Goal: Task Accomplishment & Management: Use online tool/utility

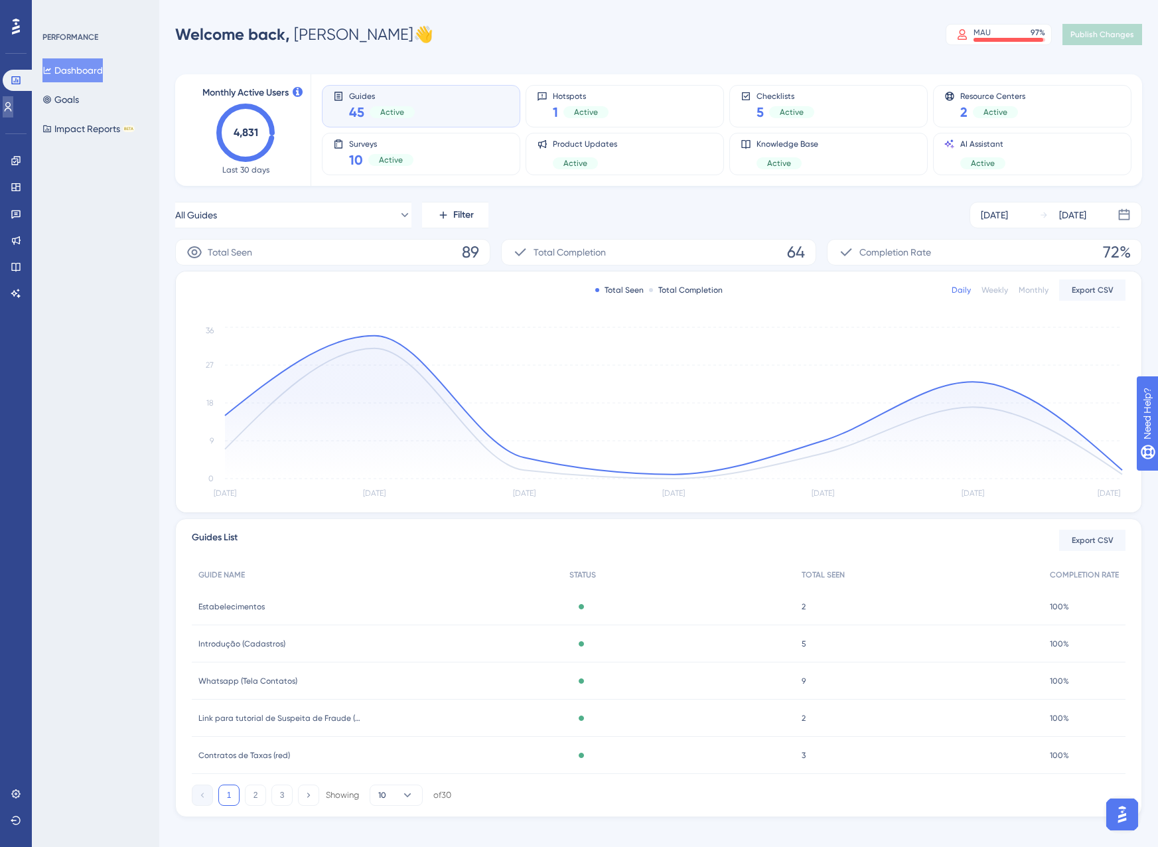
click at [0, 0] on link at bounding box center [0, 0] width 0 height 0
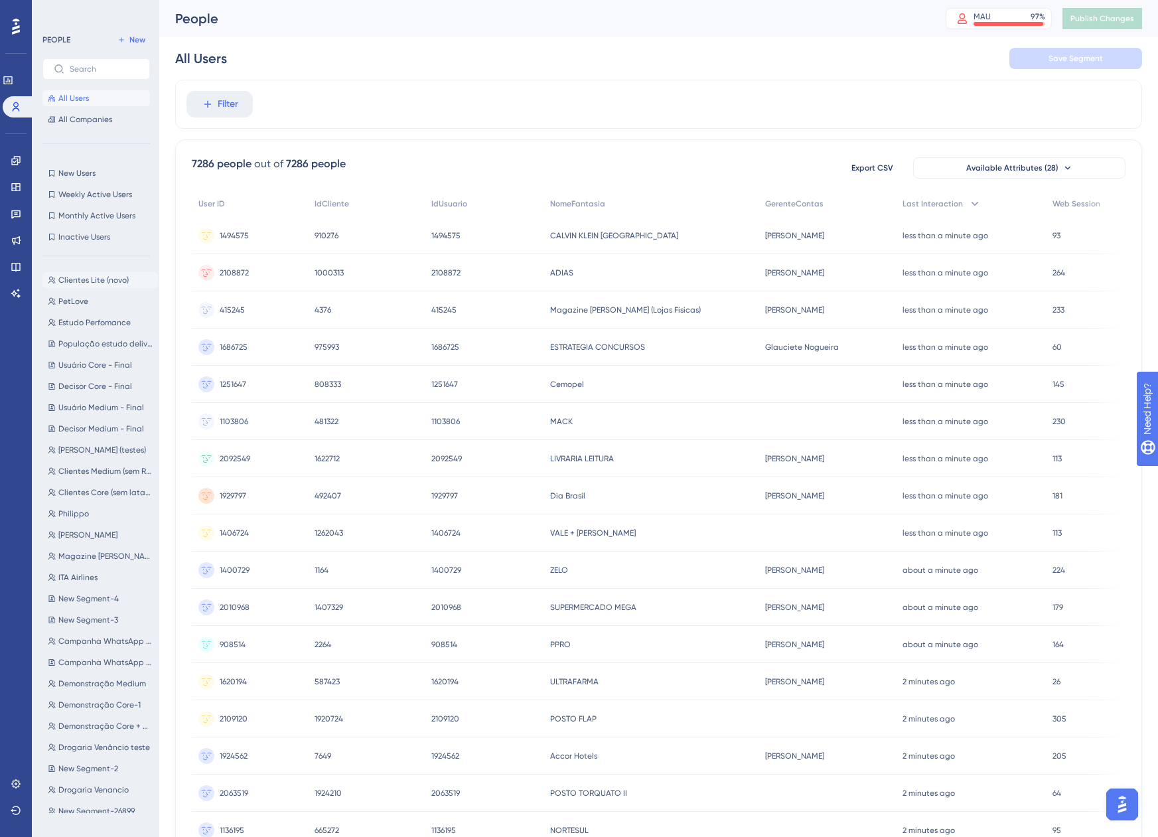
click at [105, 281] on span "Clientes Lite (novo)" at bounding box center [93, 280] width 70 height 11
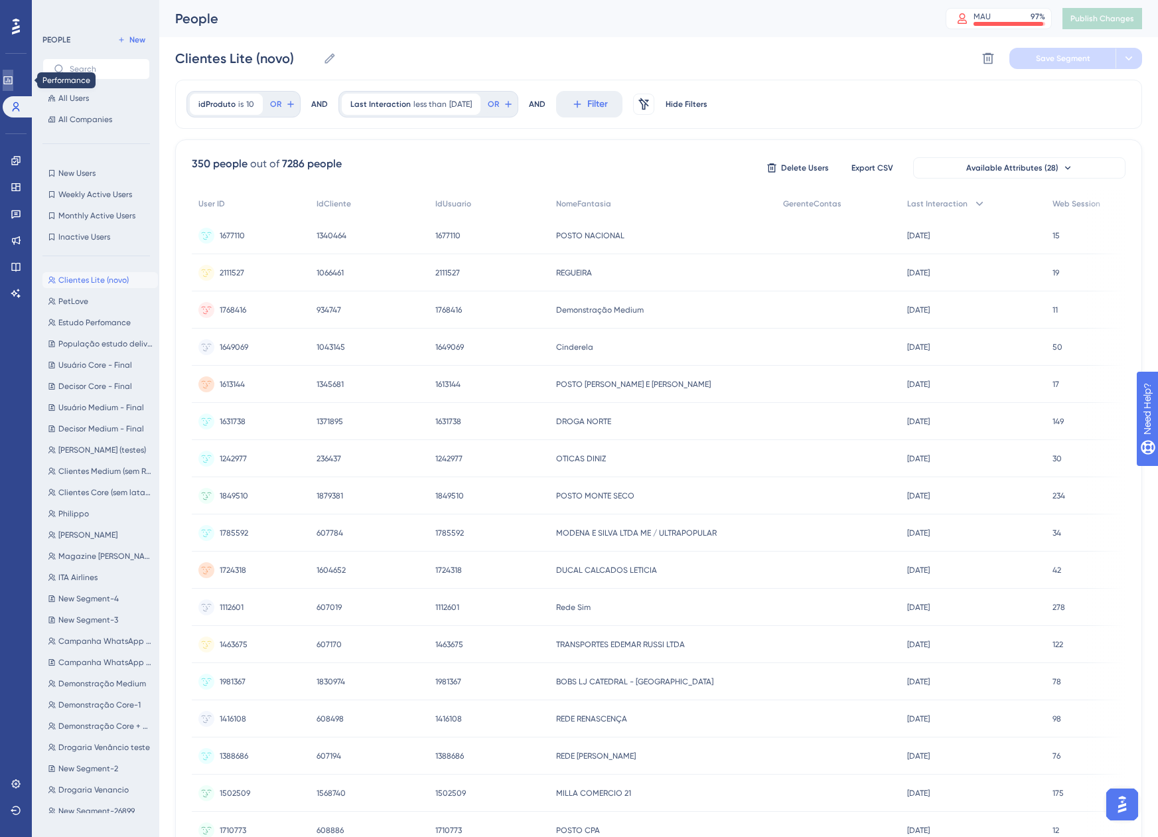
click at [0, 0] on icon at bounding box center [0, 0] width 0 height 0
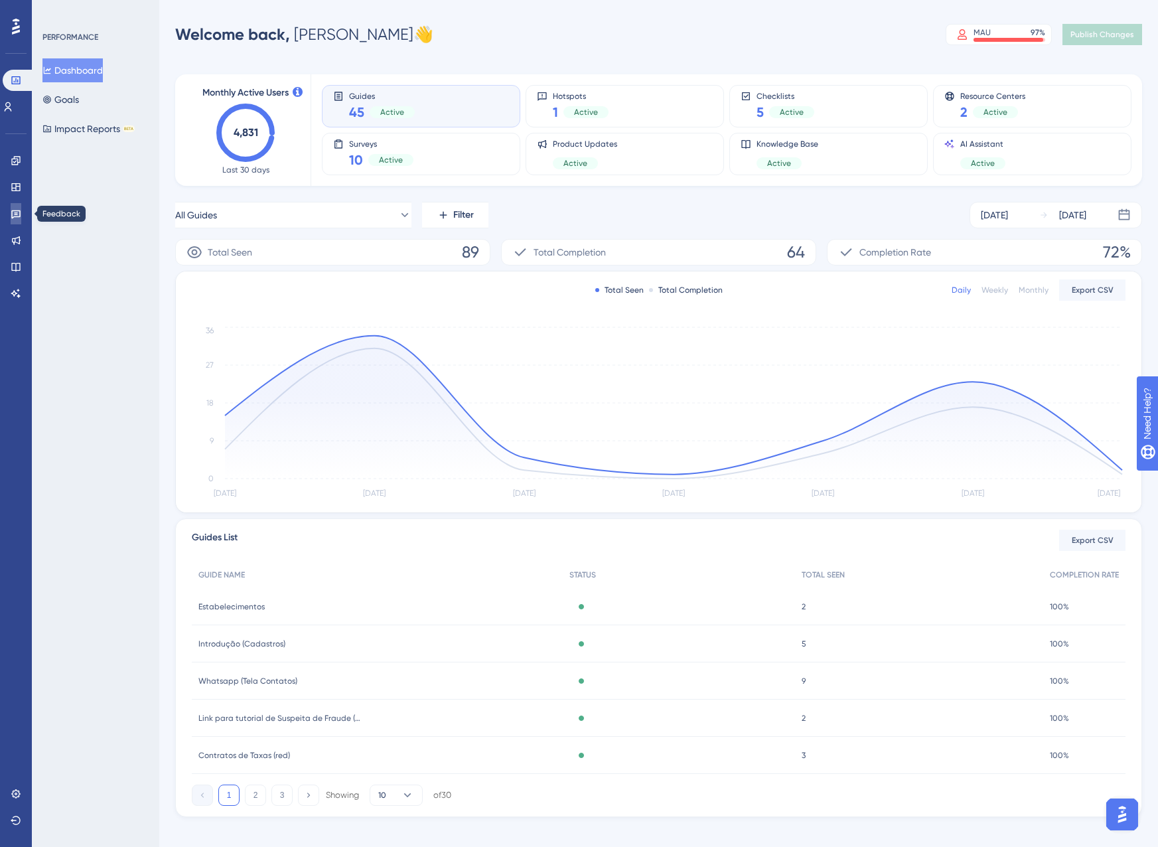
click at [12, 213] on icon at bounding box center [15, 214] width 9 height 9
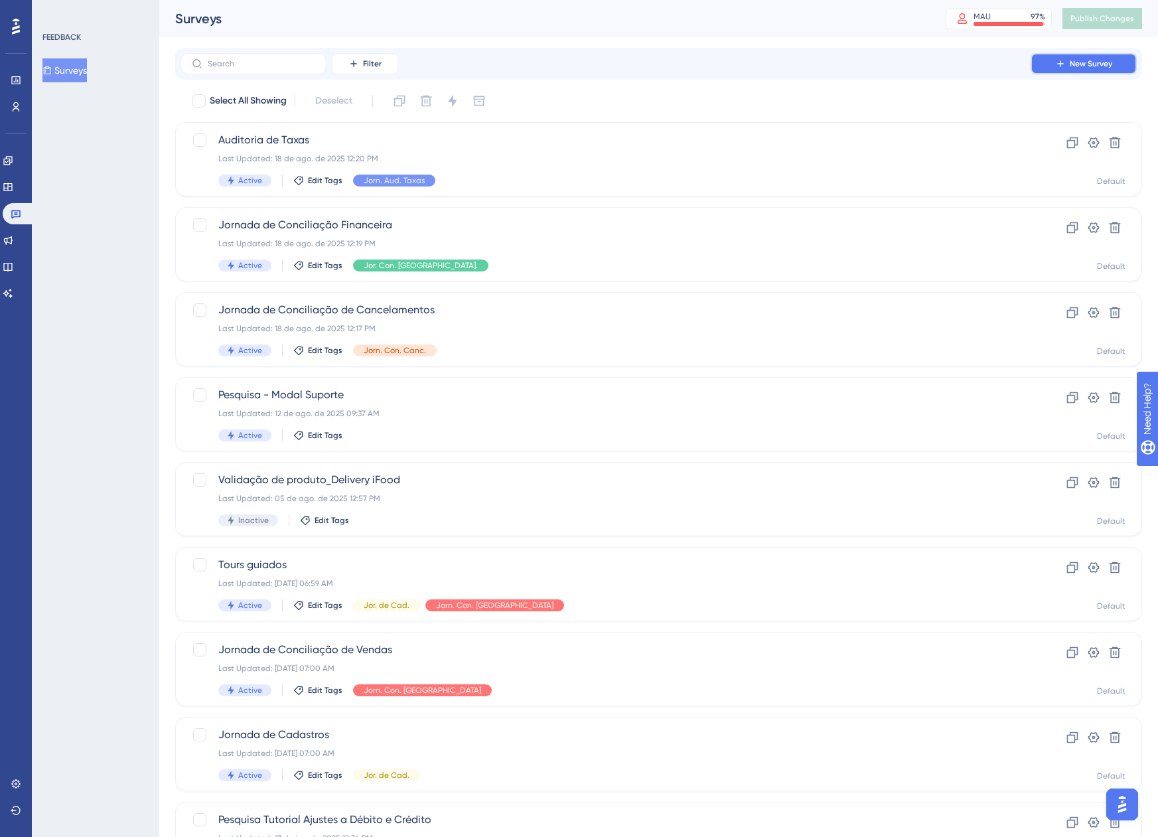
click at [1054, 66] on button "New Survey" at bounding box center [1083, 63] width 106 height 21
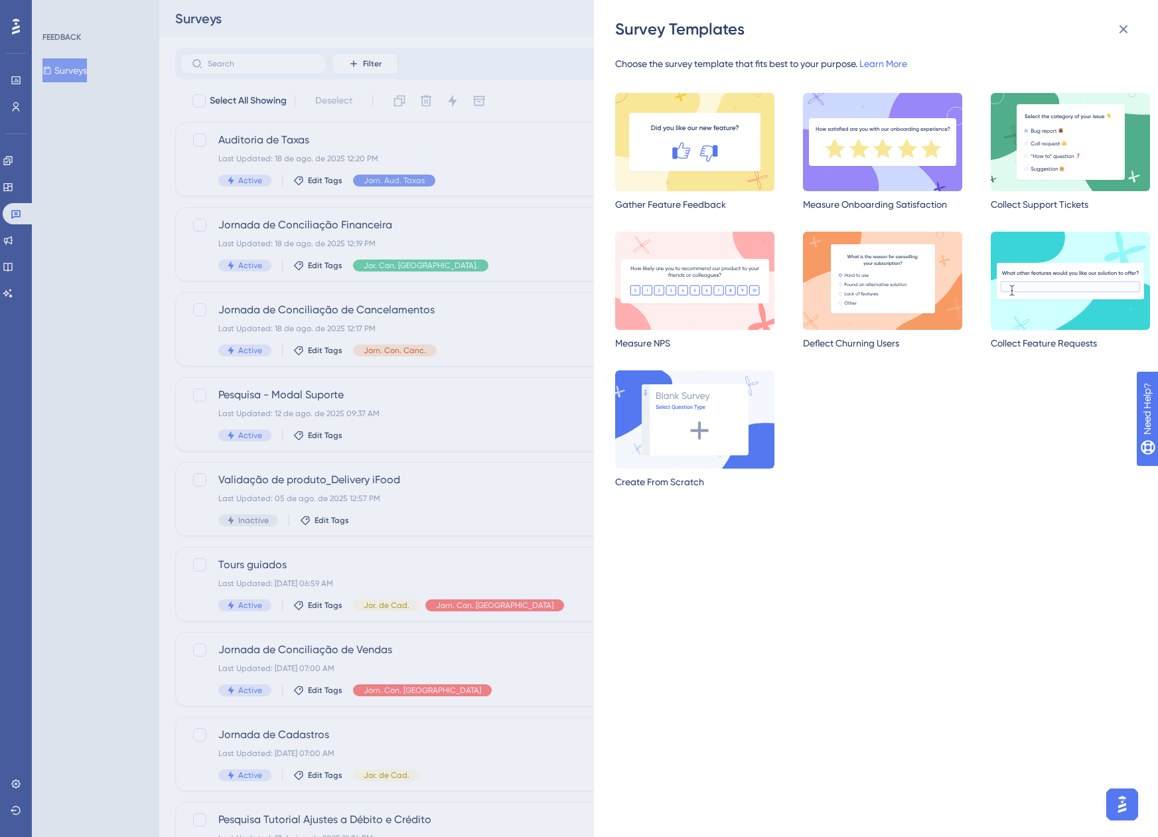
click at [1032, 305] on img at bounding box center [1070, 281] width 159 height 98
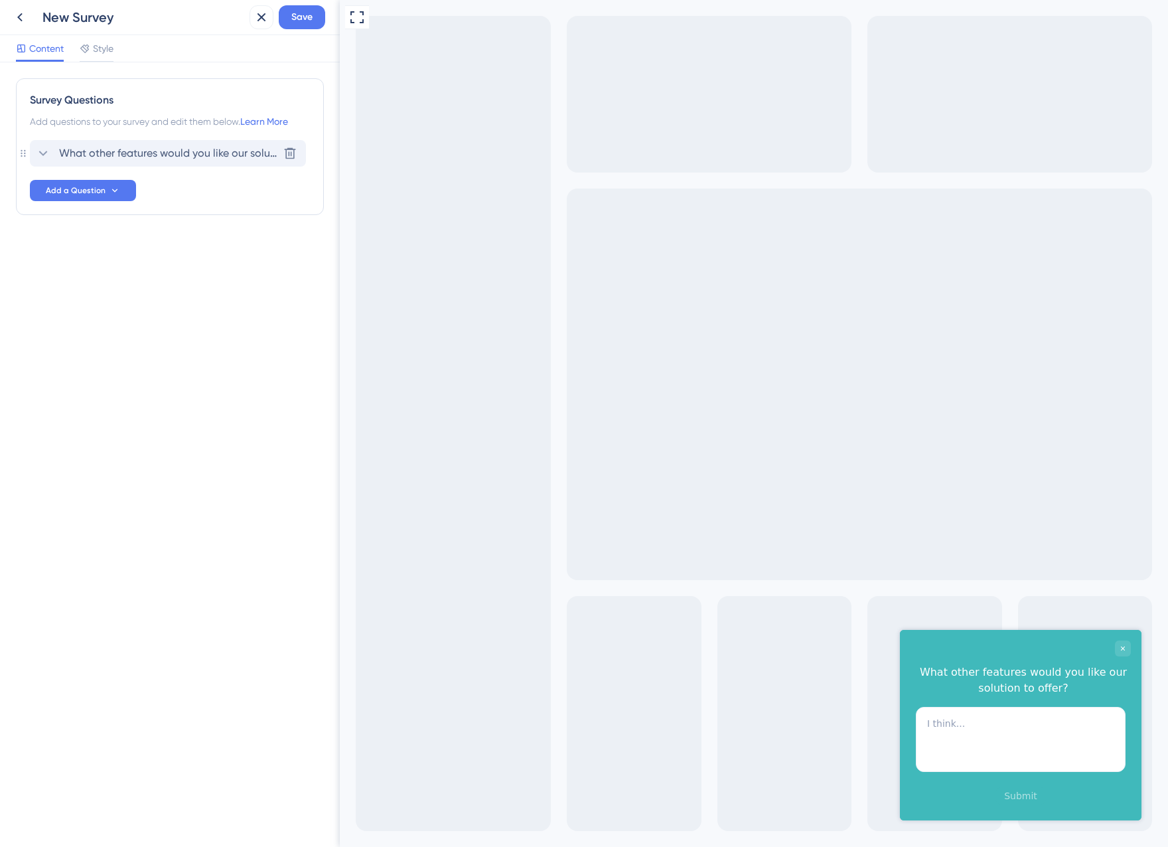
click at [133, 153] on span "What other features would you like our solution to offer?" at bounding box center [168, 153] width 219 height 16
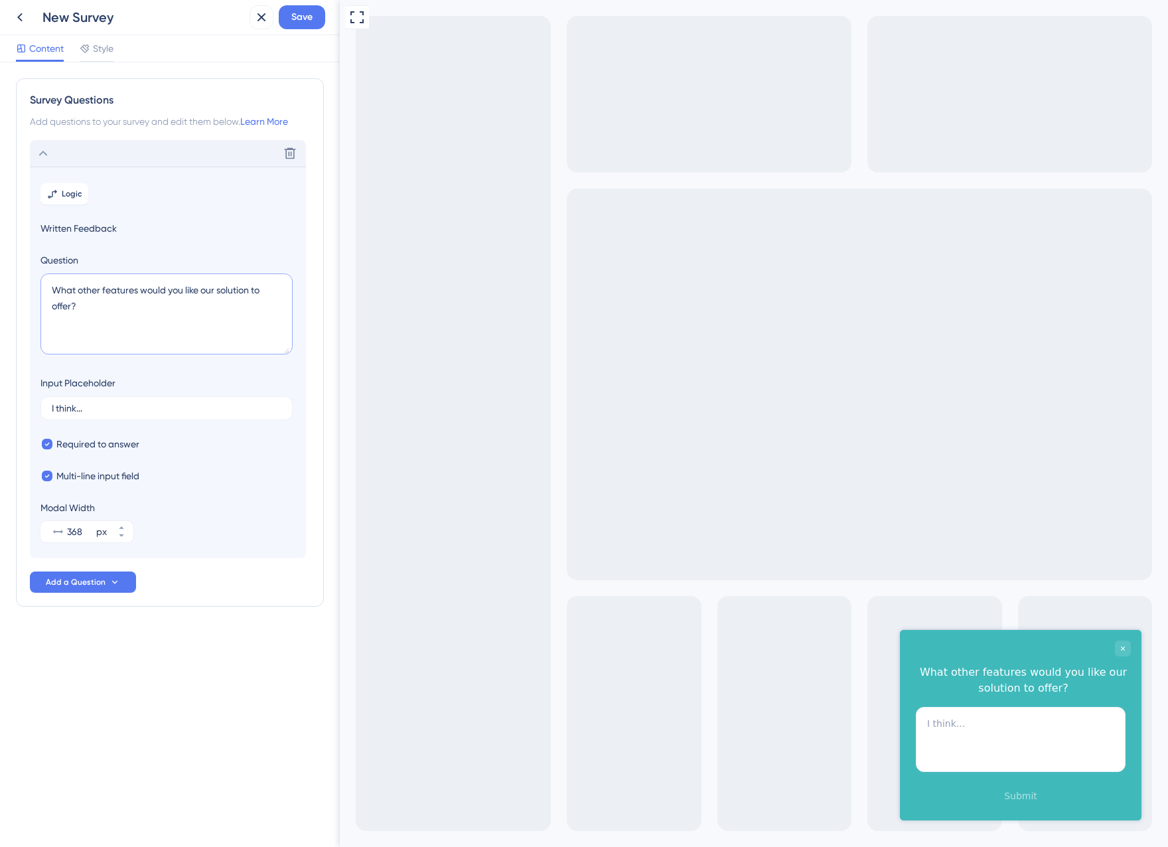
click at [88, 303] on textarea "What other features would you like our solution to offer?" at bounding box center [166, 313] width 252 height 81
click at [108, 234] on span "Written Feedback" at bounding box center [167, 228] width 255 height 16
drag, startPoint x: 84, startPoint y: 316, endPoint x: 42, endPoint y: 292, distance: 48.1
click at [42, 292] on textarea "What other features would you like our solution to offer?" at bounding box center [166, 313] width 252 height 81
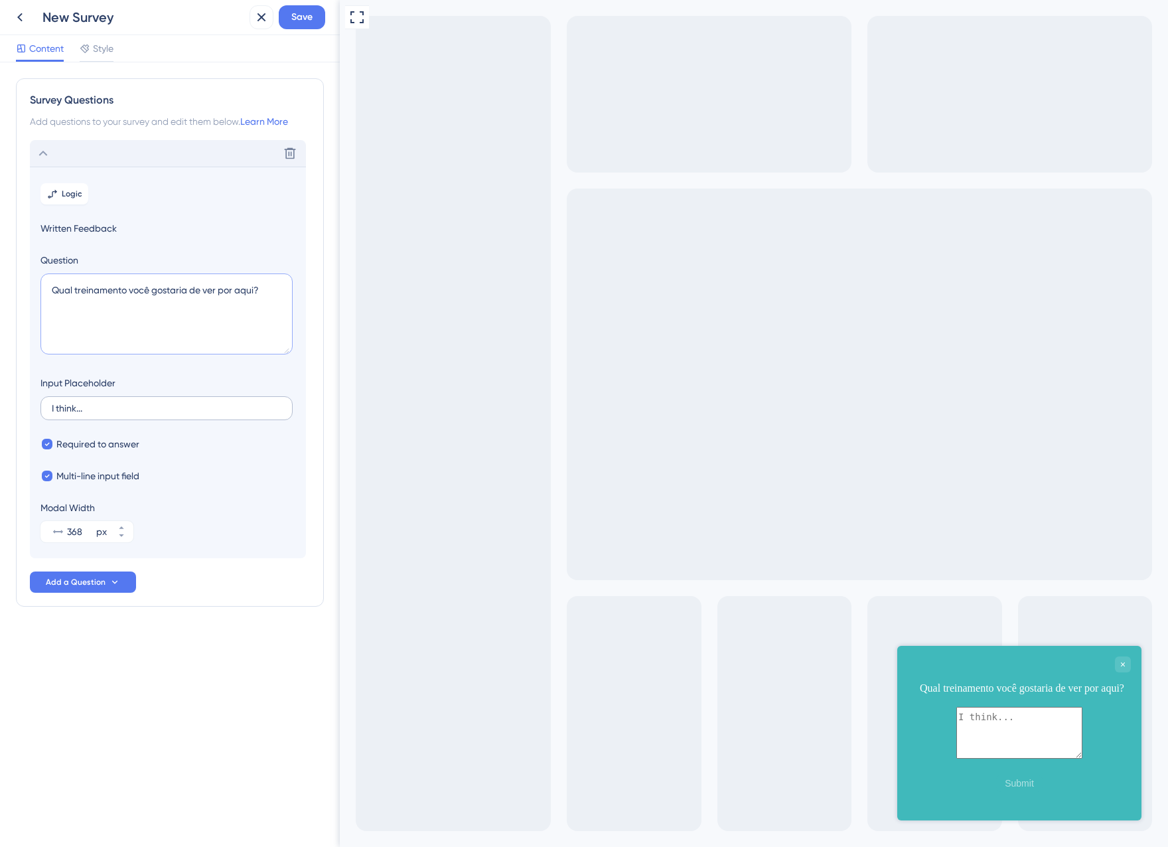
type textarea "Qual treinamento você gostaria de ver por aqui?"
click at [78, 409] on input "I think..." at bounding box center [167, 407] width 230 height 9
drag, startPoint x: 88, startPoint y: 411, endPoint x: 9, endPoint y: 409, distance: 79.6
click at [9, 409] on div "Survey Questions Add questions to your survey and edit them below. Learn More D…" at bounding box center [170, 454] width 340 height 784
type input "Digite aqui sua resposta"
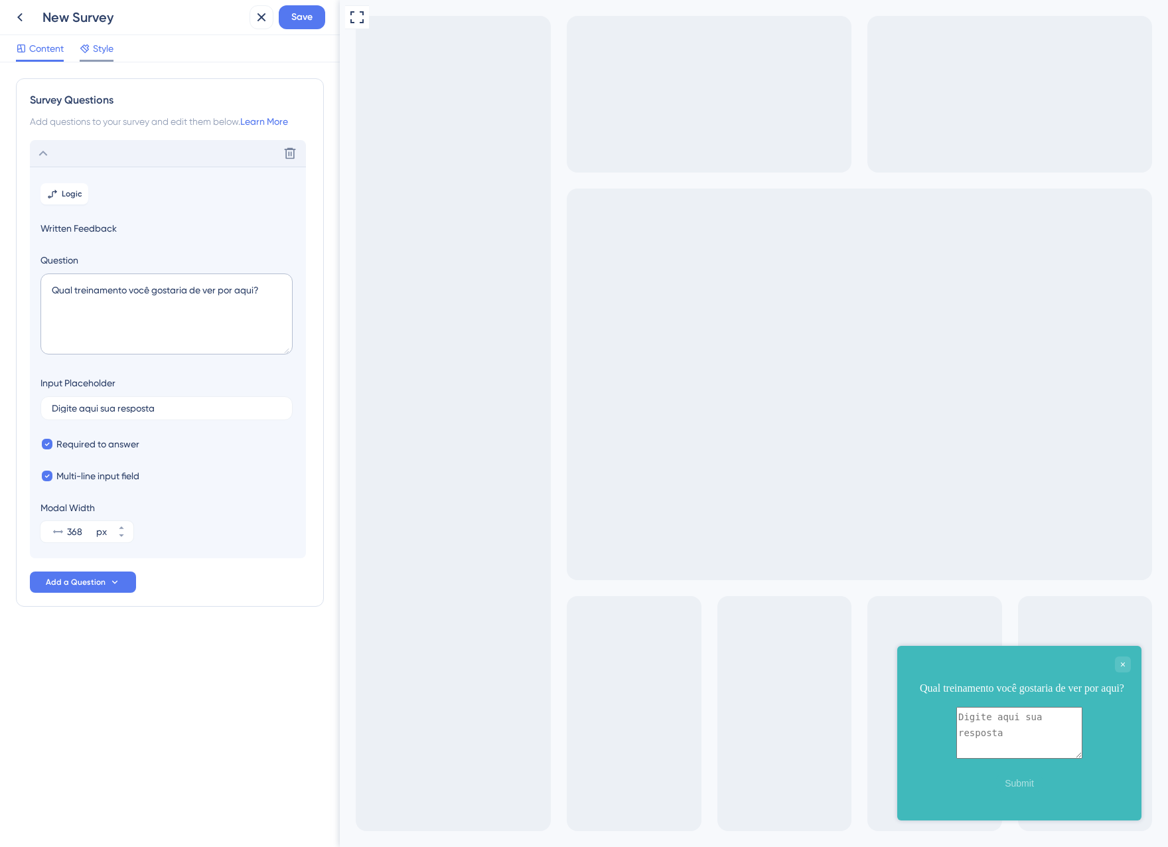
click at [91, 50] on div "Style" at bounding box center [97, 48] width 34 height 16
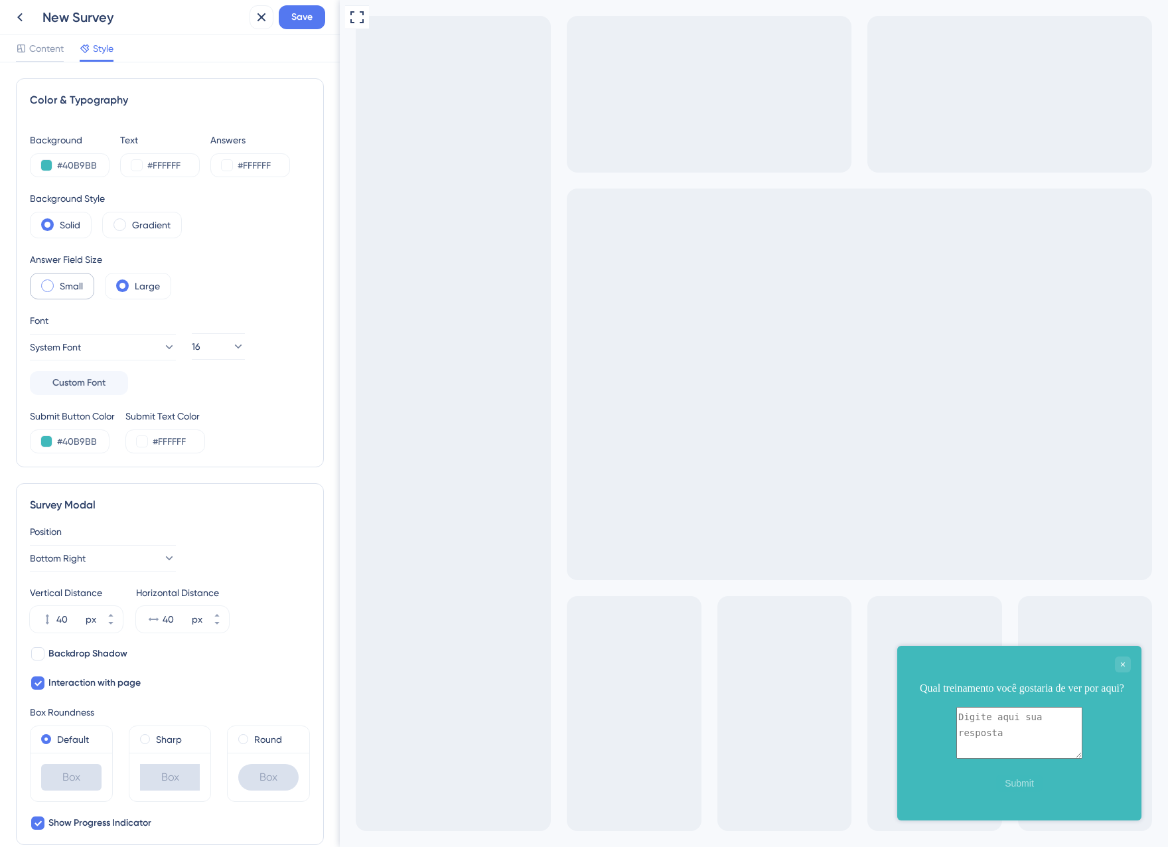
click at [66, 282] on label "Small" at bounding box center [71, 286] width 23 height 16
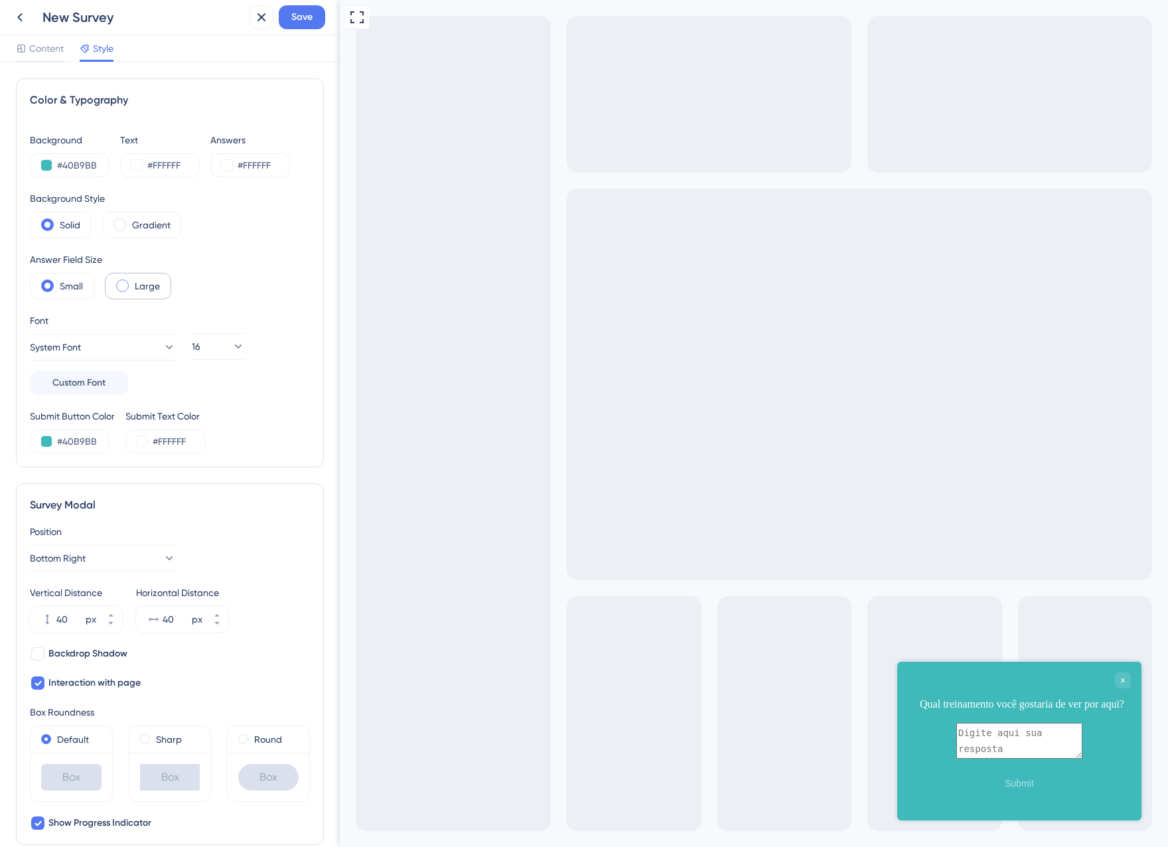
click at [149, 286] on label "Large" at bounding box center [147, 286] width 25 height 16
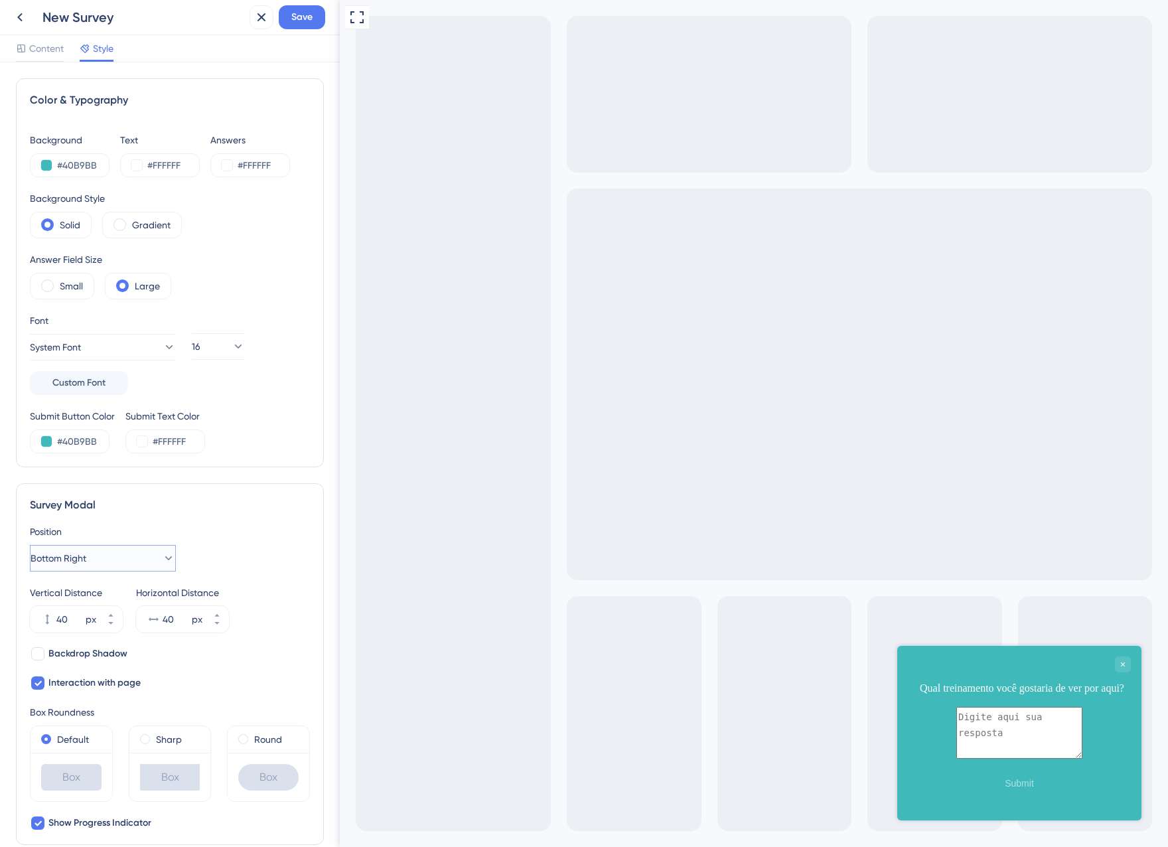
click at [68, 559] on span "Bottom Right" at bounding box center [59, 558] width 56 height 16
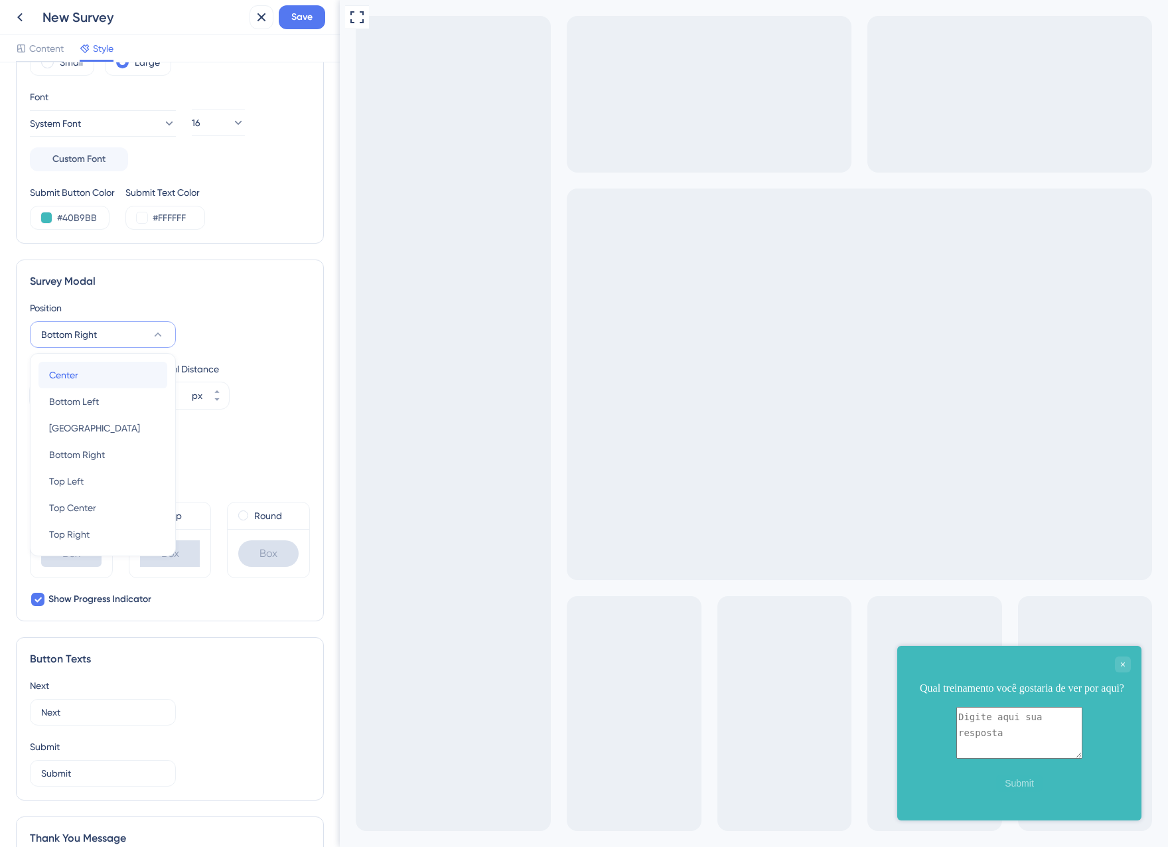
click at [87, 377] on div "Center Center" at bounding box center [102, 375] width 107 height 27
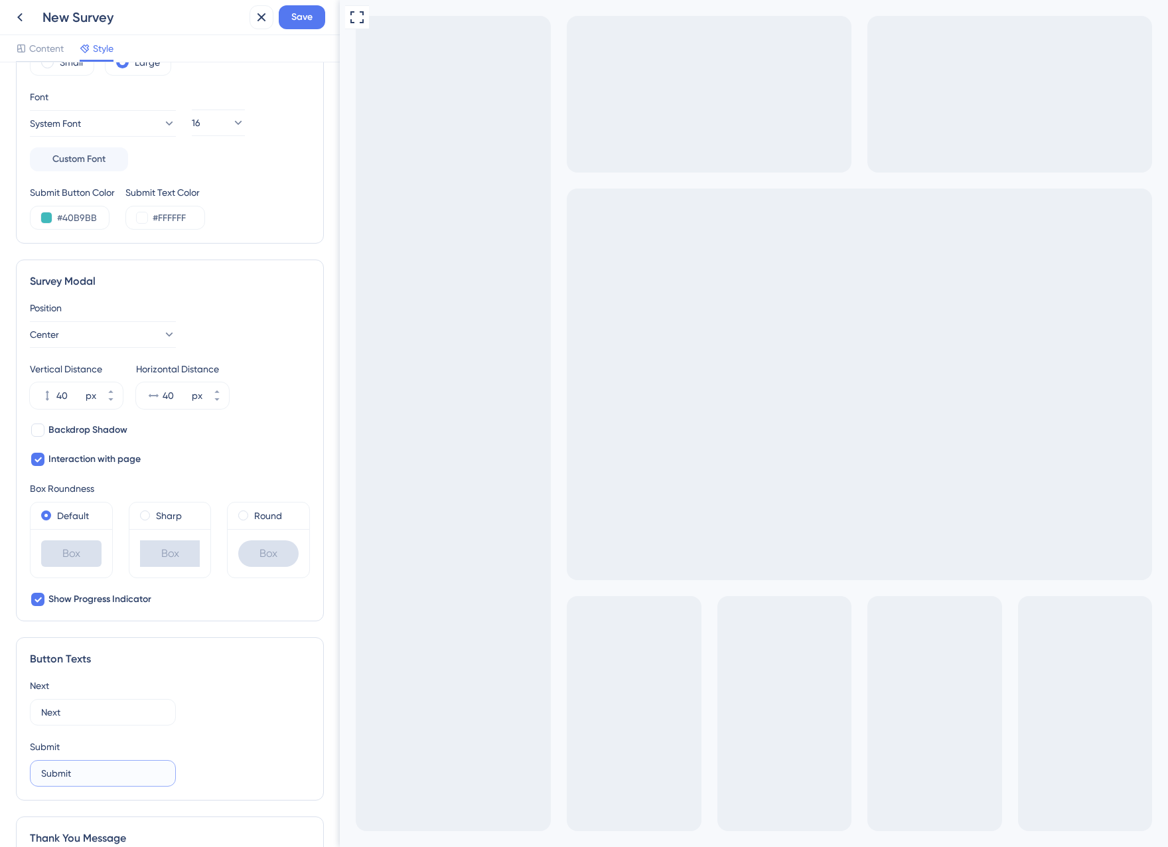
drag, startPoint x: 78, startPoint y: 770, endPoint x: -5, endPoint y: 769, distance: 82.3
click at [0, 0] on html "New Survey Save Content Style Color & Typography Background #40B9BB Text #FFFFF…" at bounding box center [584, 0] width 1168 height 0
type input "Enviar"
drag, startPoint x: 74, startPoint y: 705, endPoint x: 7, endPoint y: 706, distance: 67.7
click at [7, 706] on div "Color & Typography Background #40B9BB Text #FFFFFF Answers #FFFFFF Background S…" at bounding box center [170, 454] width 340 height 784
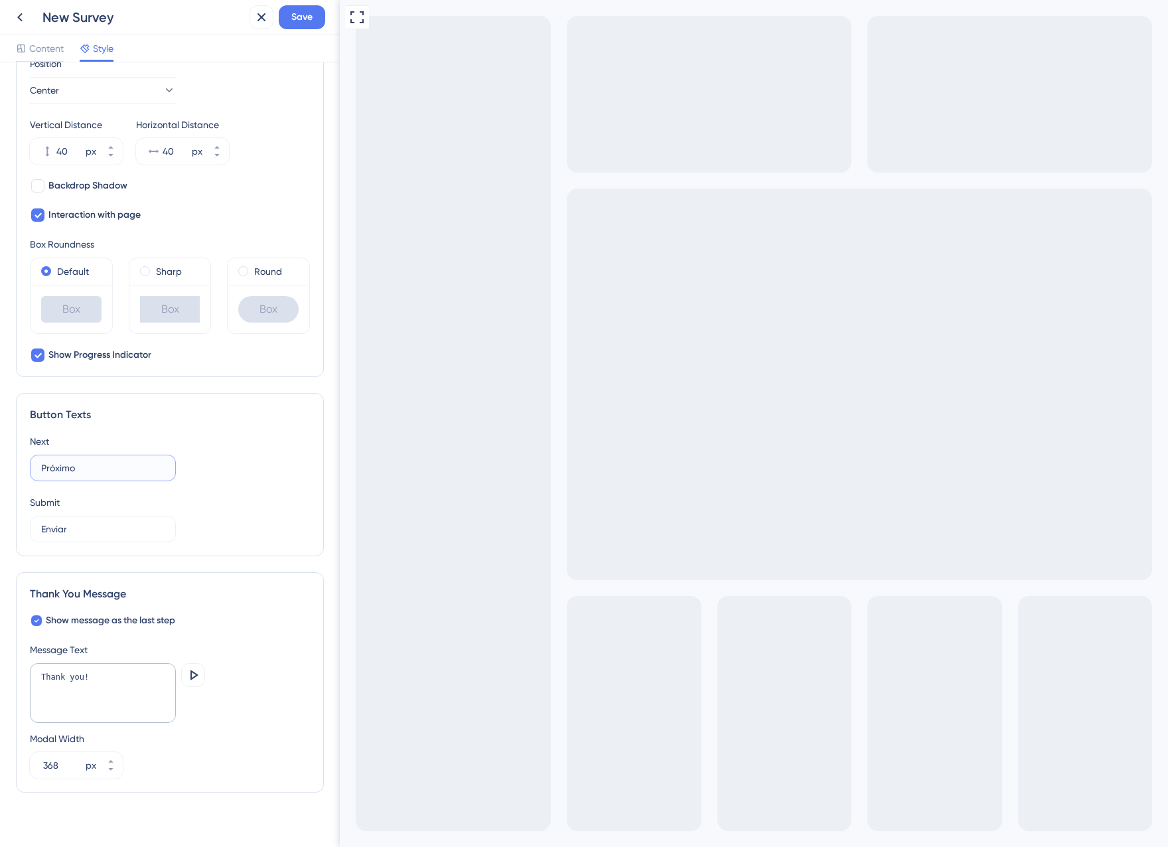
scroll to position [482, 0]
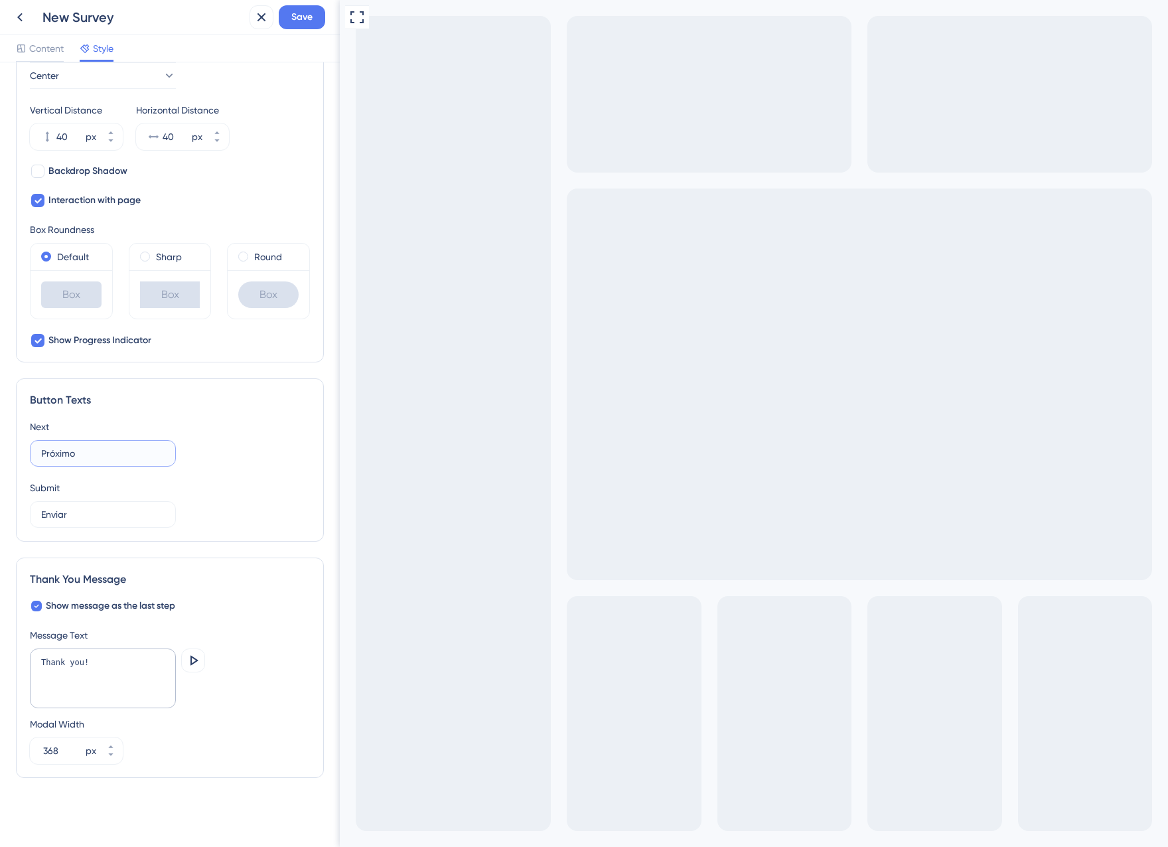
type input "Próximo"
drag, startPoint x: 92, startPoint y: 671, endPoint x: 25, endPoint y: 657, distance: 69.1
click at [25, 657] on div "Thank You Message Show message as the last step Message Text Thank you! Preview…" at bounding box center [170, 667] width 308 height 220
type textarea "M"
type textarea "Obrigado por enviar sua sugestão!"
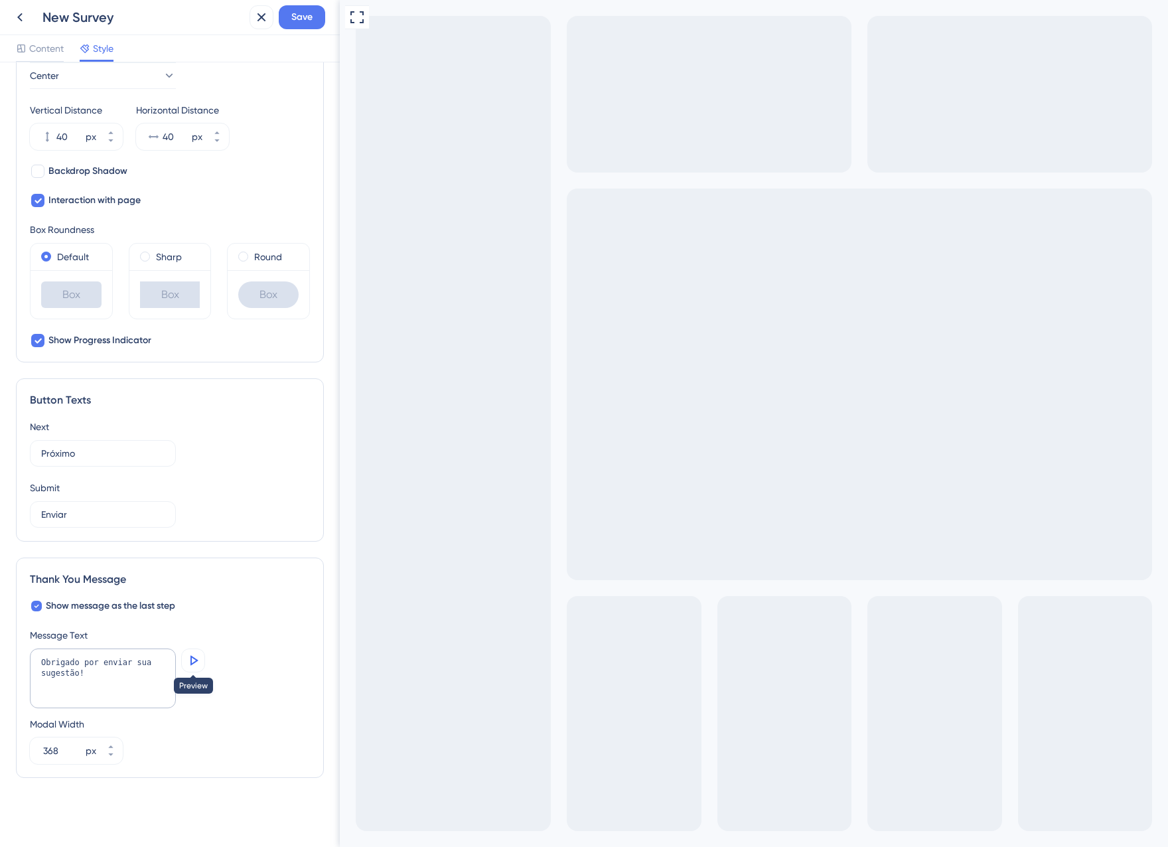
click at [197, 665] on icon at bounding box center [193, 660] width 16 height 16
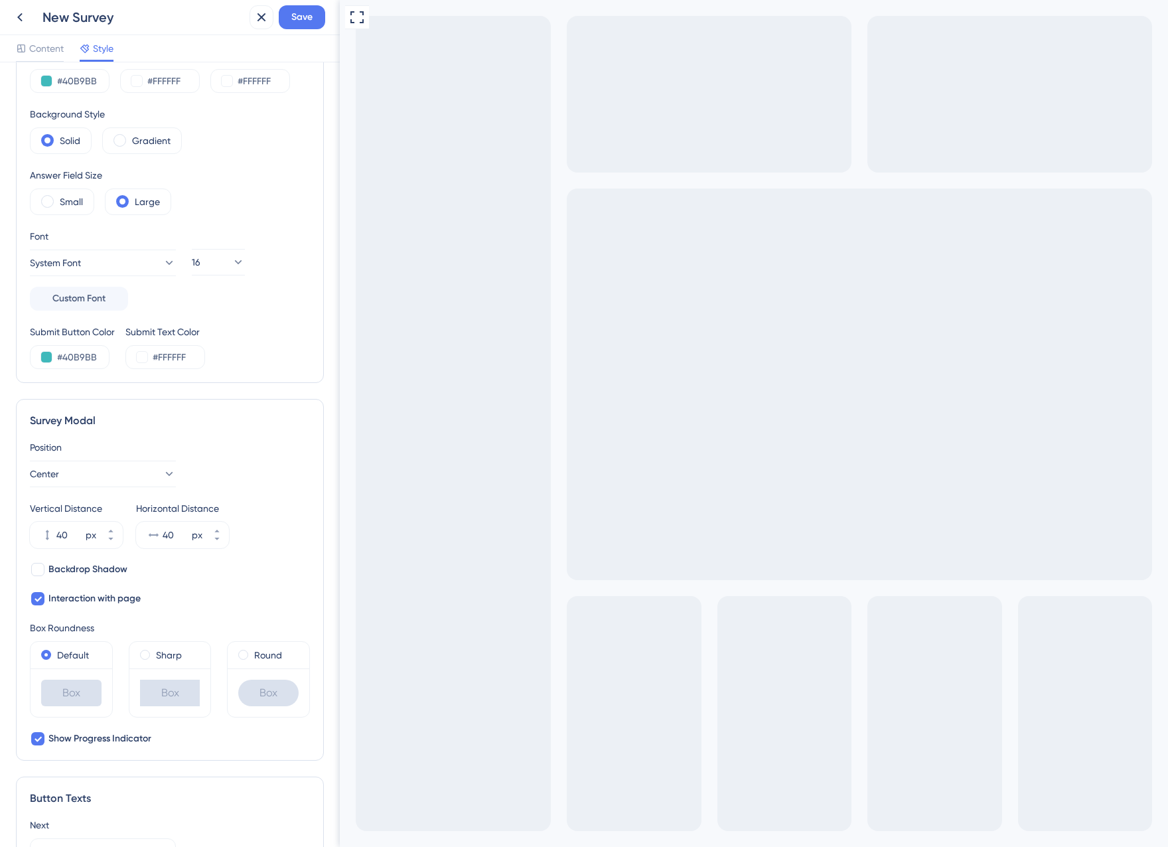
scroll to position [0, 0]
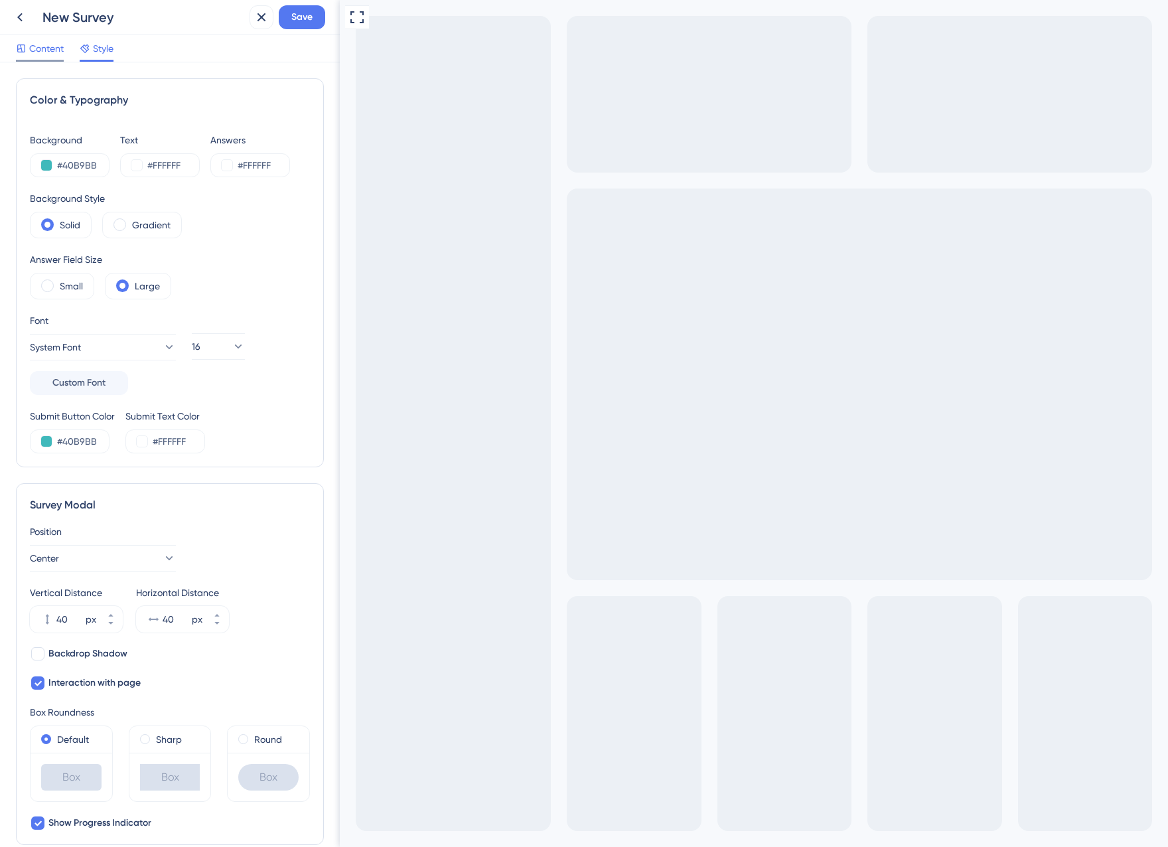
click at [48, 53] on span "Content" at bounding box center [46, 48] width 34 height 16
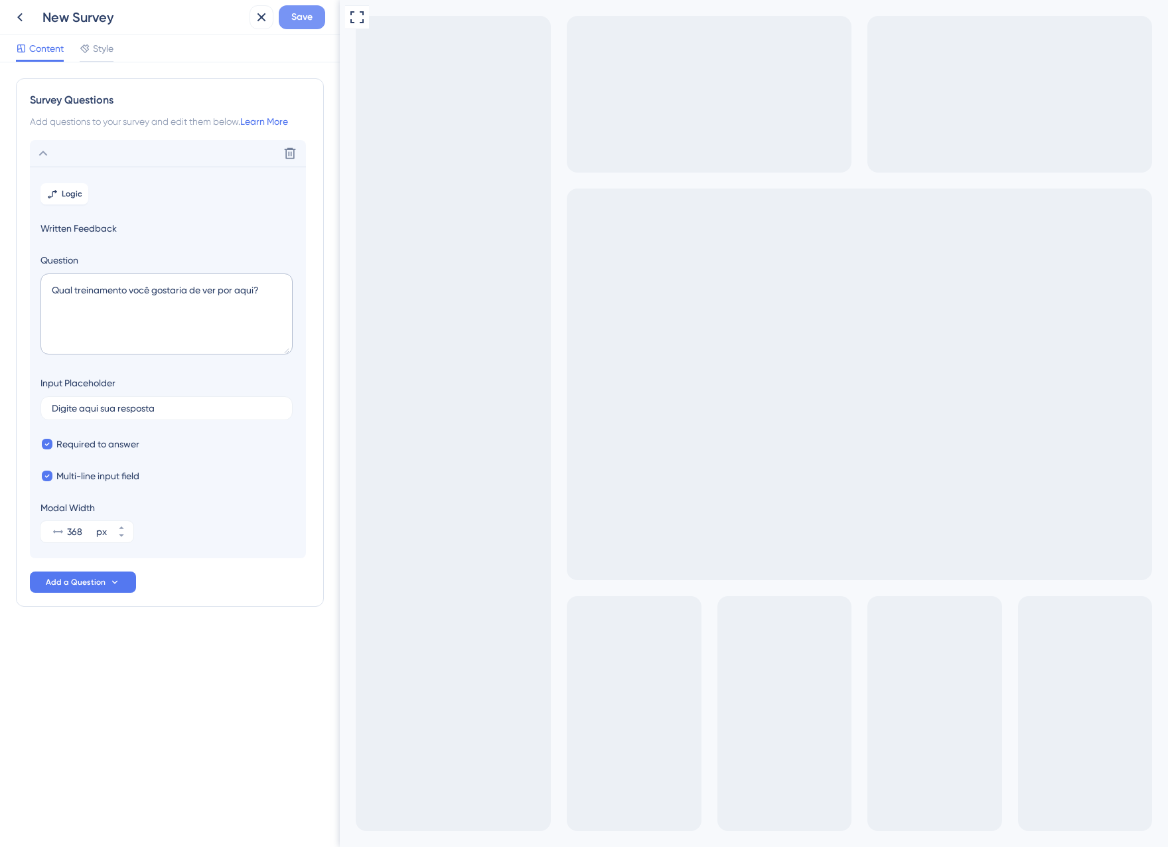
click at [302, 23] on span "Save" at bounding box center [301, 17] width 21 height 16
click at [251, 24] on icon at bounding box center [251, 24] width 13 height 13
click at [22, 19] on icon at bounding box center [20, 17] width 16 height 16
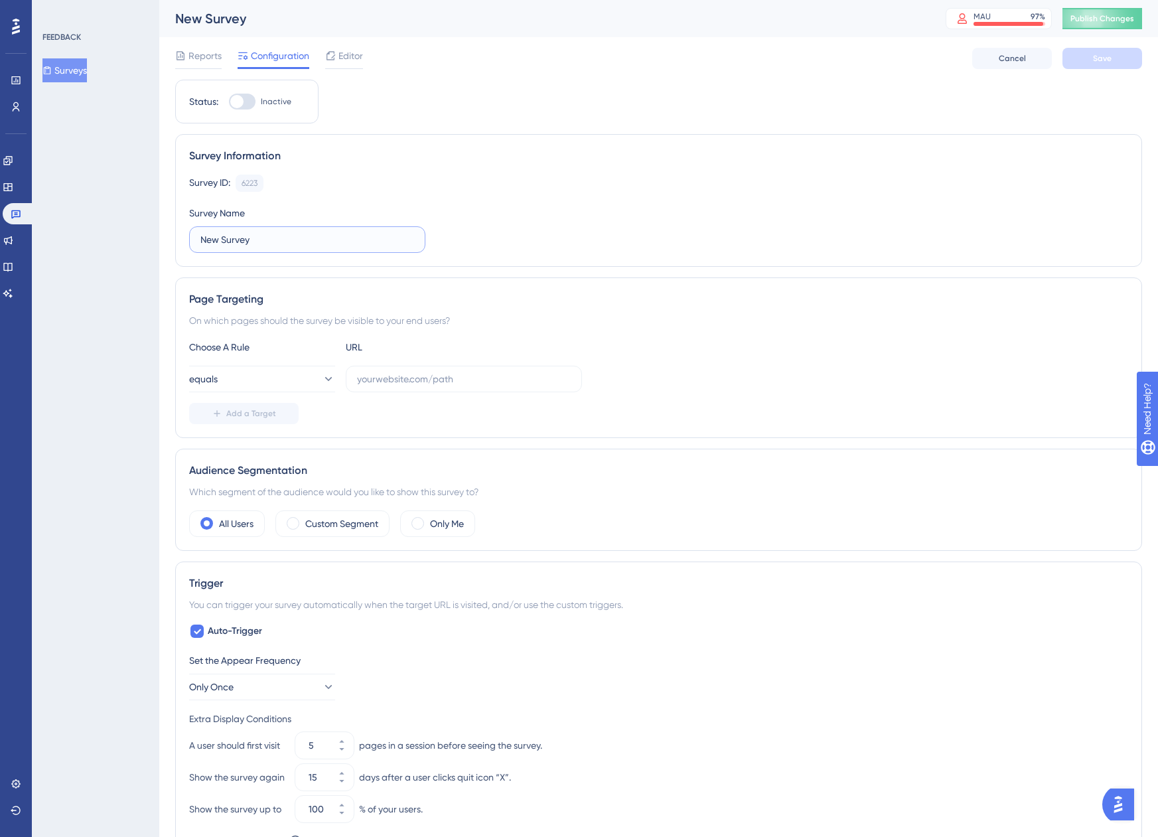
drag, startPoint x: 287, startPoint y: 240, endPoint x: 194, endPoint y: 243, distance: 92.3
click at [194, 243] on label "New Survey" at bounding box center [307, 239] width 236 height 27
type input "Pesquisa Treinamento"
click at [433, 235] on div "Survey ID: 6223 Copy Survey Name Pesquisa Treinamento" at bounding box center [658, 213] width 939 height 78
click at [249, 105] on div at bounding box center [242, 102] width 27 height 16
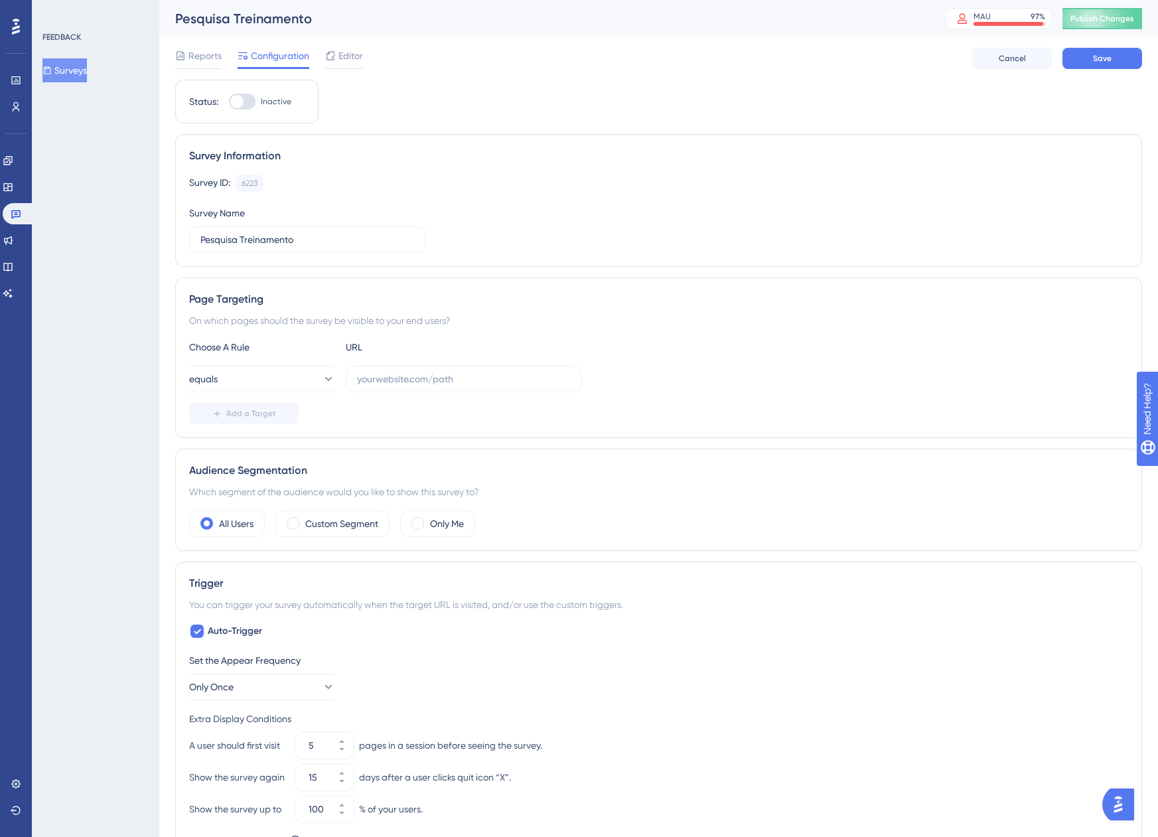
click at [229, 102] on input "Inactive" at bounding box center [228, 102] width 1 height 1
checkbox input "false"
drag, startPoint x: 401, startPoint y: 375, endPoint x: 390, endPoint y: 378, distance: 11.1
click at [400, 376] on input "text" at bounding box center [464, 379] width 214 height 15
paste input "voltou na hora certa, pq eu terminei todos os treinamentos e to pra lançar essa…"
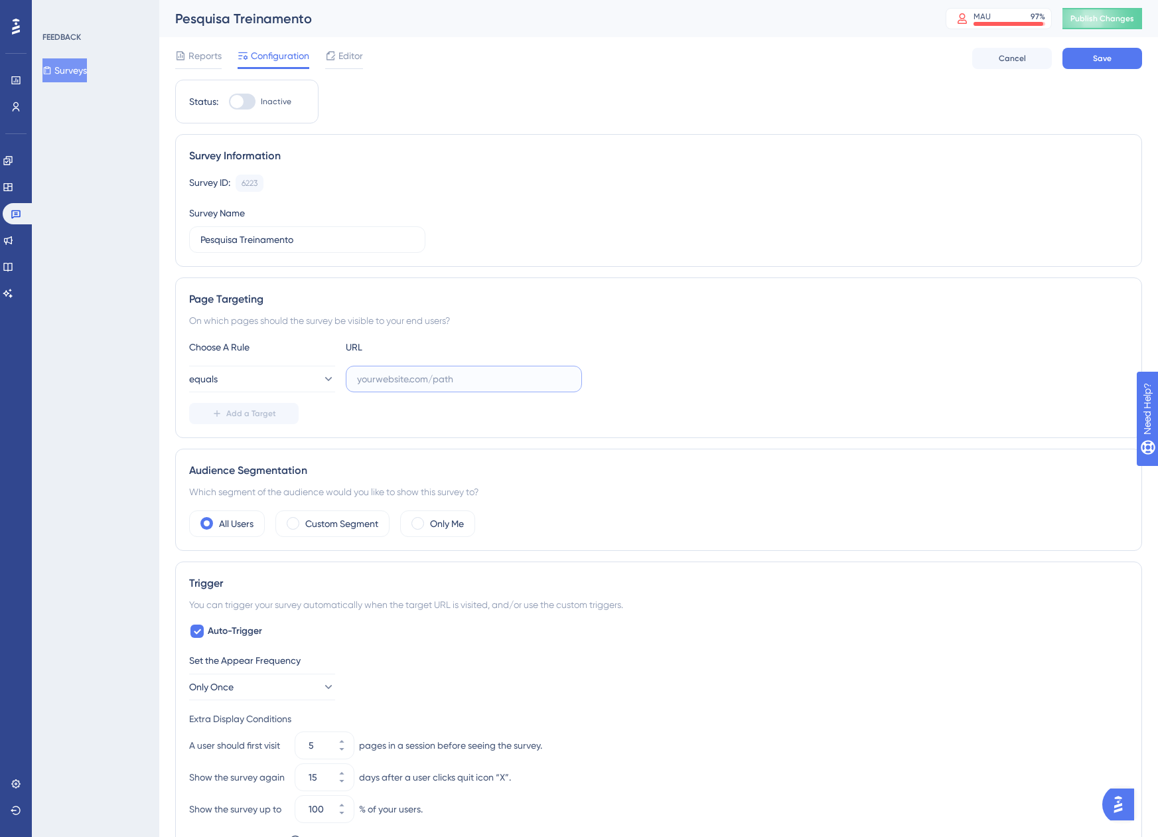
type input "voltou na hora certa, pq eu terminei todos os treinamentos e to pra lançar essa…"
click at [243, 385] on button "equals" at bounding box center [262, 379] width 146 height 27
click at [241, 472] on span "contains" at bounding box center [226, 472] width 36 height 16
click at [385, 378] on input "text" at bounding box center [464, 379] width 214 height 15
paste input "[DOMAIN_NAME]"
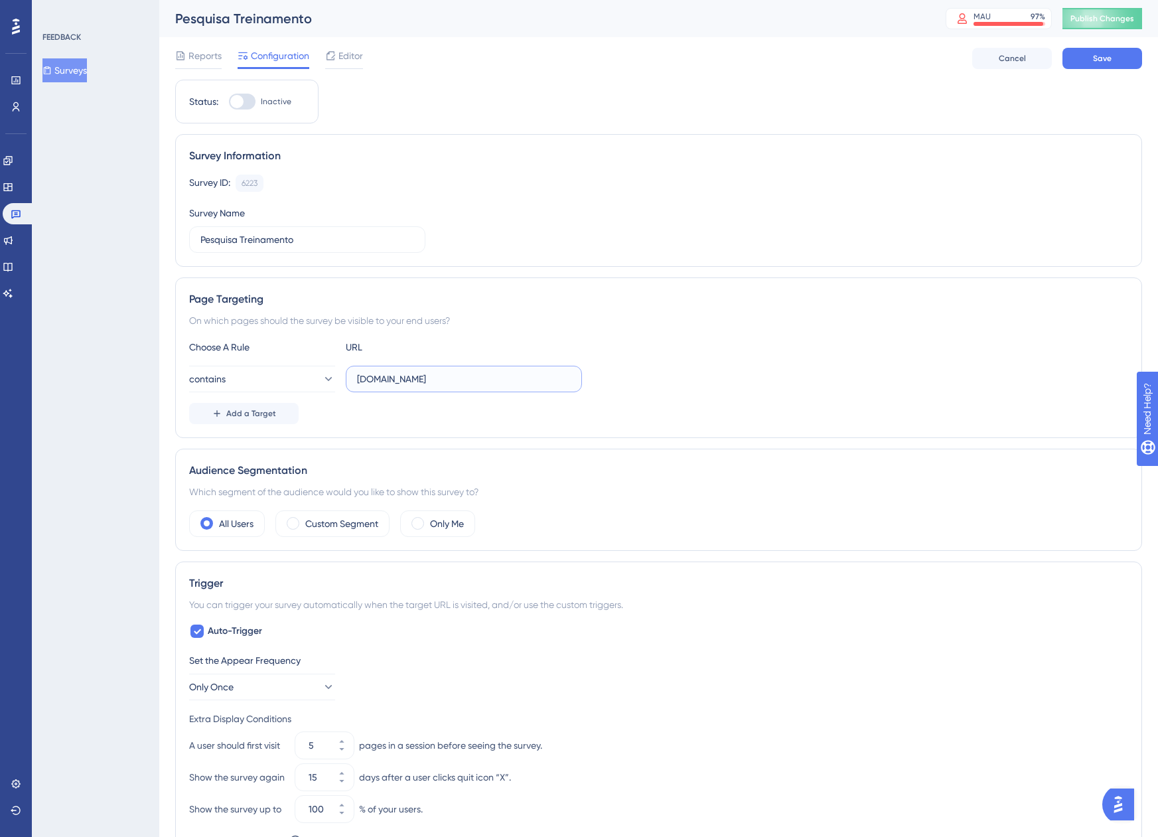
type input "[DOMAIN_NAME]"
click at [720, 362] on div "Choose A Rule URL contains app.equals.com.br Add a Target" at bounding box center [658, 381] width 939 height 85
click at [331, 519] on label "Custom Segment" at bounding box center [341, 523] width 73 height 16
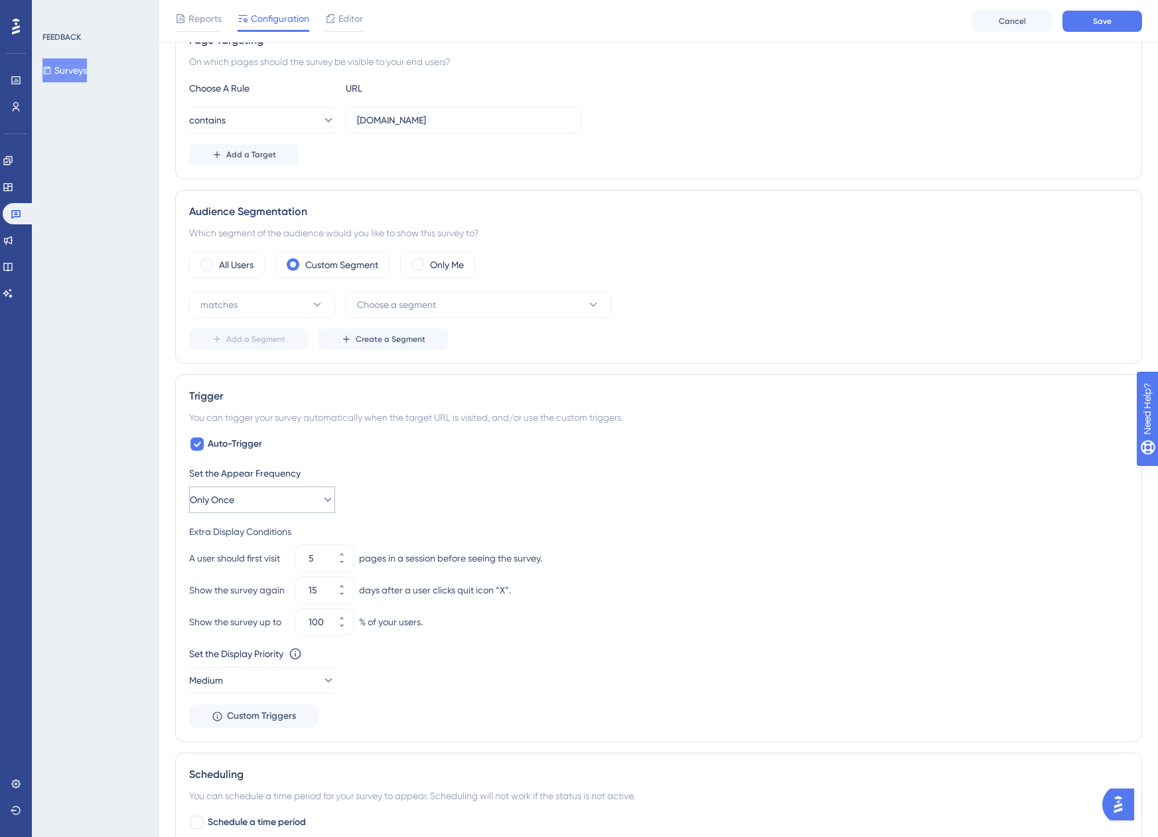
scroll to position [265, 0]
click at [195, 446] on icon at bounding box center [197, 442] width 8 height 11
checkbox input "false"
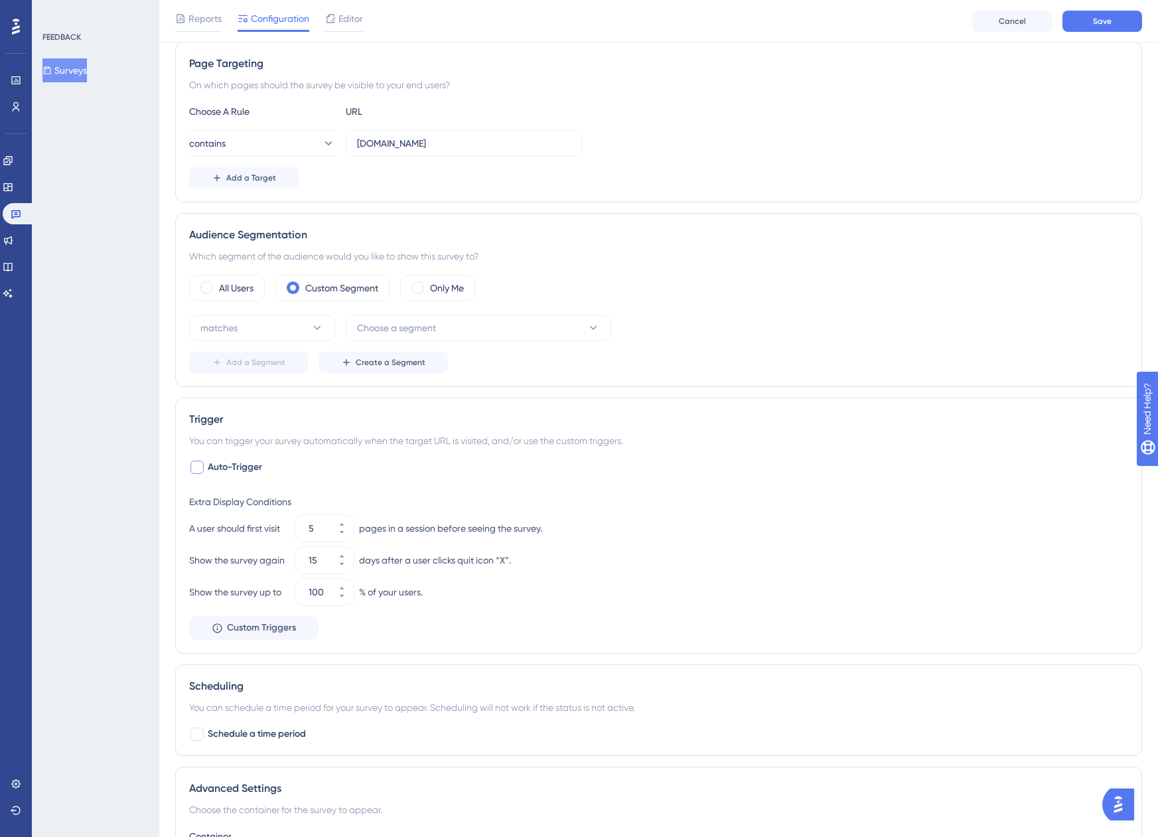
scroll to position [108, 0]
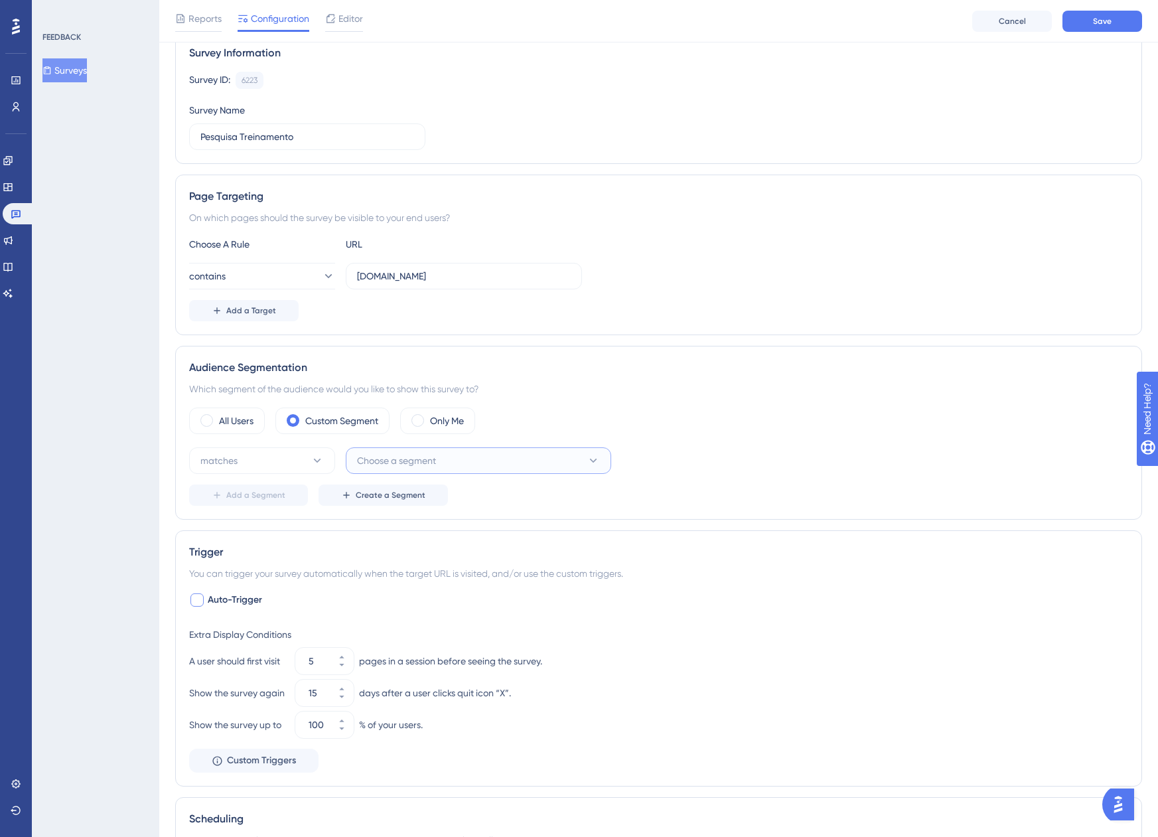
click at [524, 460] on button "Choose a segment" at bounding box center [478, 460] width 265 height 27
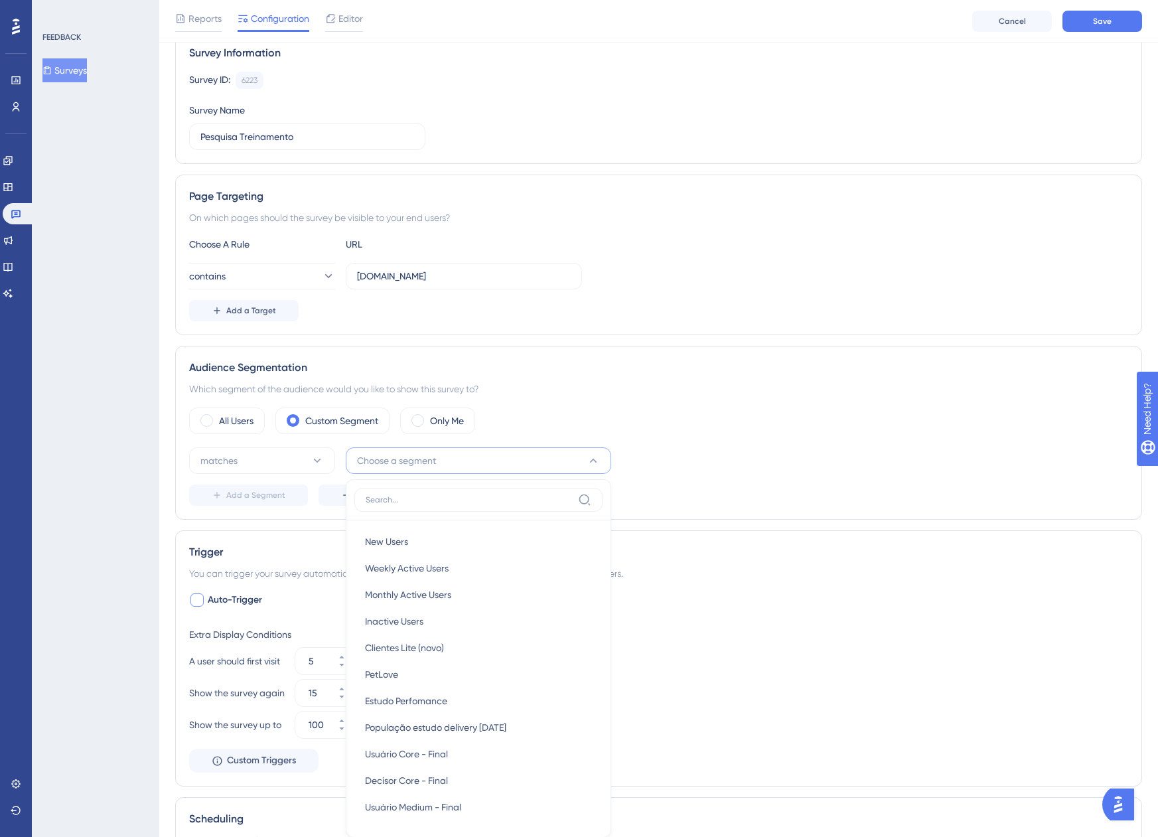
scroll to position [345, 0]
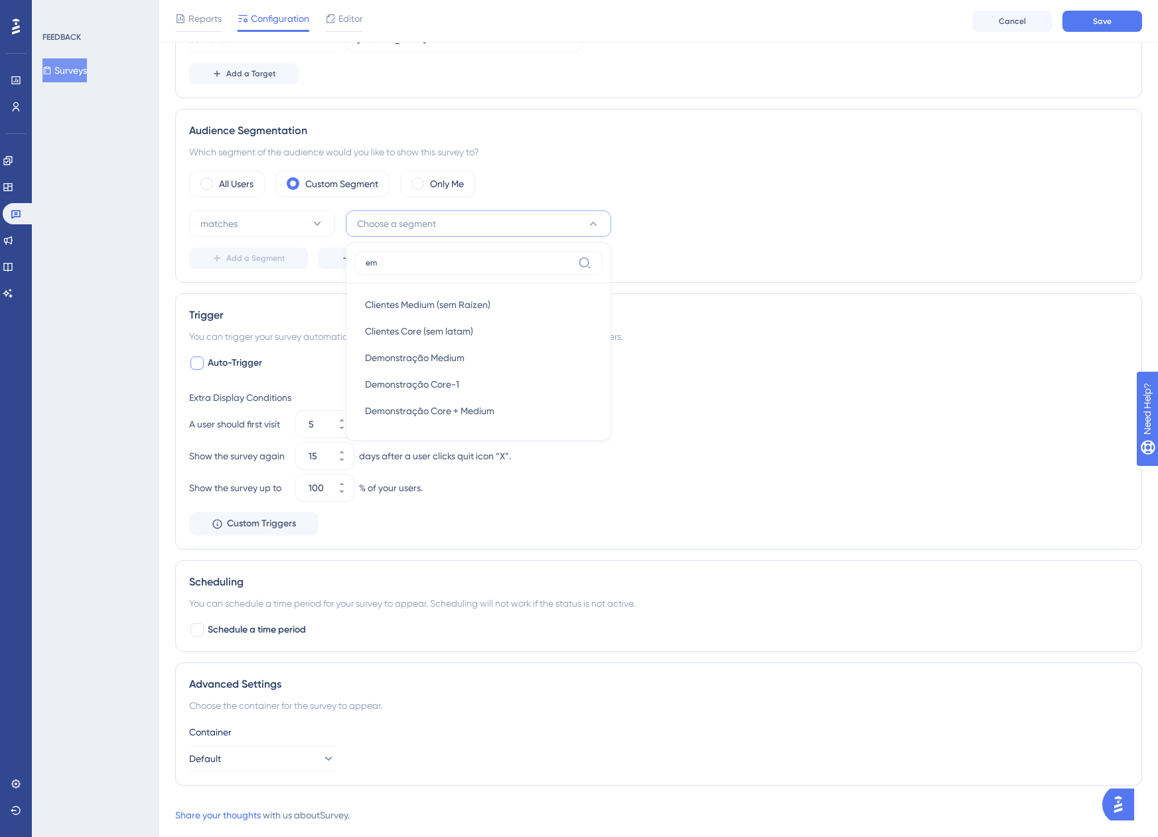
type input "e"
type input "demo"
click at [545, 341] on div "Demonstração Core-1 Demonstração Core-1" at bounding box center [478, 331] width 227 height 27
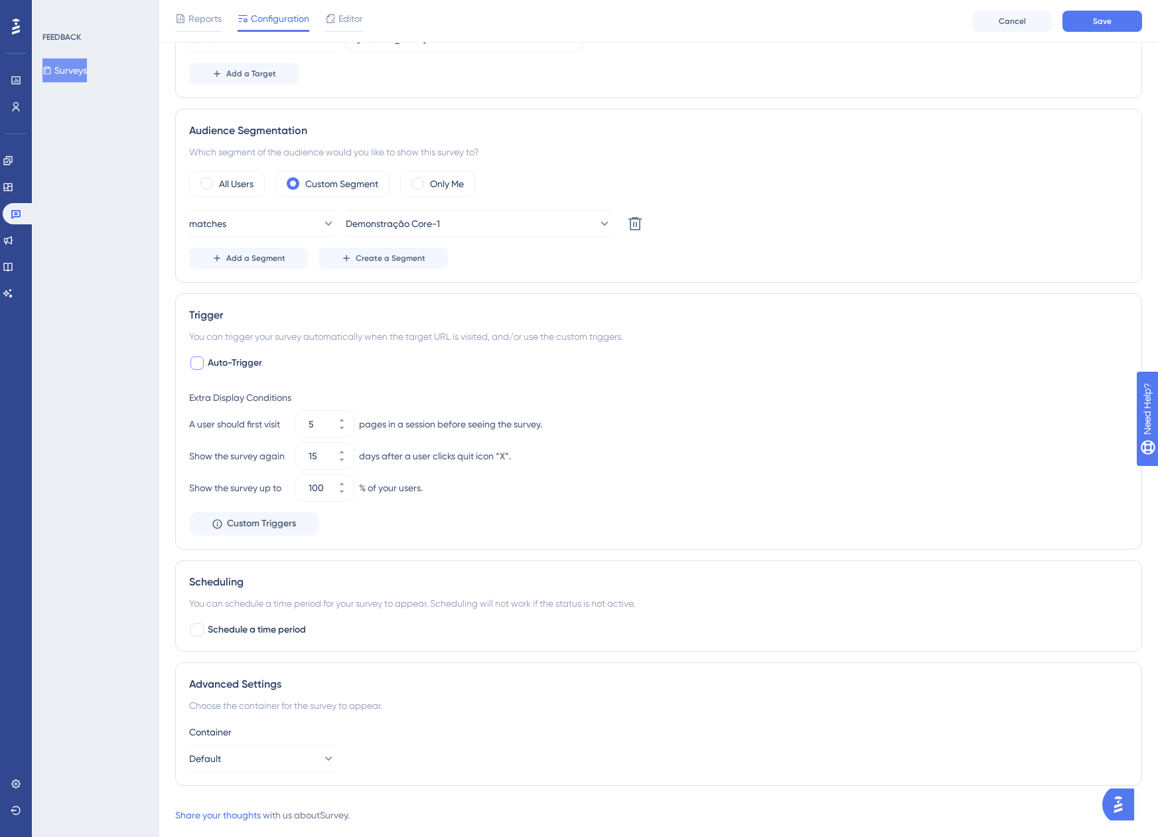
click at [805, 228] on div "matches Demonstração Core-1 Delete" at bounding box center [658, 223] width 939 height 27
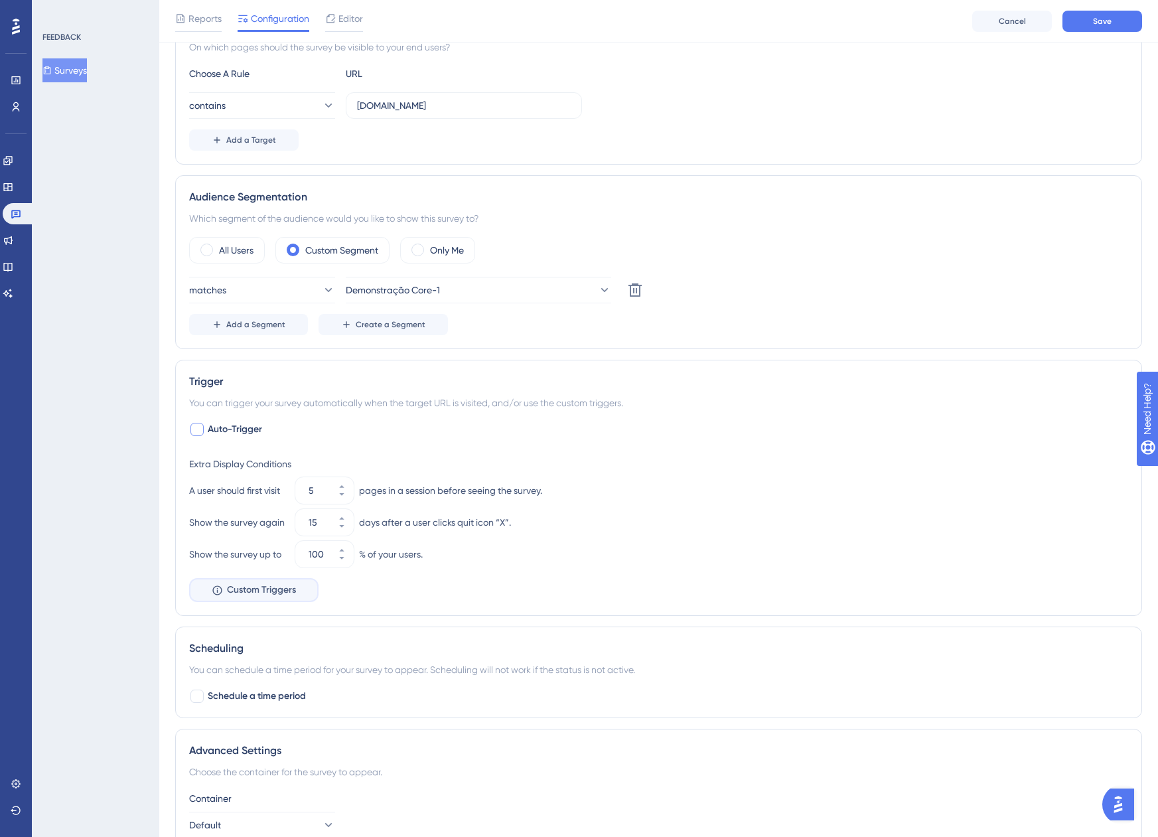
click at [249, 598] on button "Custom Triggers" at bounding box center [253, 590] width 129 height 24
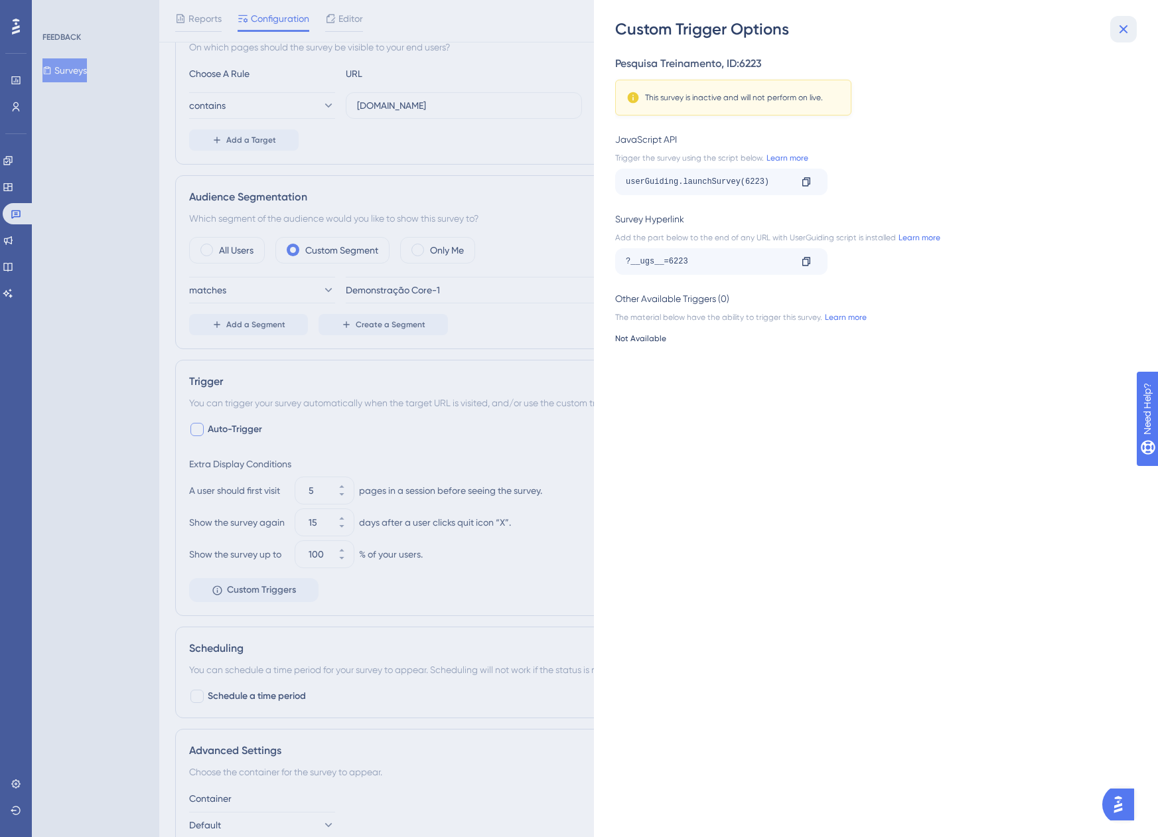
click at [1117, 26] on icon at bounding box center [1123, 29] width 16 height 16
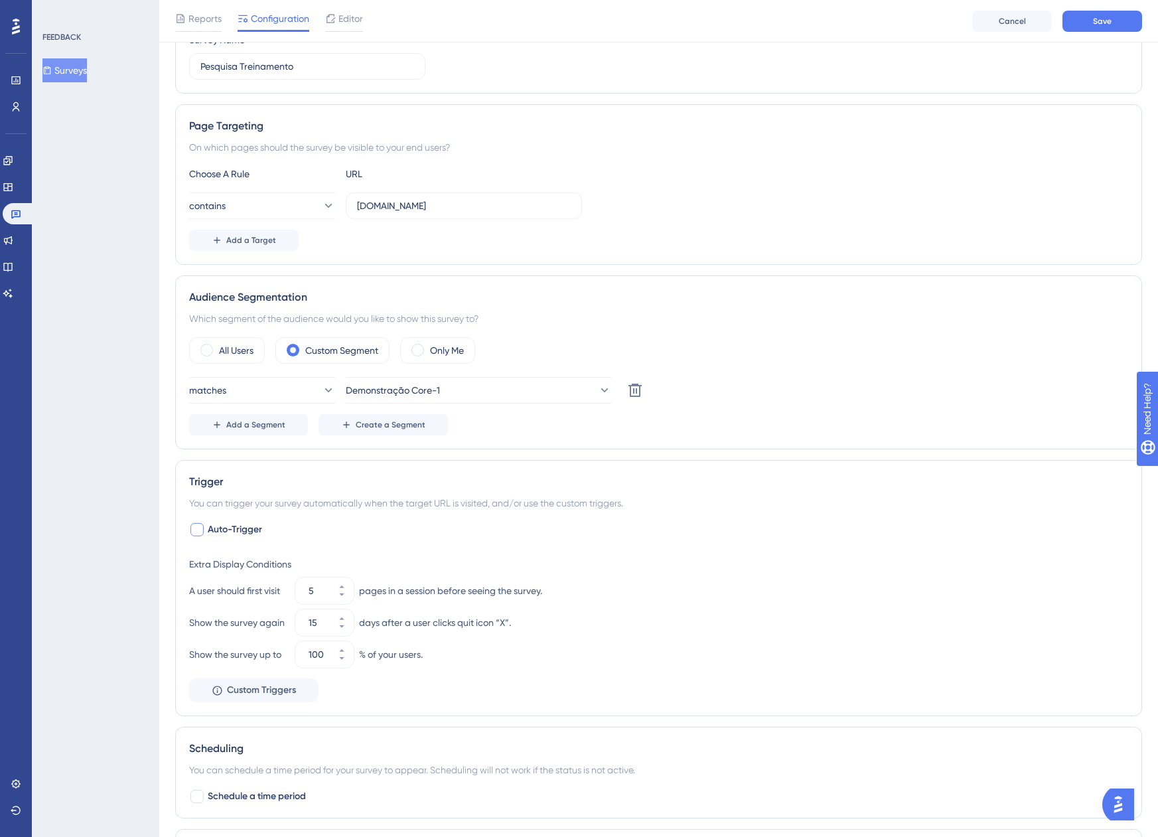
scroll to position [0, 0]
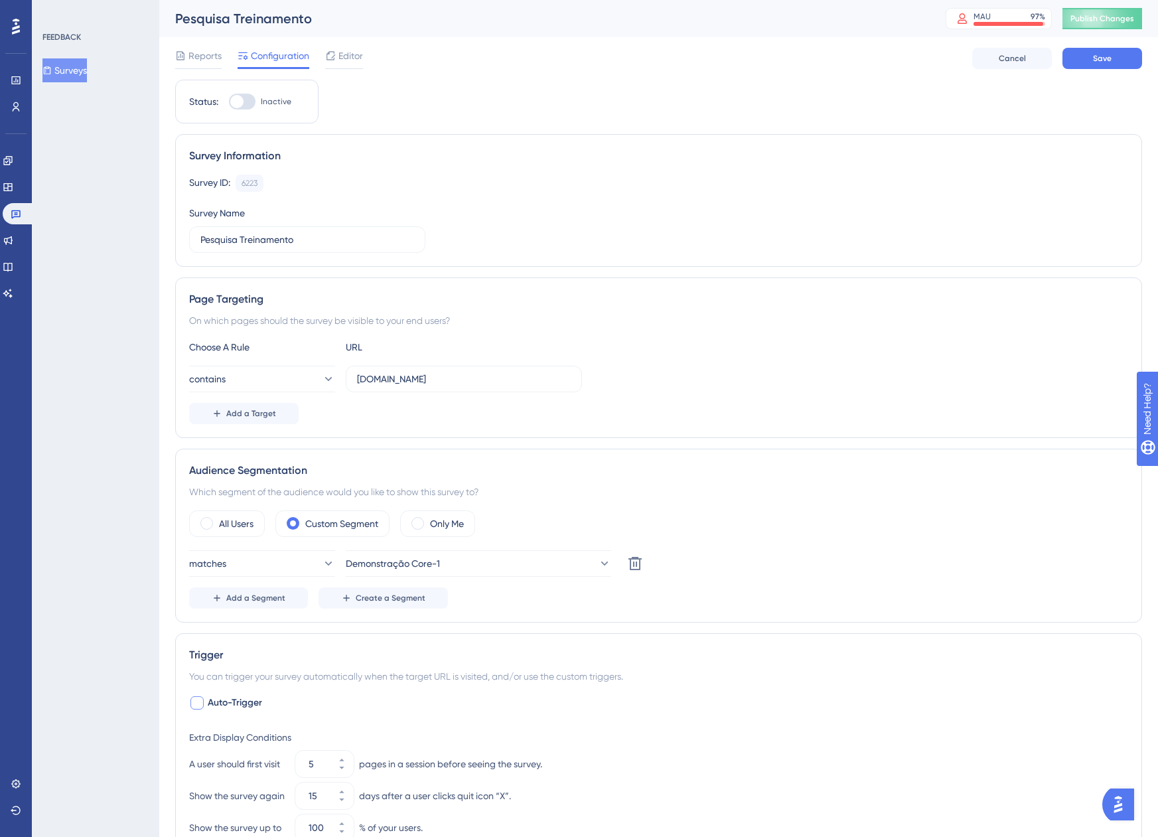
click at [255, 109] on div "Status: Inactive" at bounding box center [246, 102] width 143 height 44
click at [244, 105] on div at bounding box center [242, 102] width 27 height 16
click at [229, 102] on input "Inactive" at bounding box center [228, 102] width 1 height 1
click at [1095, 65] on button "Save" at bounding box center [1102, 58] width 80 height 21
click at [80, 71] on button "Surveys" at bounding box center [64, 70] width 44 height 24
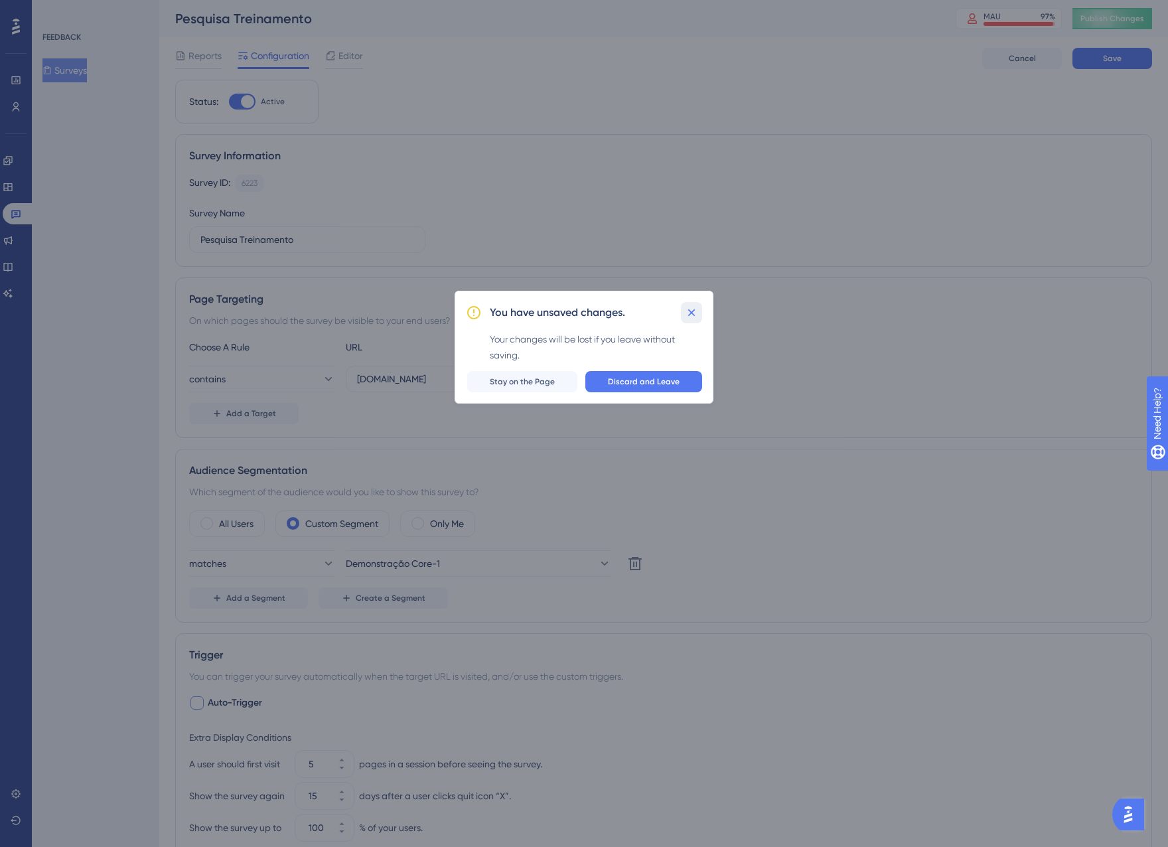
click at [687, 309] on icon at bounding box center [691, 312] width 13 height 13
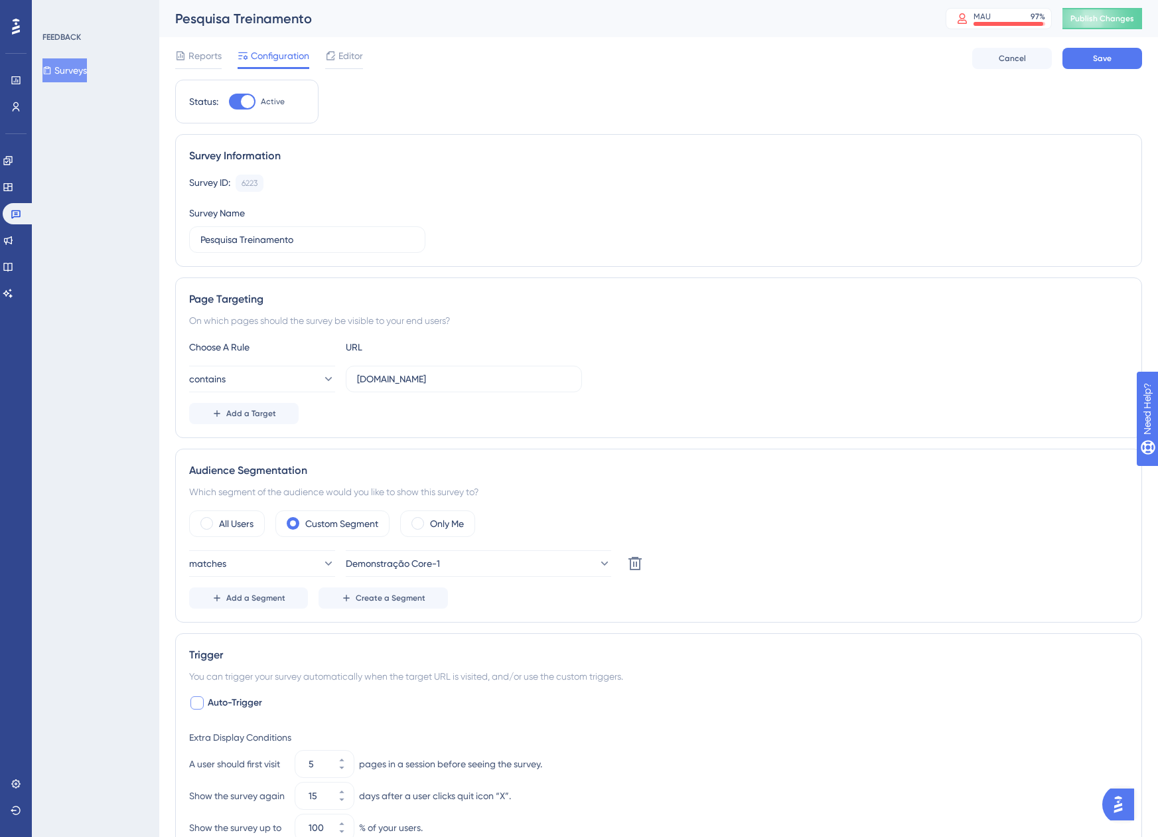
click at [240, 102] on div at bounding box center [242, 102] width 27 height 16
click at [229, 102] on input "Active" at bounding box center [228, 102] width 1 height 1
checkbox input "false"
click at [1119, 62] on button "Save" at bounding box center [1102, 58] width 80 height 21
click at [78, 68] on button "Surveys" at bounding box center [64, 70] width 44 height 24
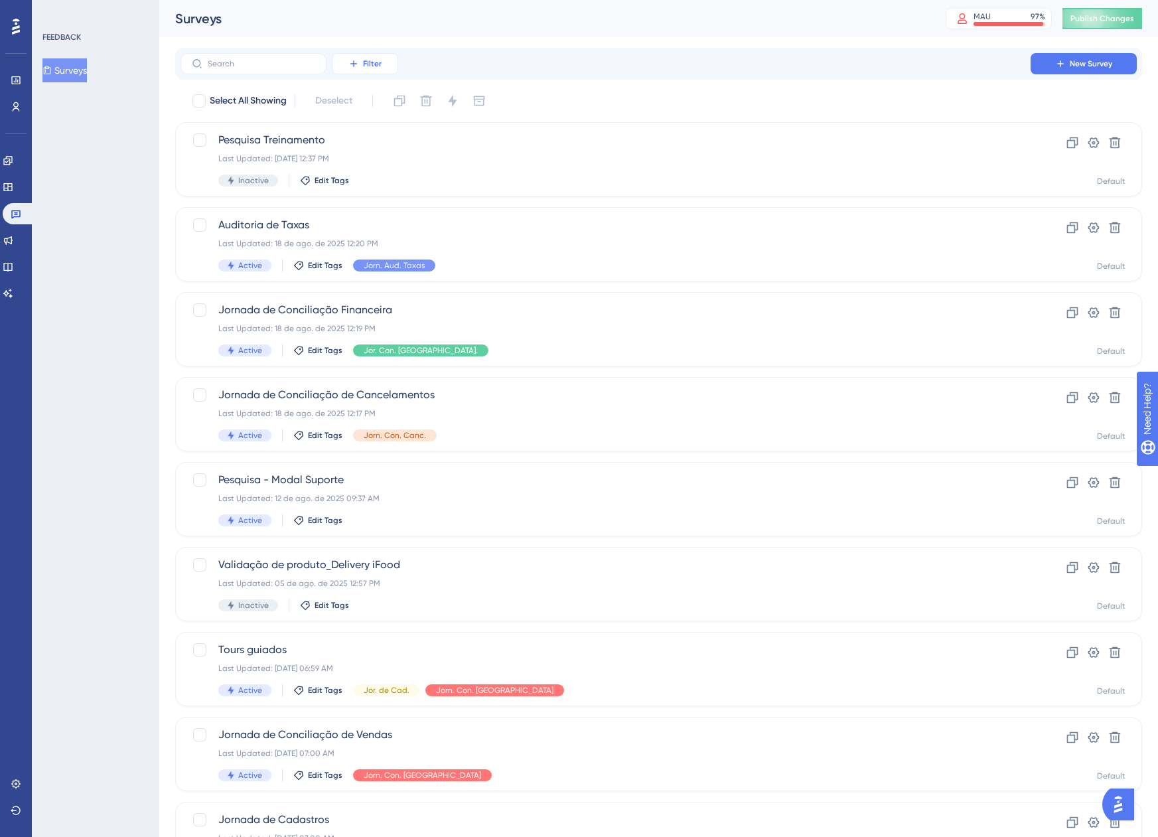
click at [356, 68] on icon at bounding box center [353, 63] width 11 height 11
click at [368, 109] on div "Tags Tags" at bounding box center [378, 101] width 54 height 27
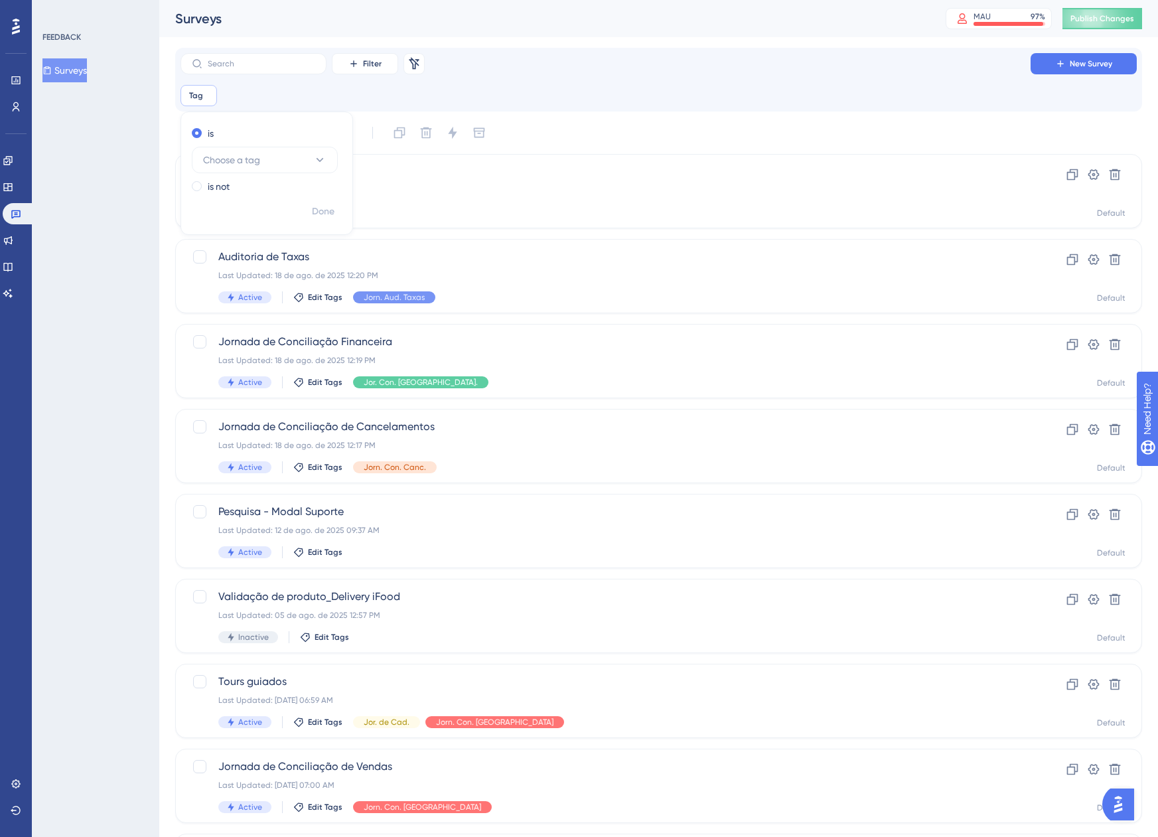
click at [563, 74] on div "Filter Remove Filters New Survey" at bounding box center [658, 63] width 956 height 21
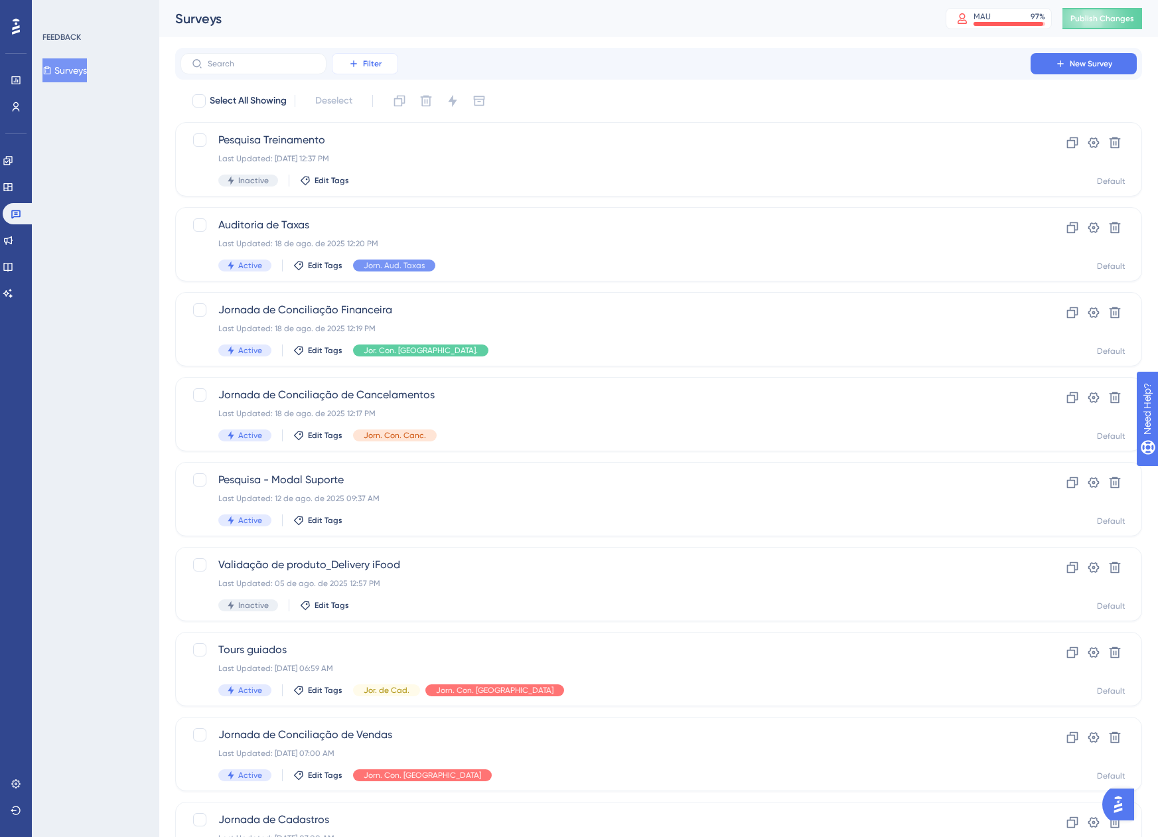
click at [380, 66] on button "Filter" at bounding box center [365, 63] width 66 height 21
click at [374, 184] on span "Status" at bounding box center [364, 181] width 27 height 16
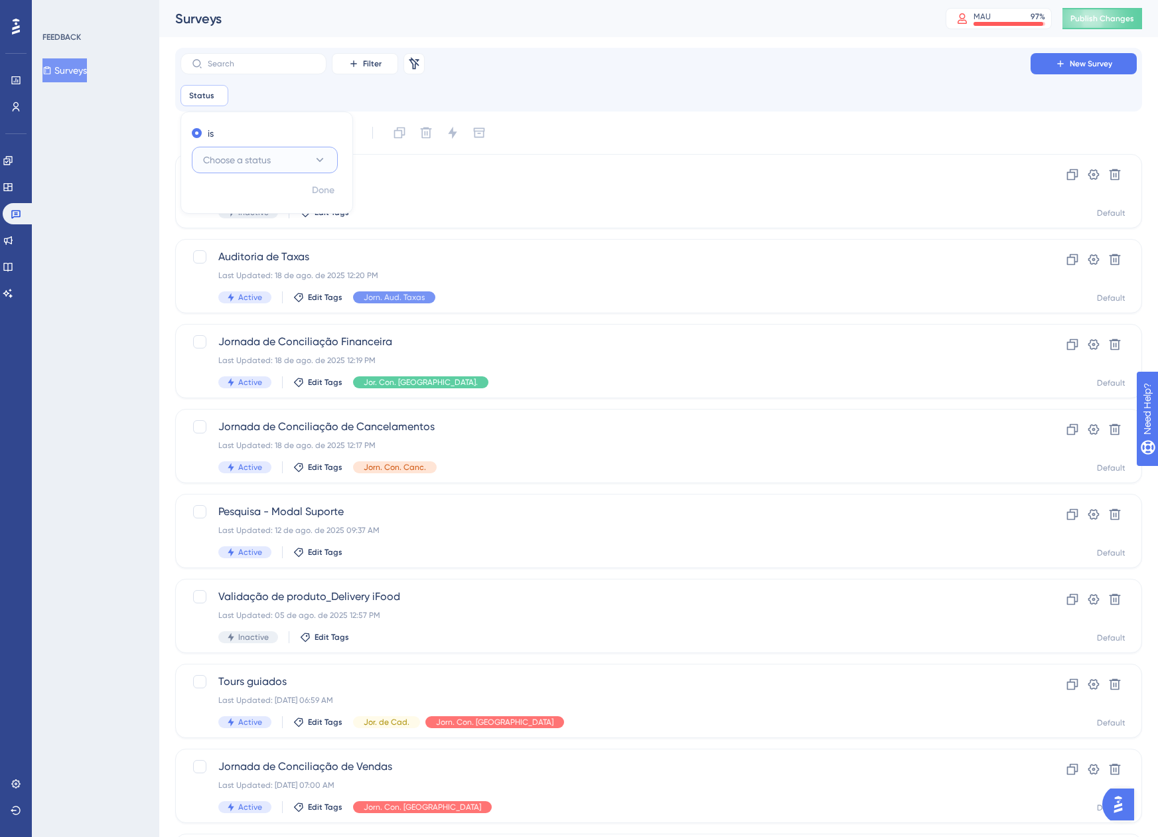
click at [267, 160] on span "Choose a status" at bounding box center [237, 160] width 68 height 16
click at [268, 194] on div "Active Active" at bounding box center [264, 200] width 107 height 27
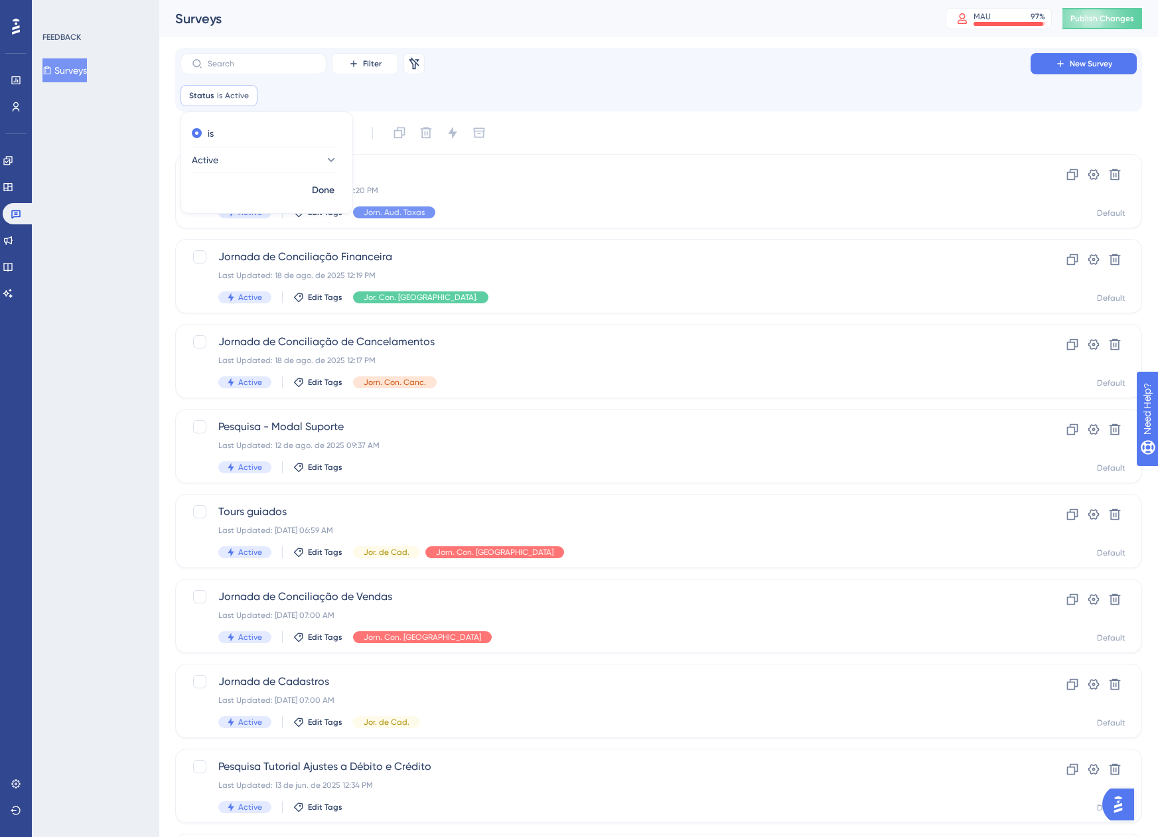
click at [687, 75] on div "Filter Remove Filters New Survey Status is Active Active Remove is Active Done" at bounding box center [658, 79] width 956 height 53
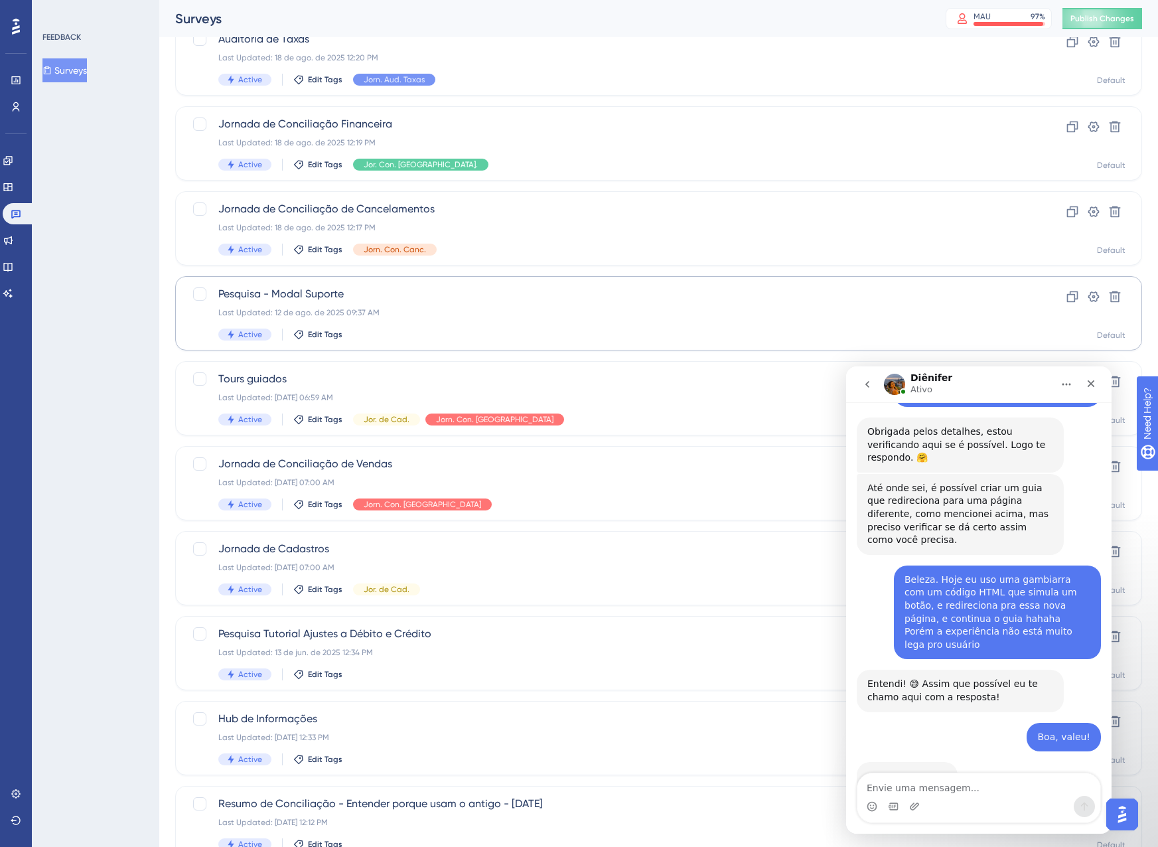
scroll to position [188, 0]
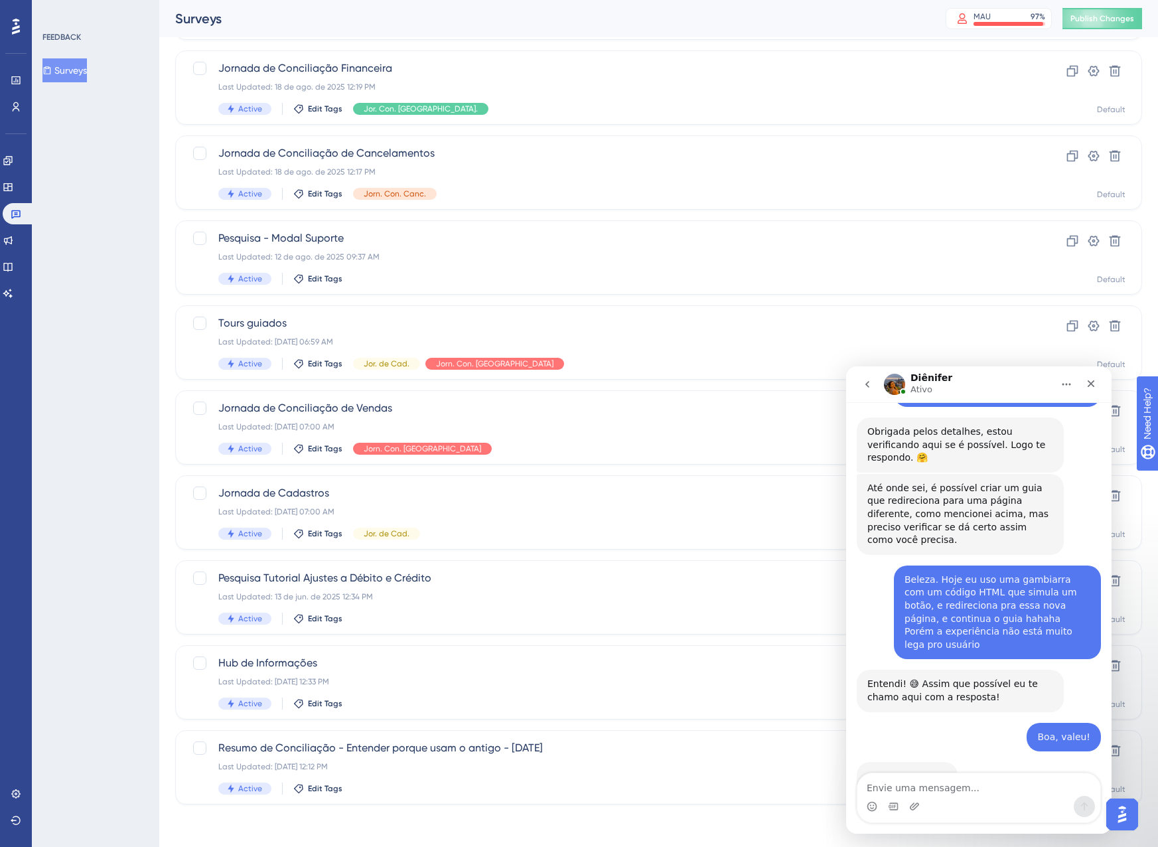
click at [1063, 380] on icon "Início" at bounding box center [1066, 384] width 11 height 11
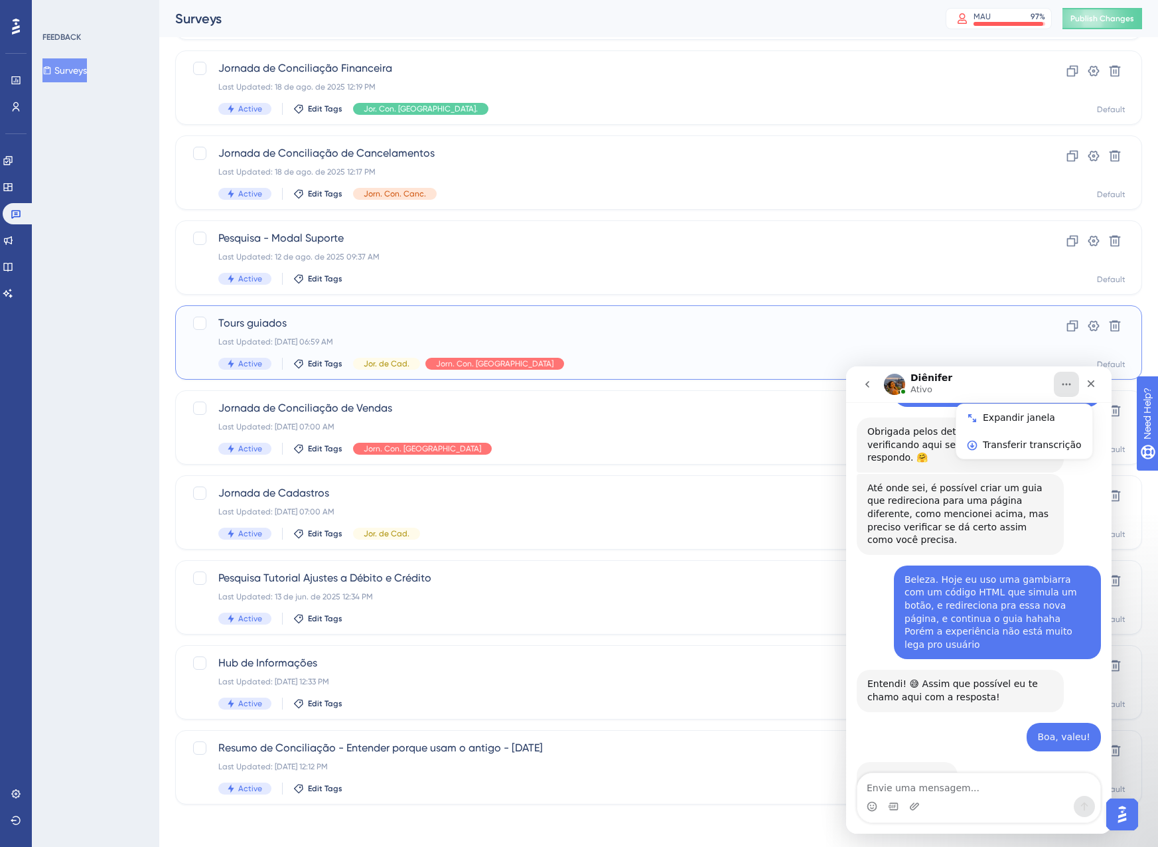
click at [742, 339] on div "Last Updated: [DATE] 06:59 AM" at bounding box center [605, 341] width 774 height 11
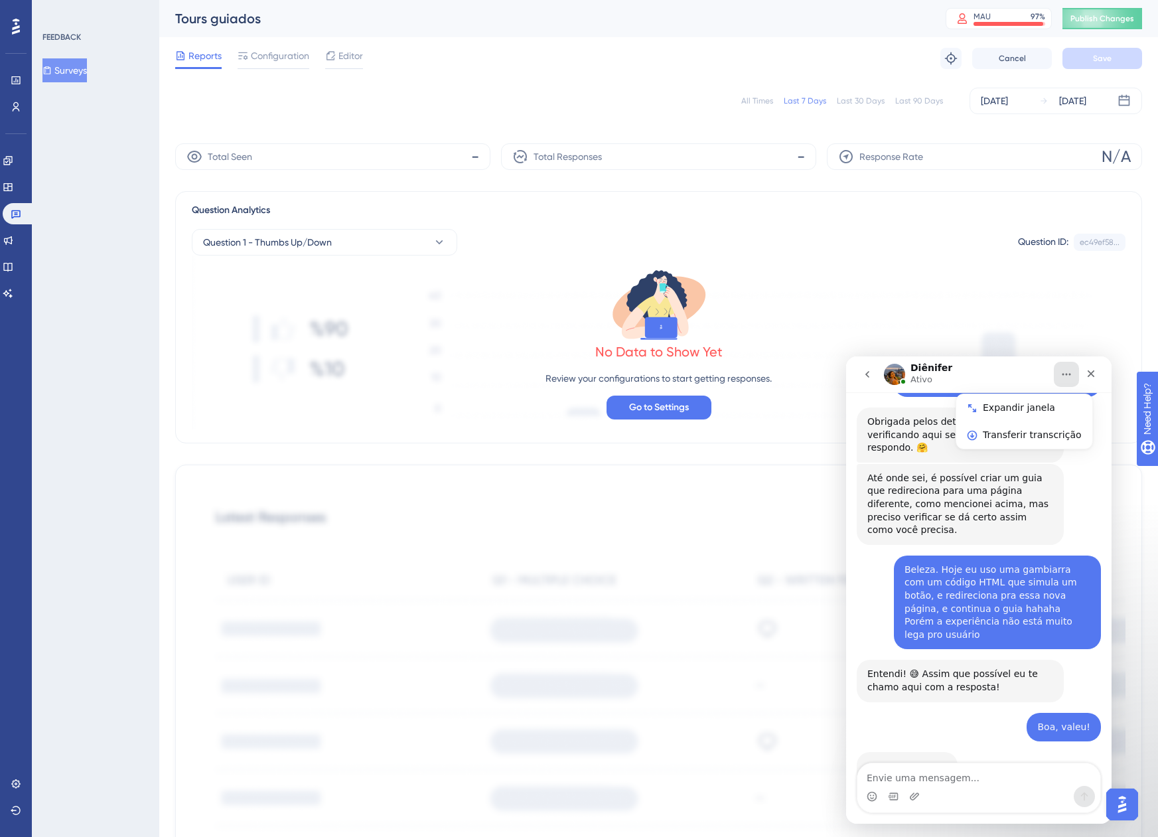
click at [979, 369] on div "Diênifer Ativo" at bounding box center [968, 374] width 169 height 23
click at [986, 378] on div "Diênifer Ativo" at bounding box center [968, 374] width 169 height 23
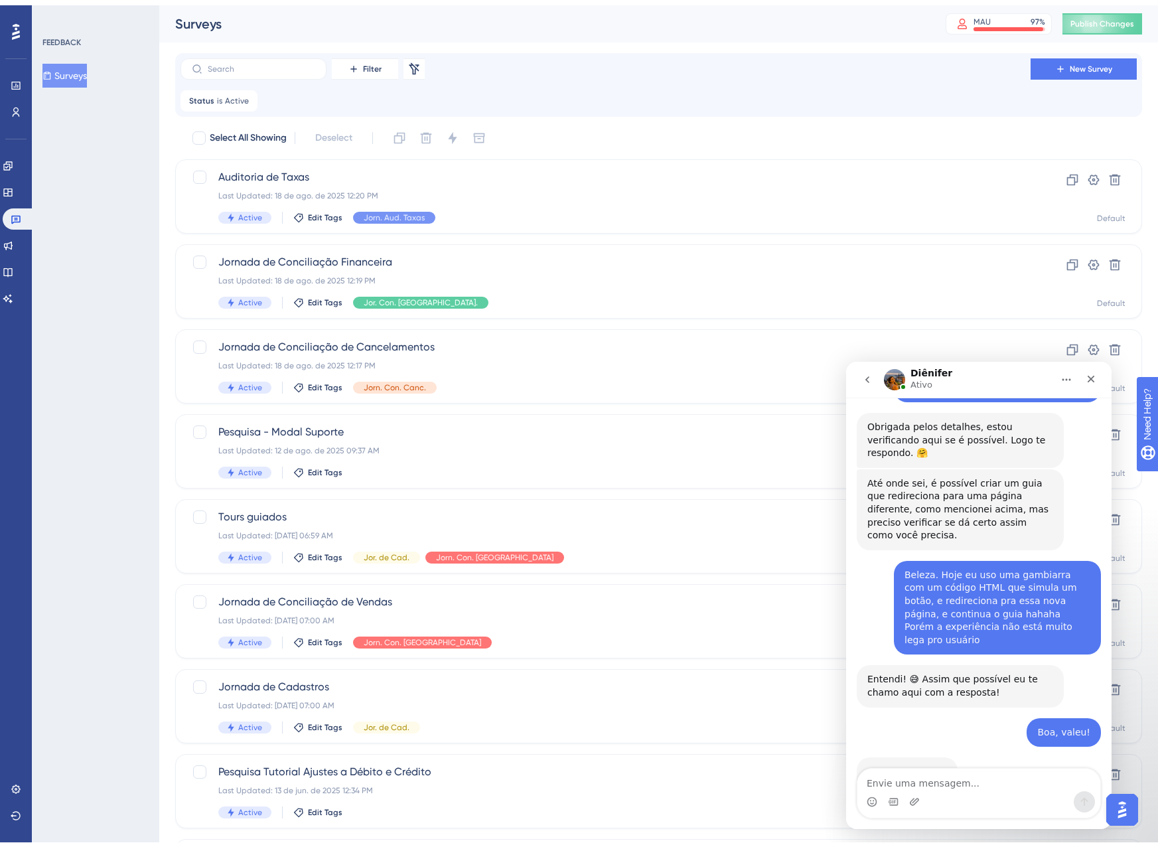
scroll to position [188, 0]
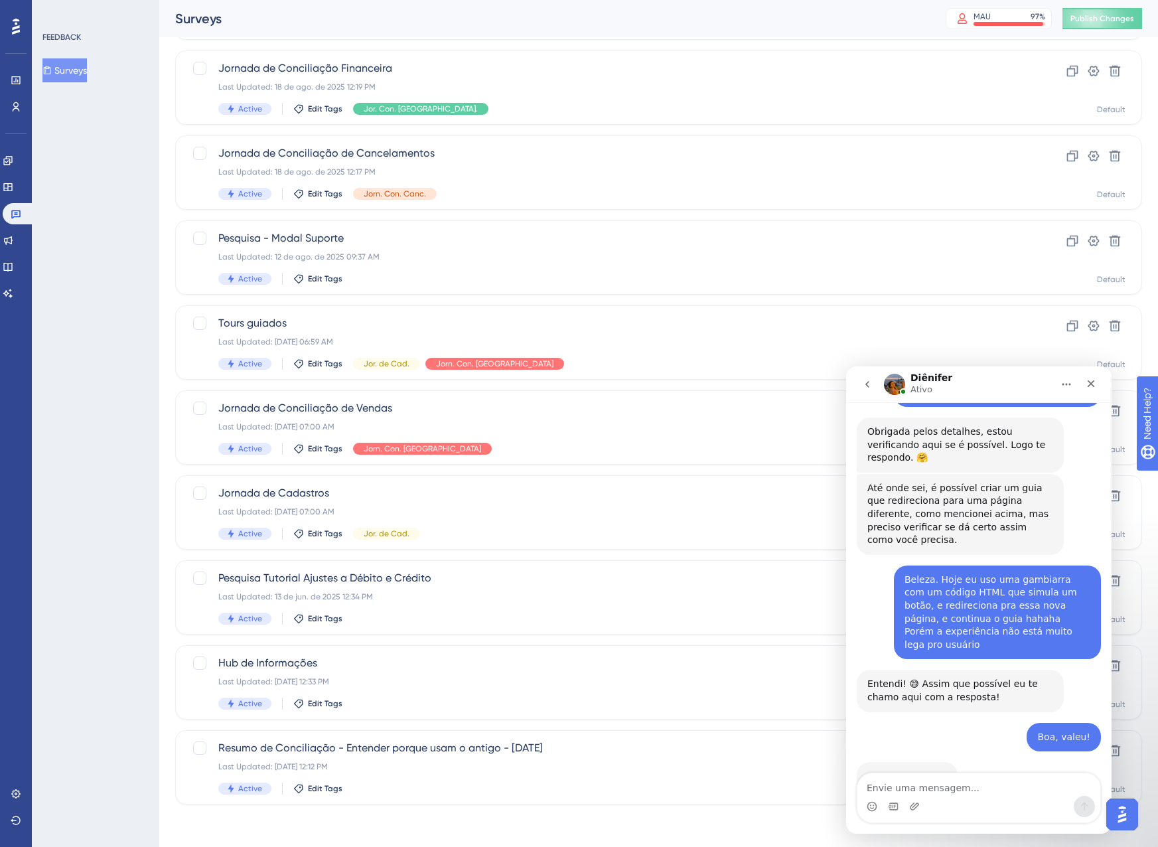
click at [1129, 804] on button "Open AI Assistant Launcher" at bounding box center [1122, 814] width 32 height 32
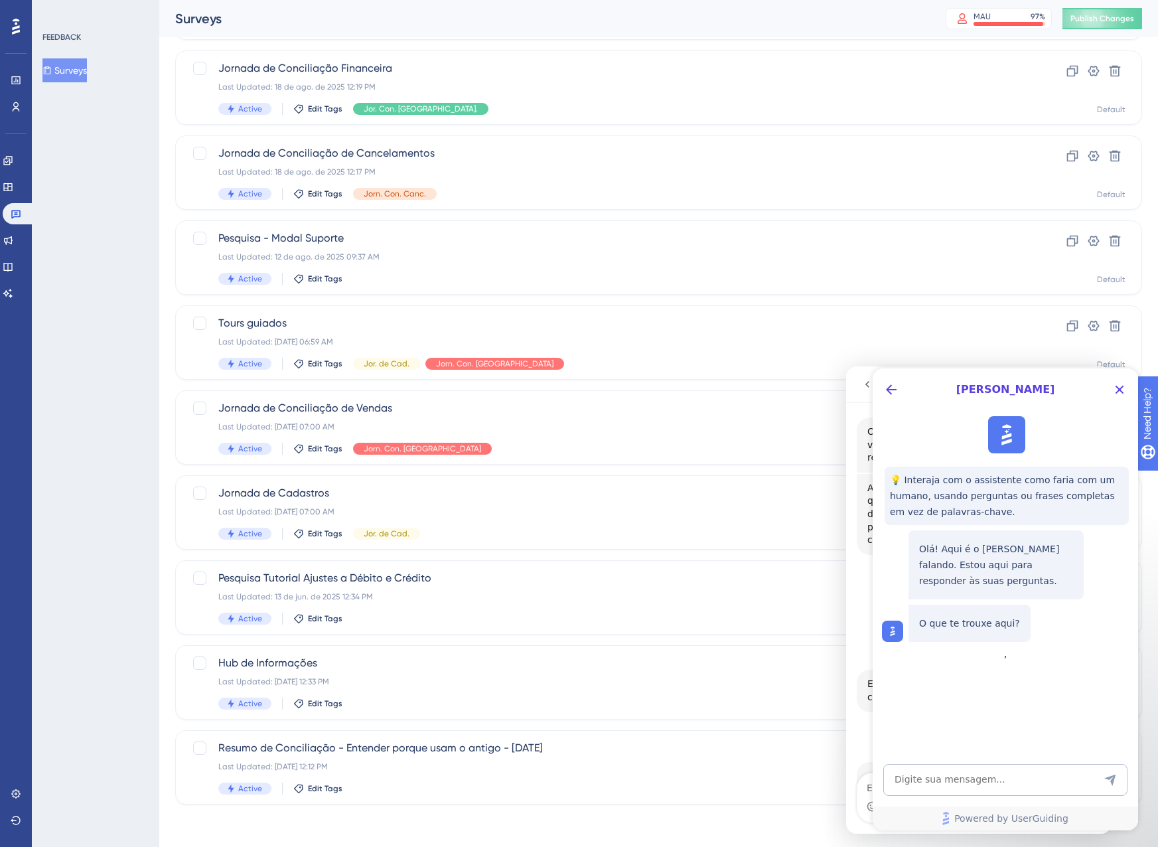
scroll to position [0, 0]
click at [1116, 383] on icon "Close Button" at bounding box center [1119, 389] width 16 height 16
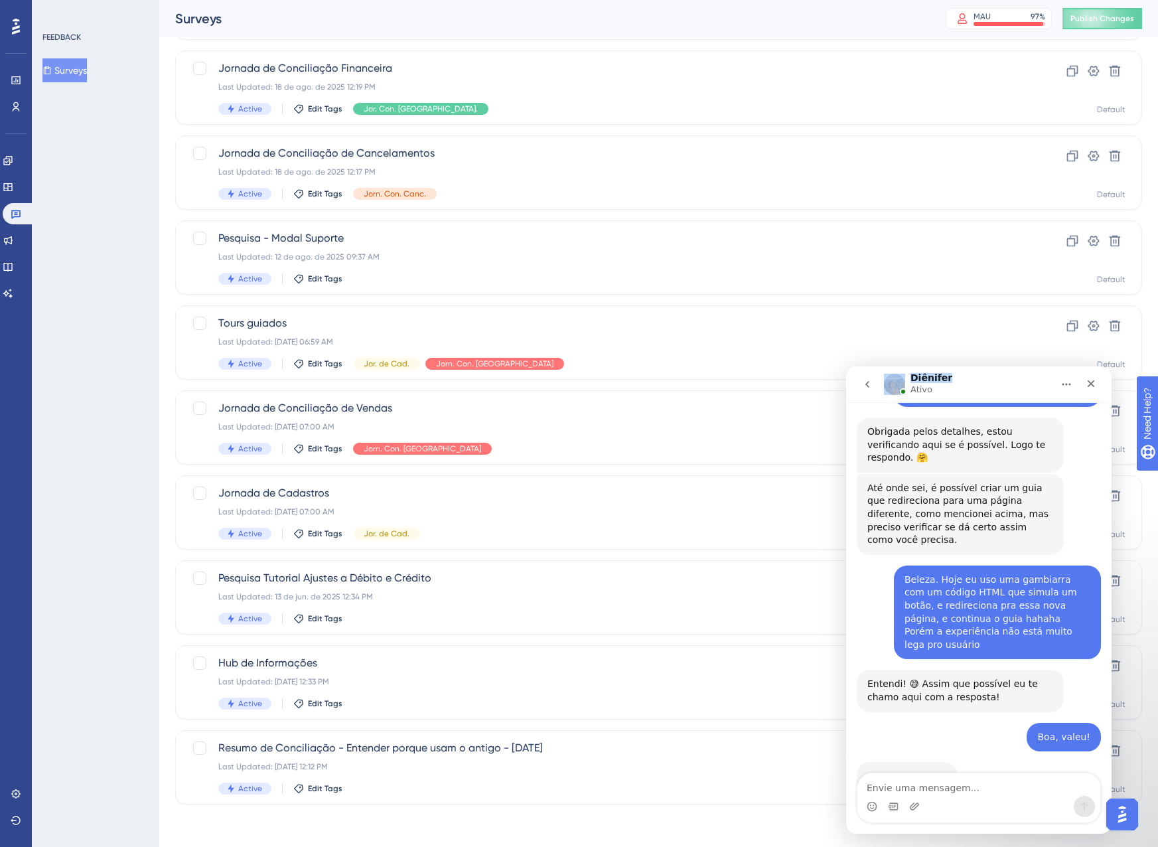
drag, startPoint x: 1031, startPoint y: 383, endPoint x: 858, endPoint y: 374, distance: 173.4
click at [858, 374] on div "Diênifer Ativo" at bounding box center [979, 384] width 248 height 25
drag, startPoint x: 858, startPoint y: 374, endPoint x: 866, endPoint y: 384, distance: 13.7
click at [866, 384] on icon "go back" at bounding box center [867, 384] width 4 height 7
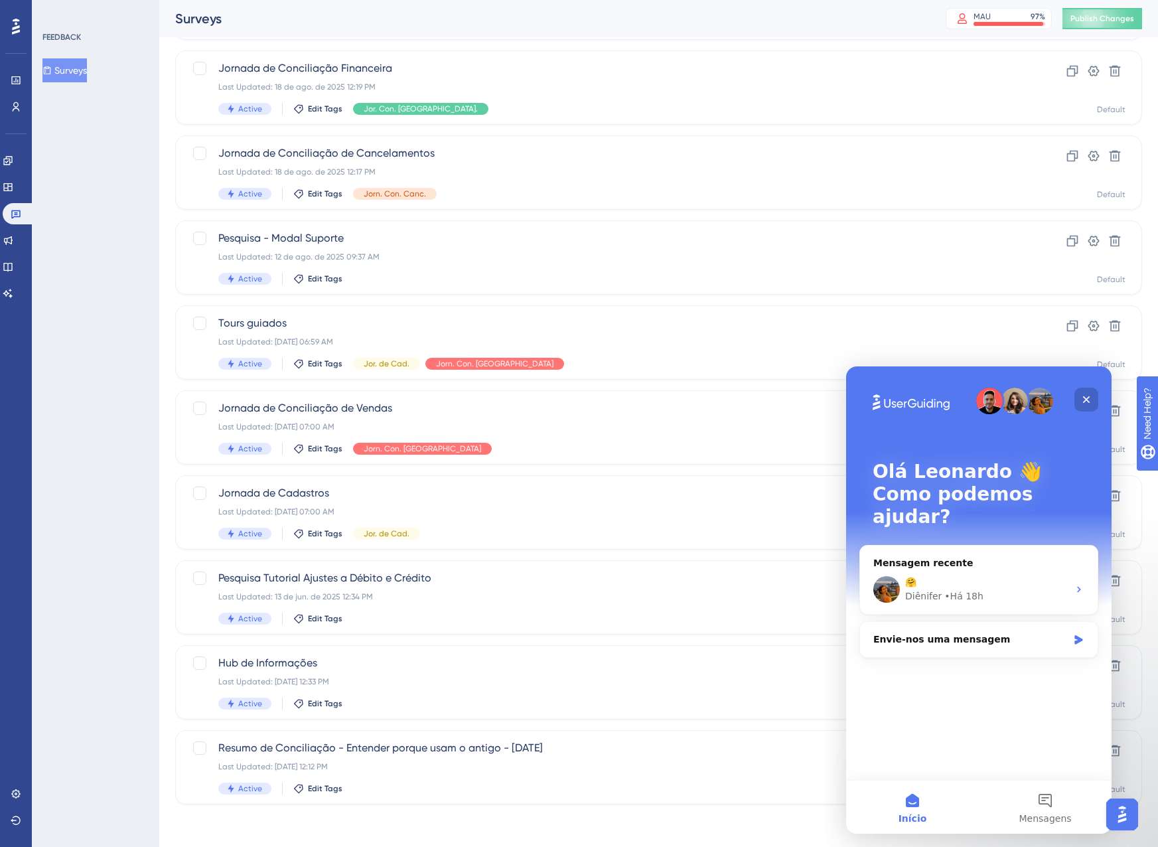
click at [1077, 401] on div "Fechar" at bounding box center [1086, 399] width 24 height 24
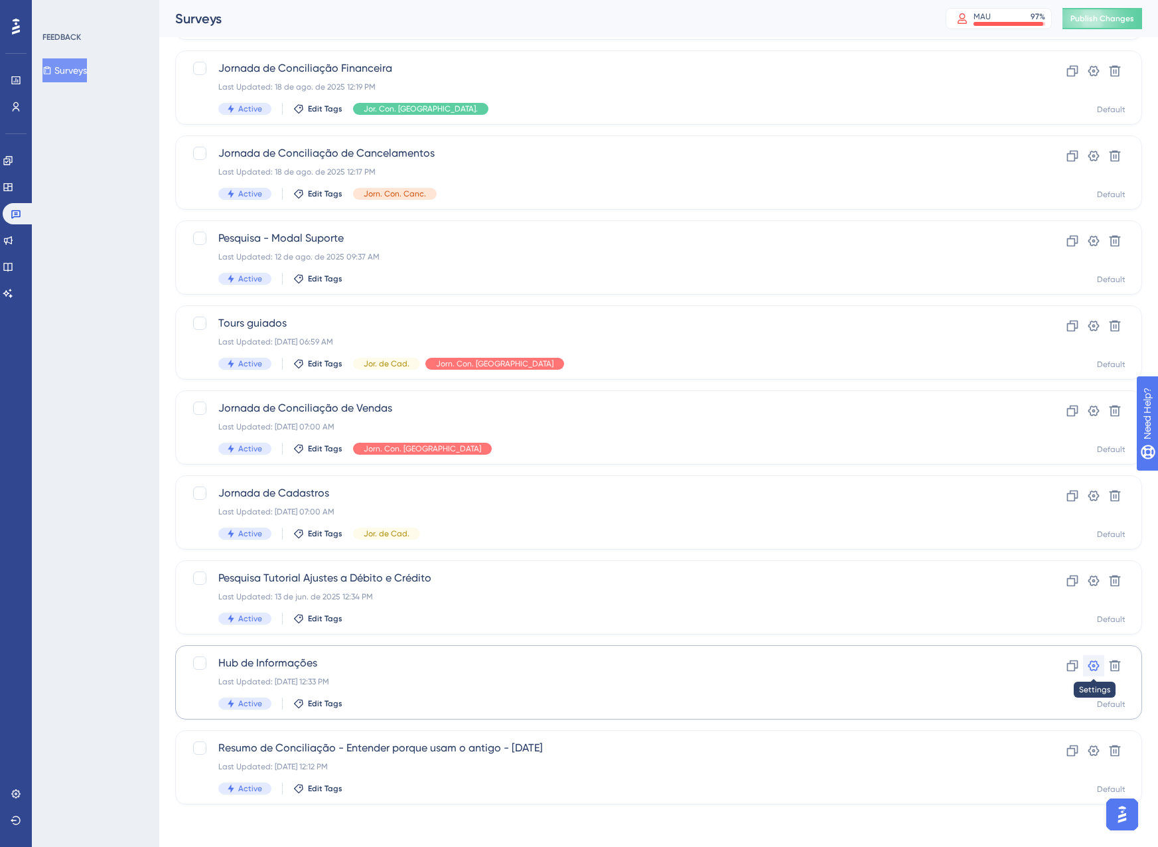
click at [1095, 666] on icon at bounding box center [1093, 665] width 13 height 13
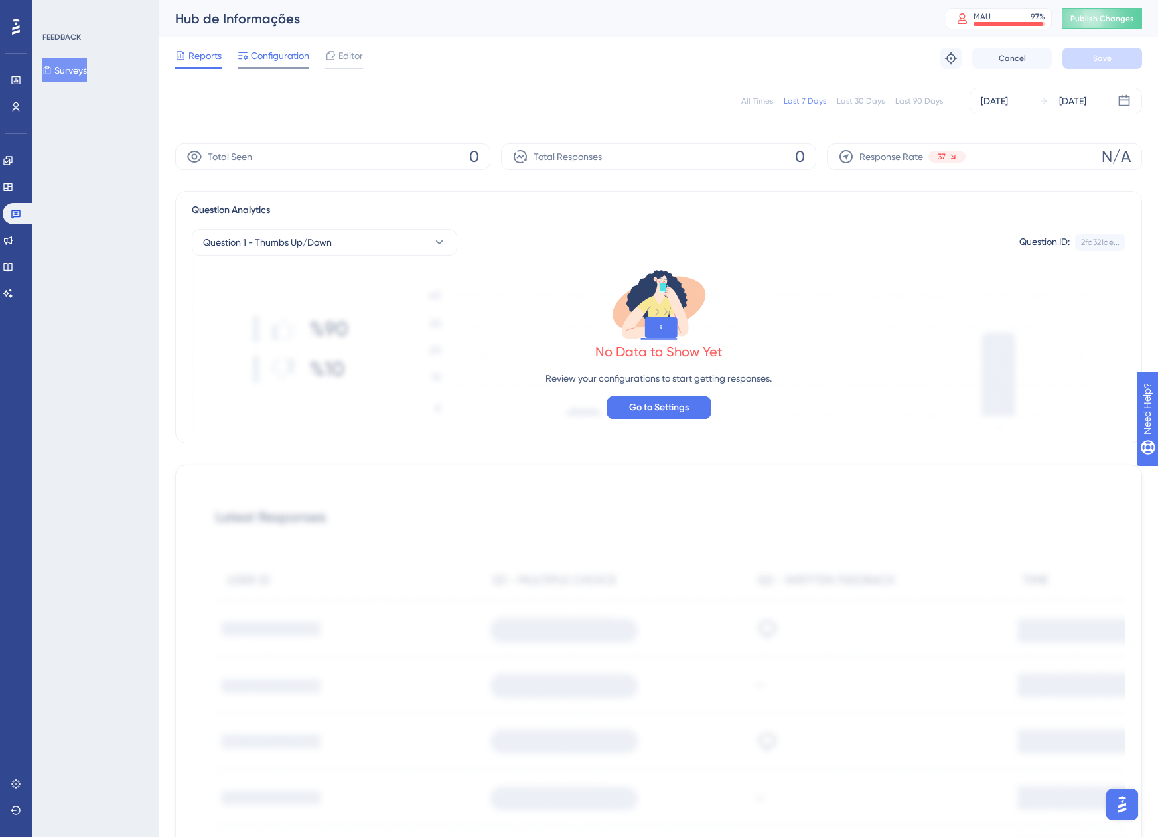
click at [263, 48] on span "Configuration" at bounding box center [280, 56] width 58 height 16
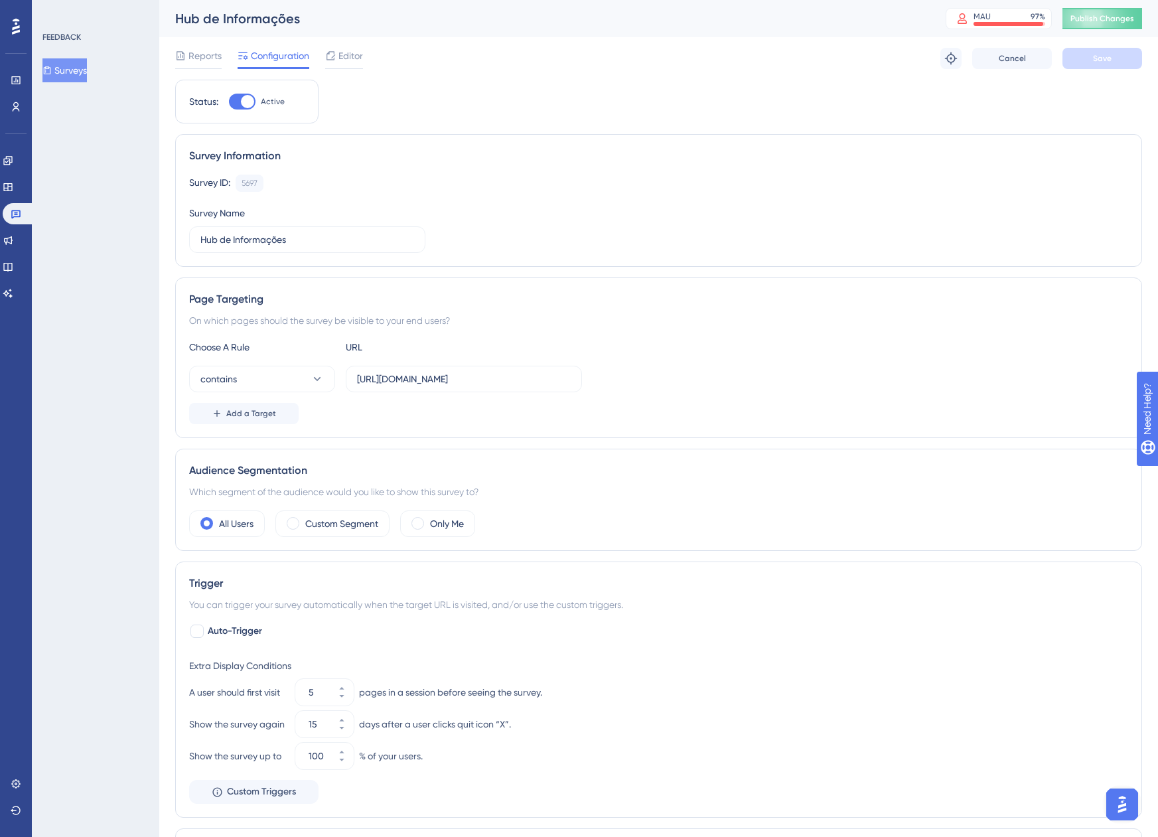
click at [252, 98] on div at bounding box center [247, 101] width 13 height 13
click at [229, 102] on input "Active" at bounding box center [228, 102] width 1 height 1
checkbox input "false"
click at [1074, 56] on button "Save" at bounding box center [1102, 58] width 80 height 21
click at [87, 72] on button "Surveys" at bounding box center [64, 70] width 44 height 24
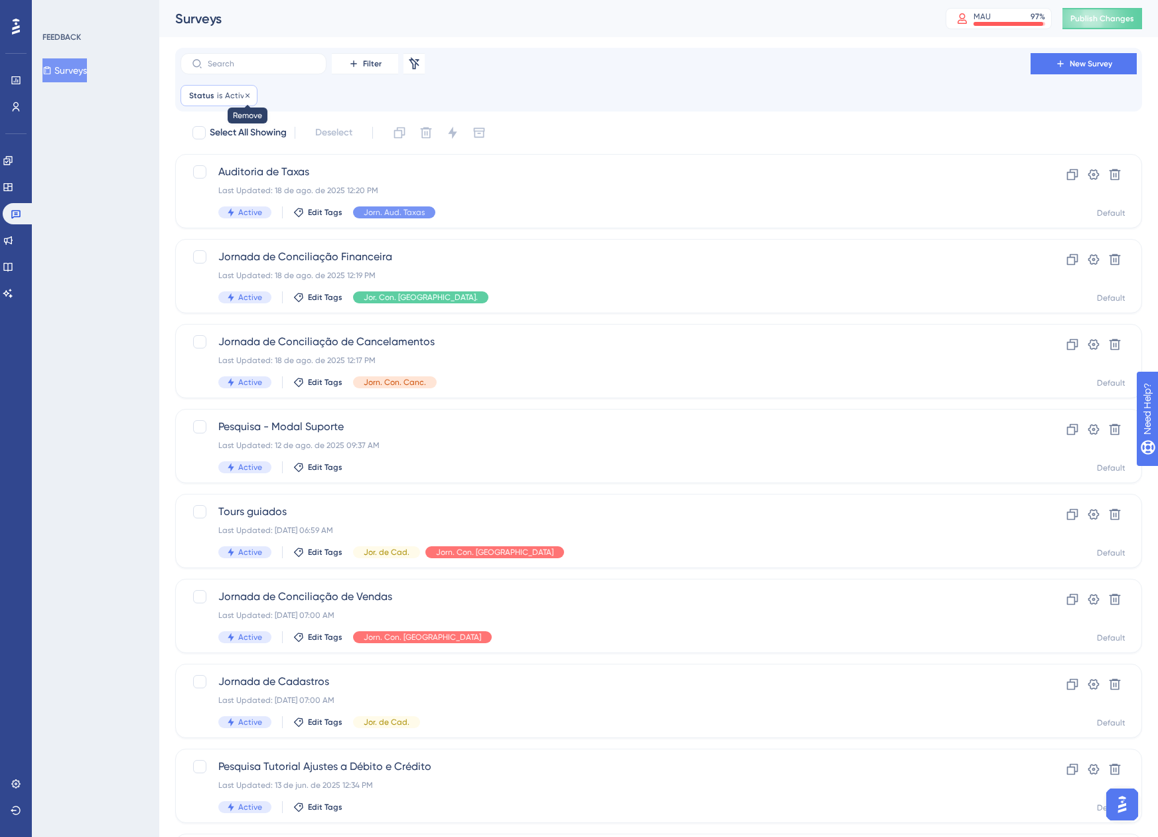
click at [246, 92] on icon at bounding box center [247, 96] width 8 height 8
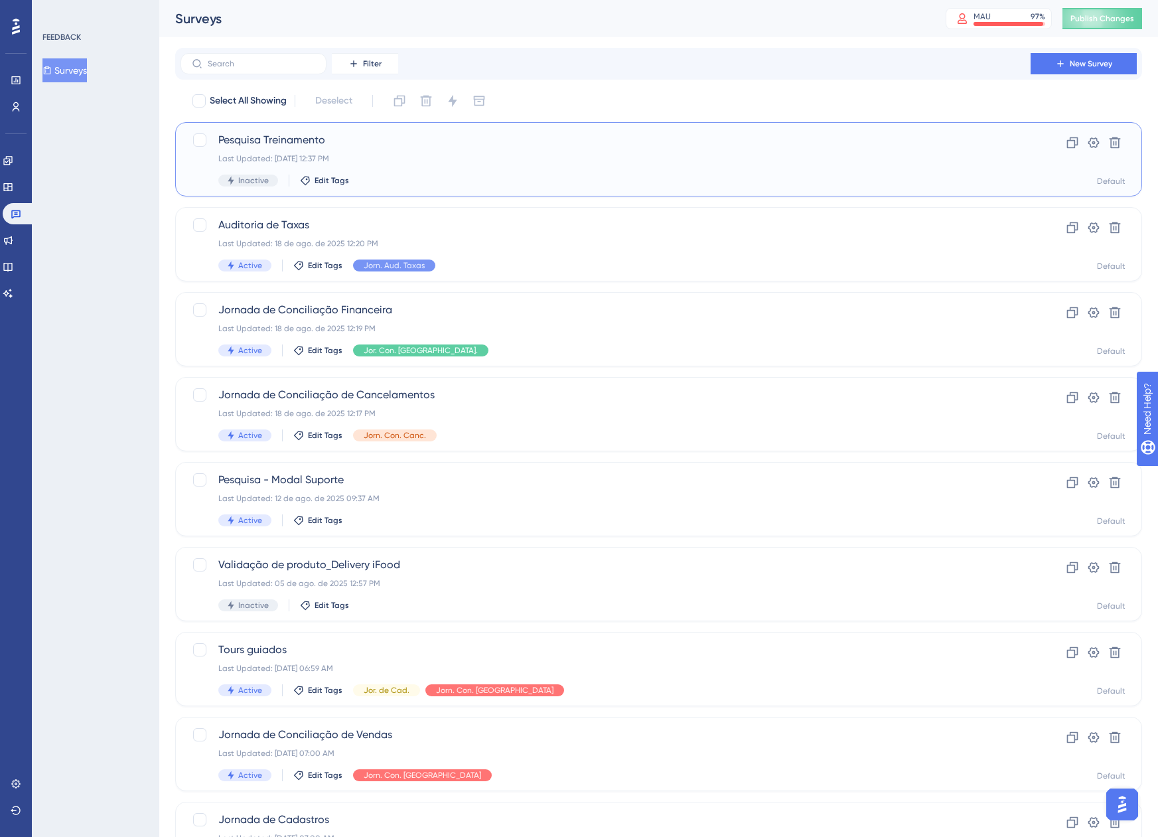
click at [399, 145] on span "Pesquisa Treinamento" at bounding box center [605, 140] width 774 height 16
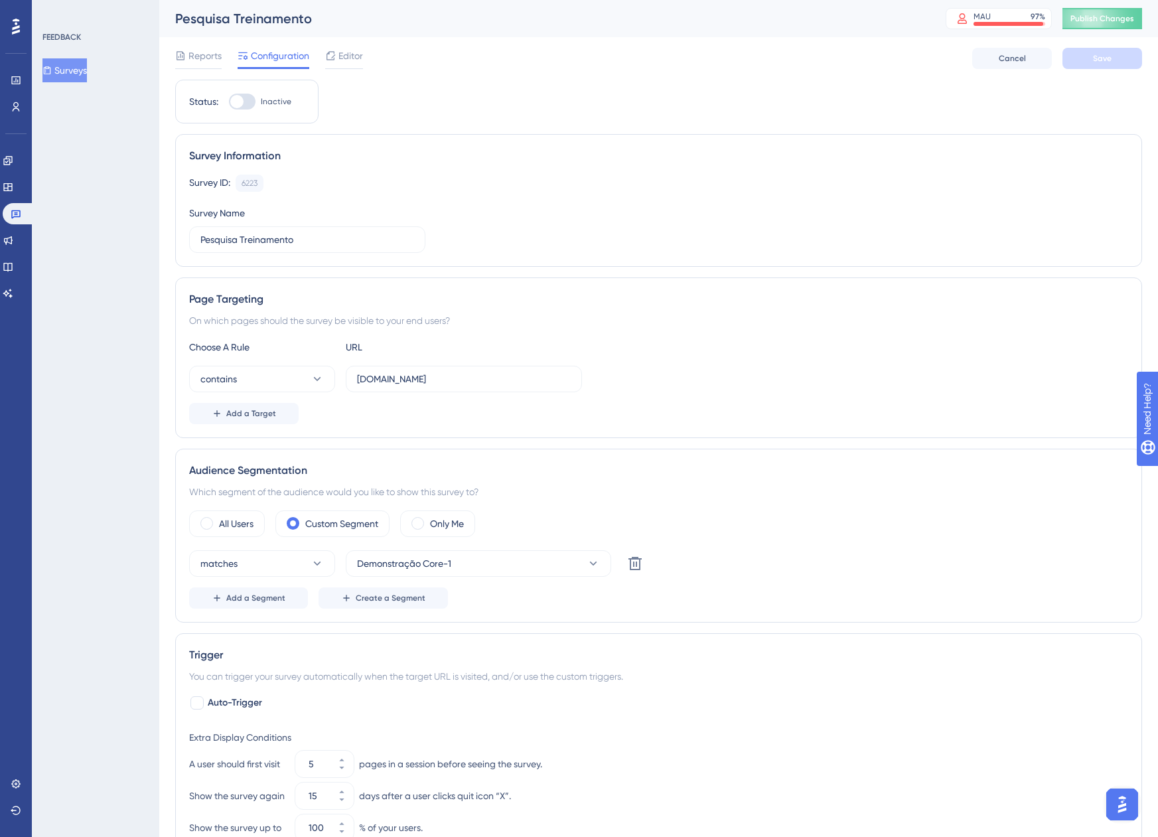
click at [242, 96] on div at bounding box center [242, 102] width 27 height 16
click at [229, 102] on input "Inactive" at bounding box center [228, 102] width 1 height 1
checkbox input "true"
click at [1123, 58] on button "Save" at bounding box center [1102, 58] width 80 height 21
click at [12, 190] on icon at bounding box center [7, 187] width 9 height 8
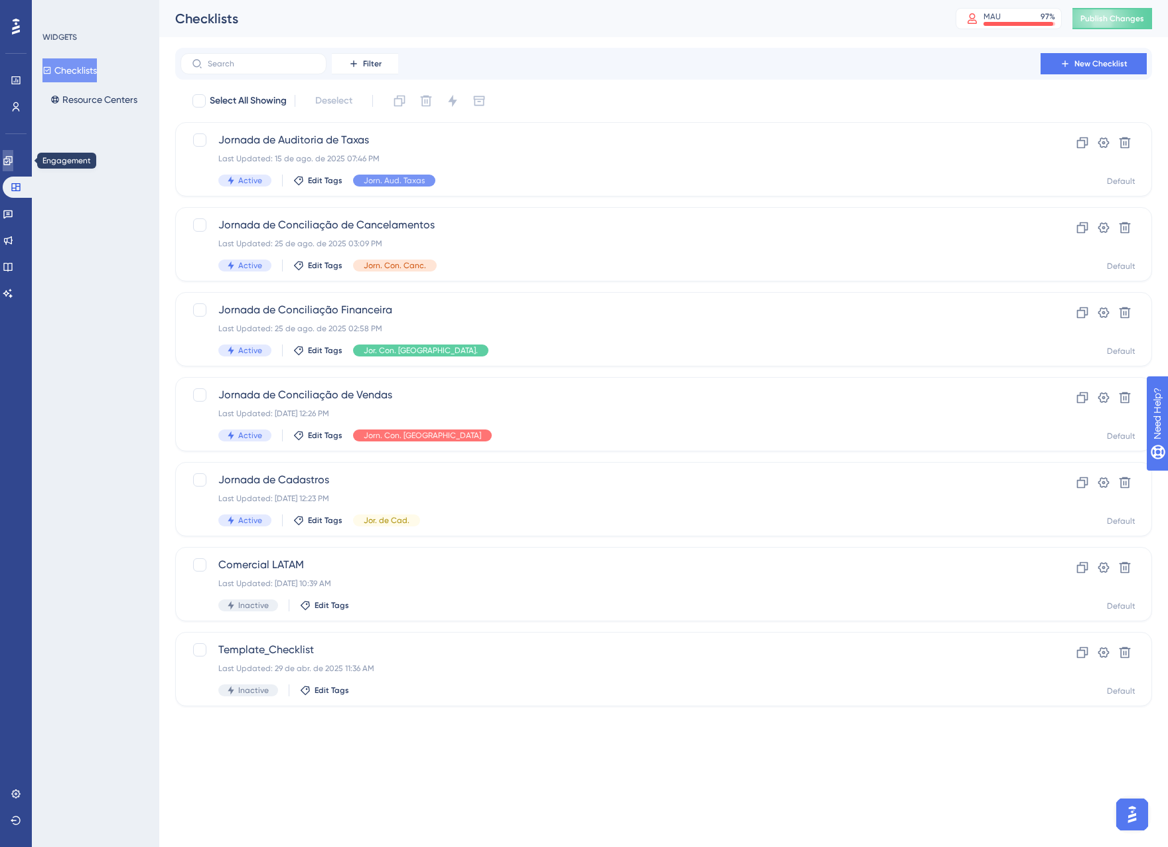
click at [12, 161] on icon at bounding box center [7, 160] width 9 height 9
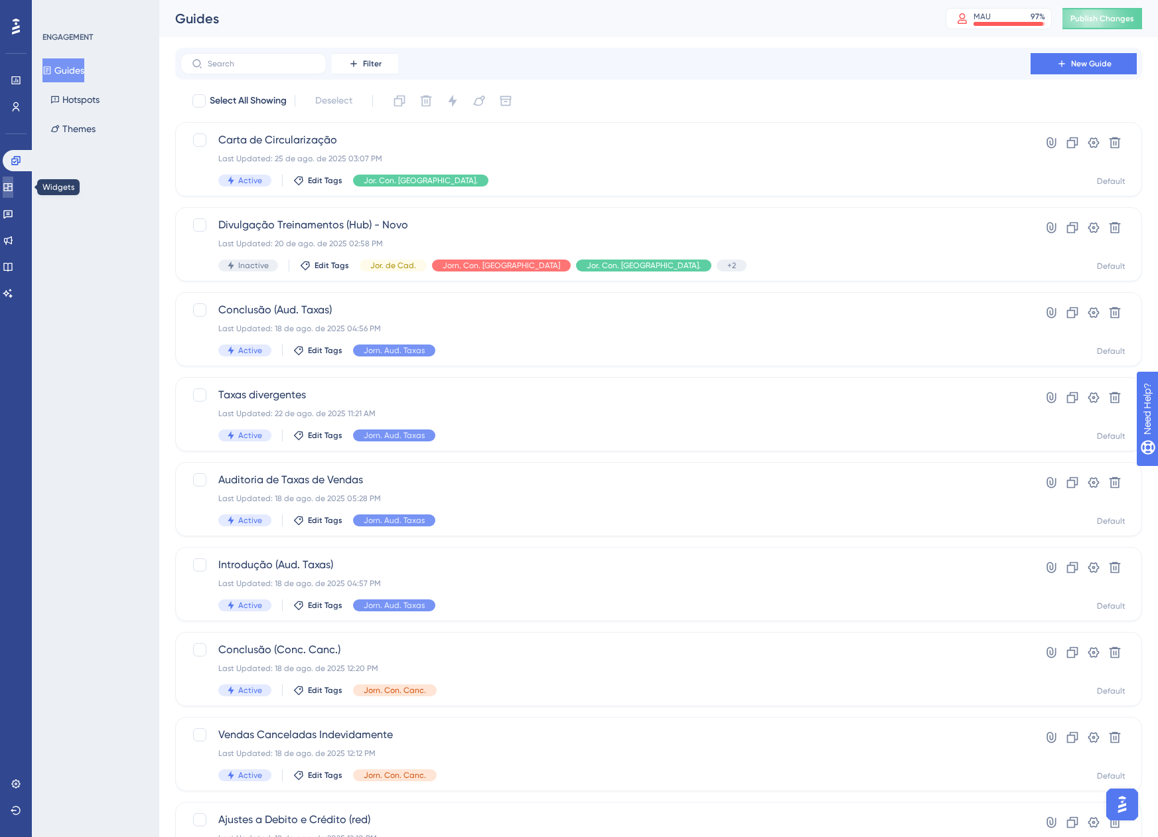
click at [11, 182] on icon at bounding box center [8, 187] width 11 height 11
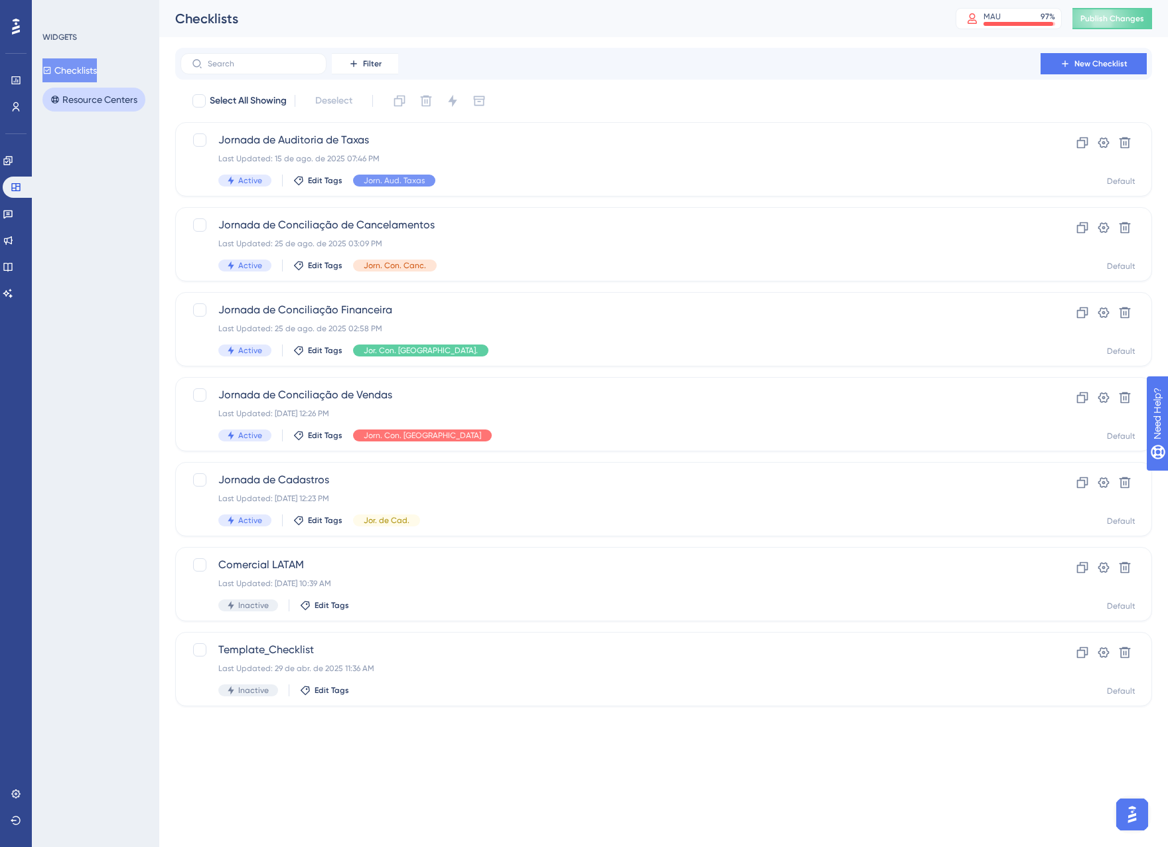
click at [91, 96] on button "Resource Centers" at bounding box center [93, 100] width 103 height 24
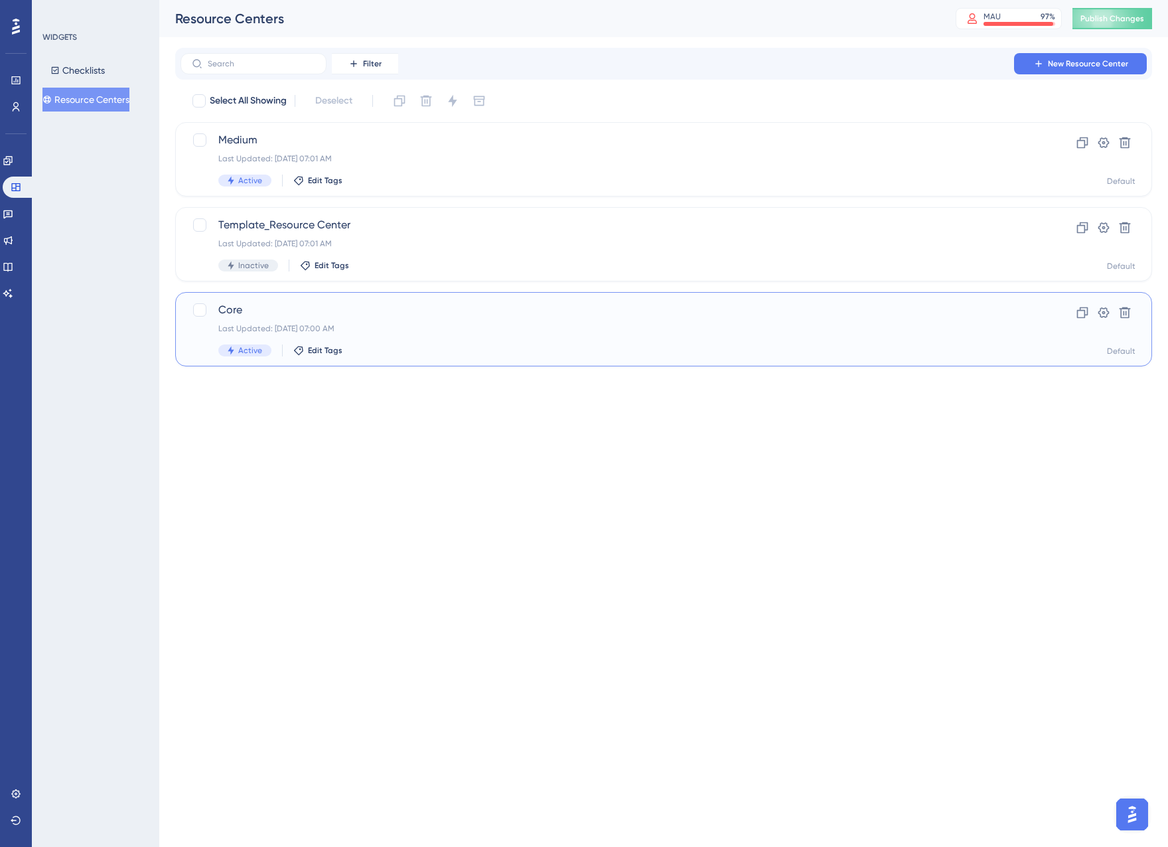
click at [537, 318] on div "Core Last Updated: [DATE] 07:00 AM Active Edit Tags" at bounding box center [610, 329] width 784 height 54
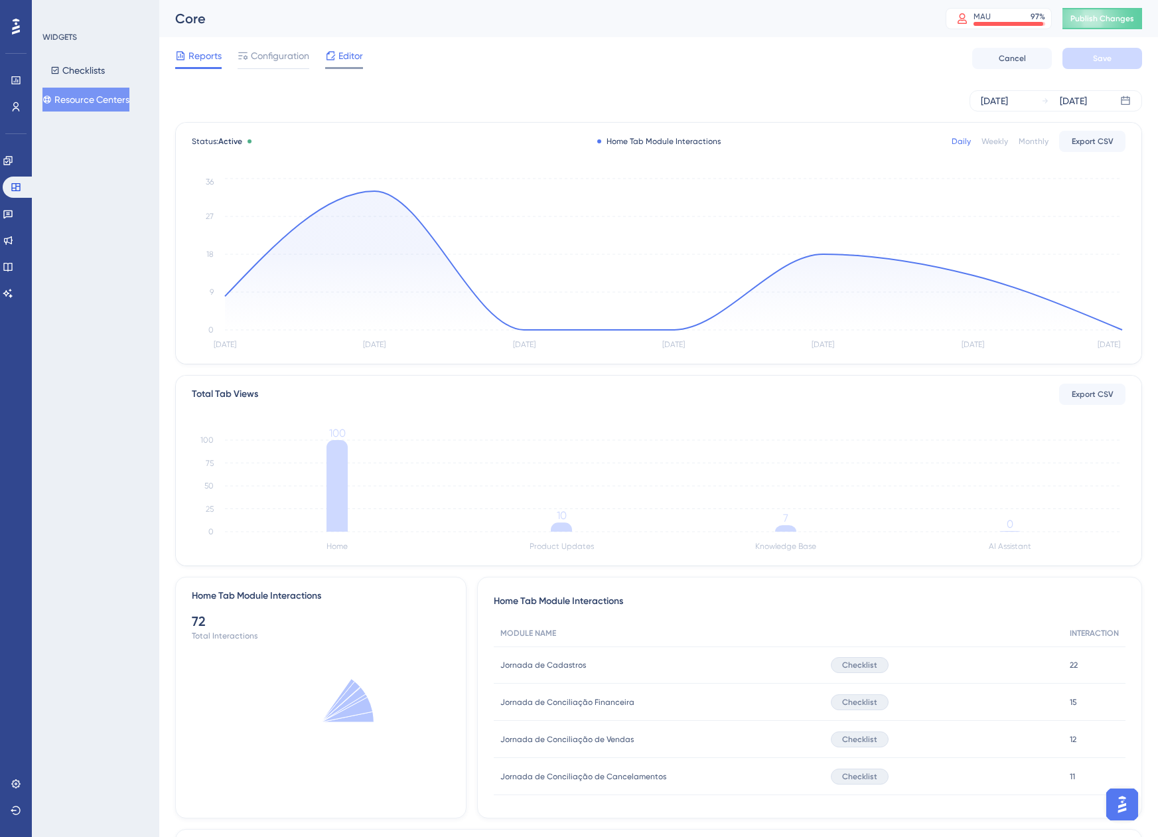
click at [352, 50] on span "Editor" at bounding box center [350, 56] width 25 height 16
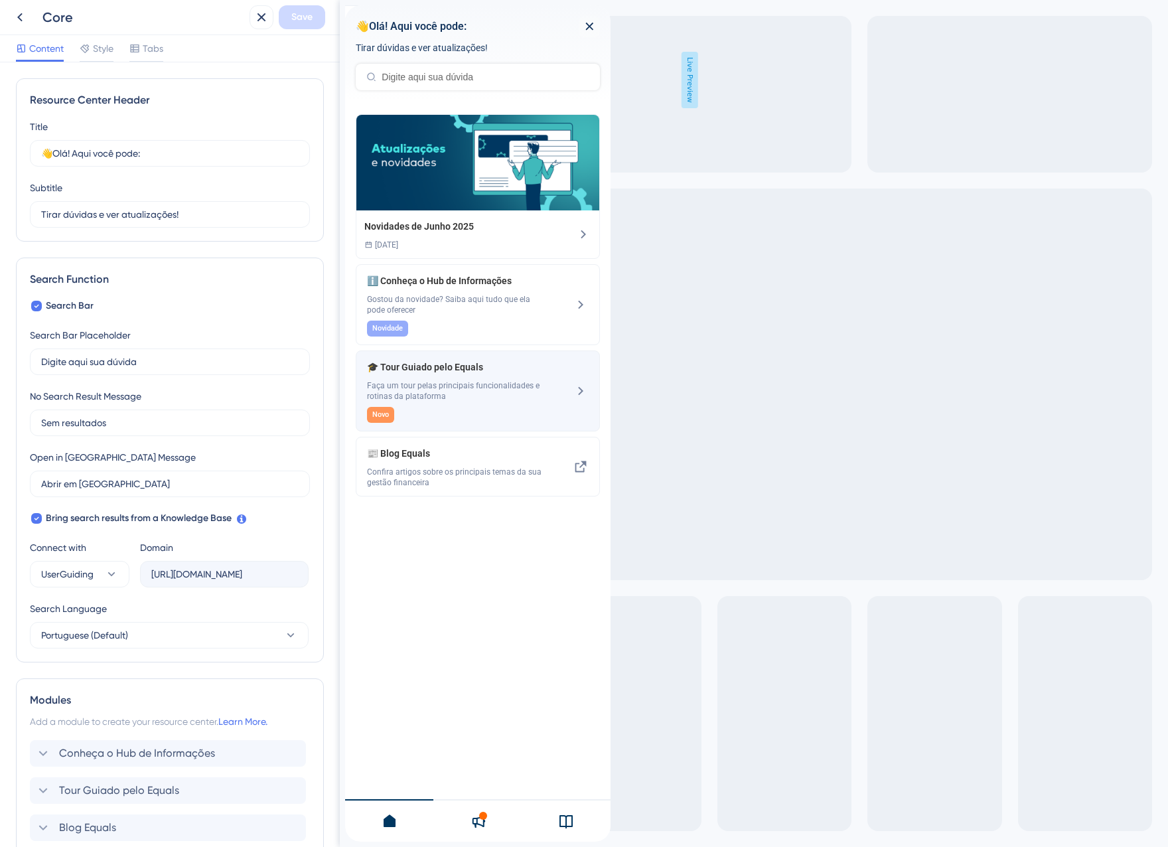
click at [412, 404] on div "🎓 Tour Guiado pelo Equals Faça um tour pelas principais funcionalidades e rotin…" at bounding box center [455, 391] width 177 height 64
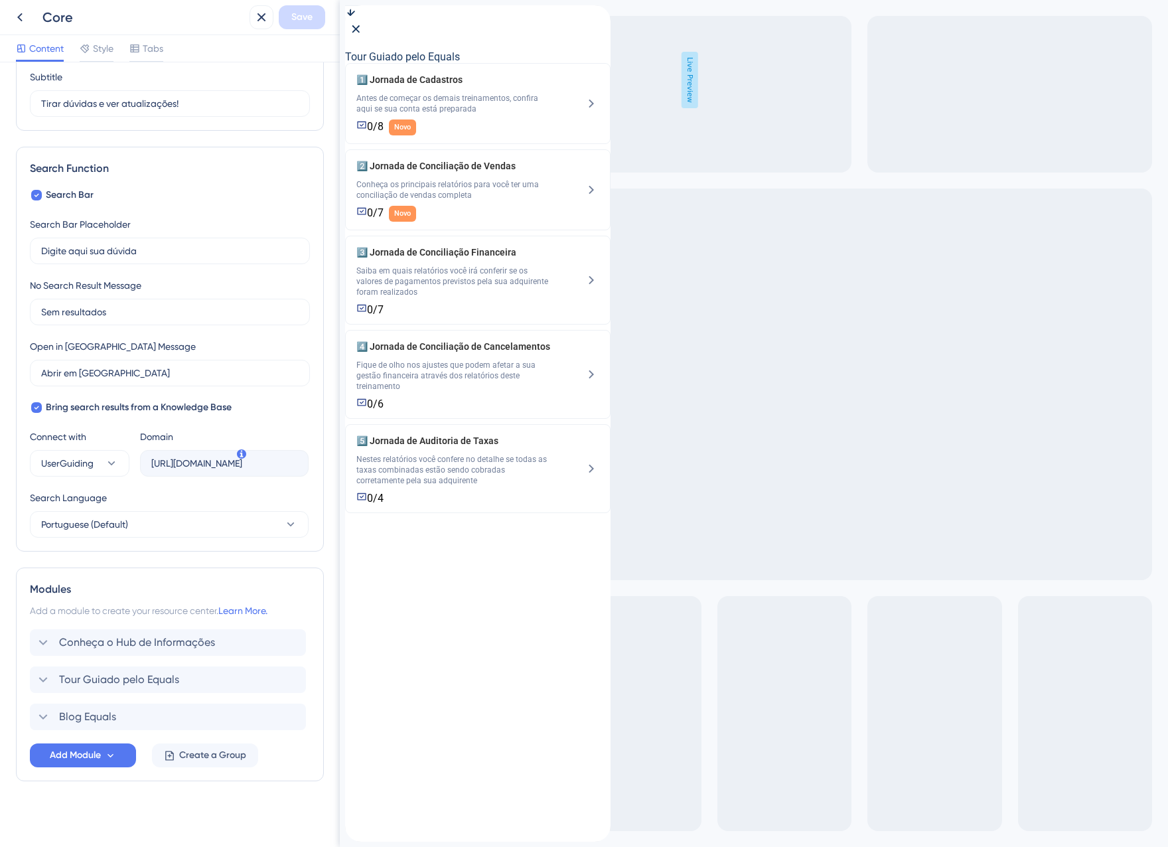
scroll to position [114, 0]
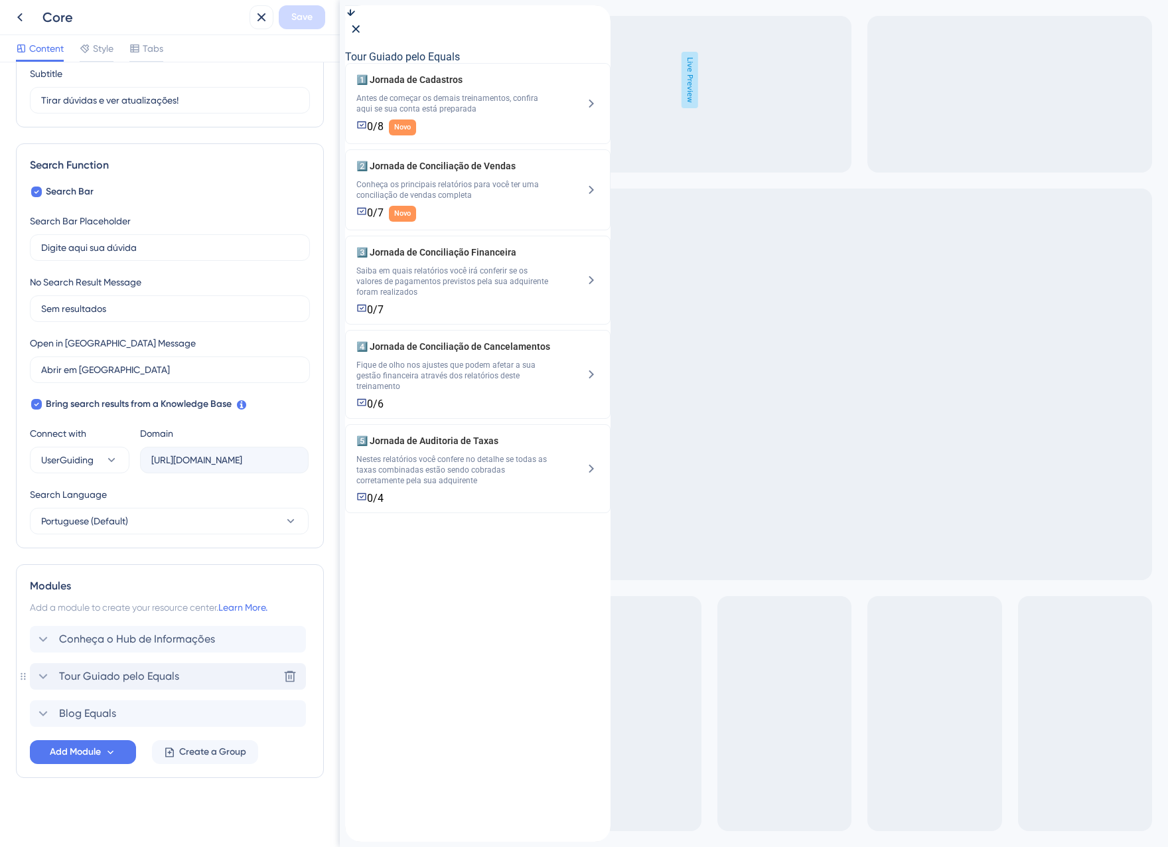
click at [40, 673] on icon at bounding box center [43, 676] width 16 height 16
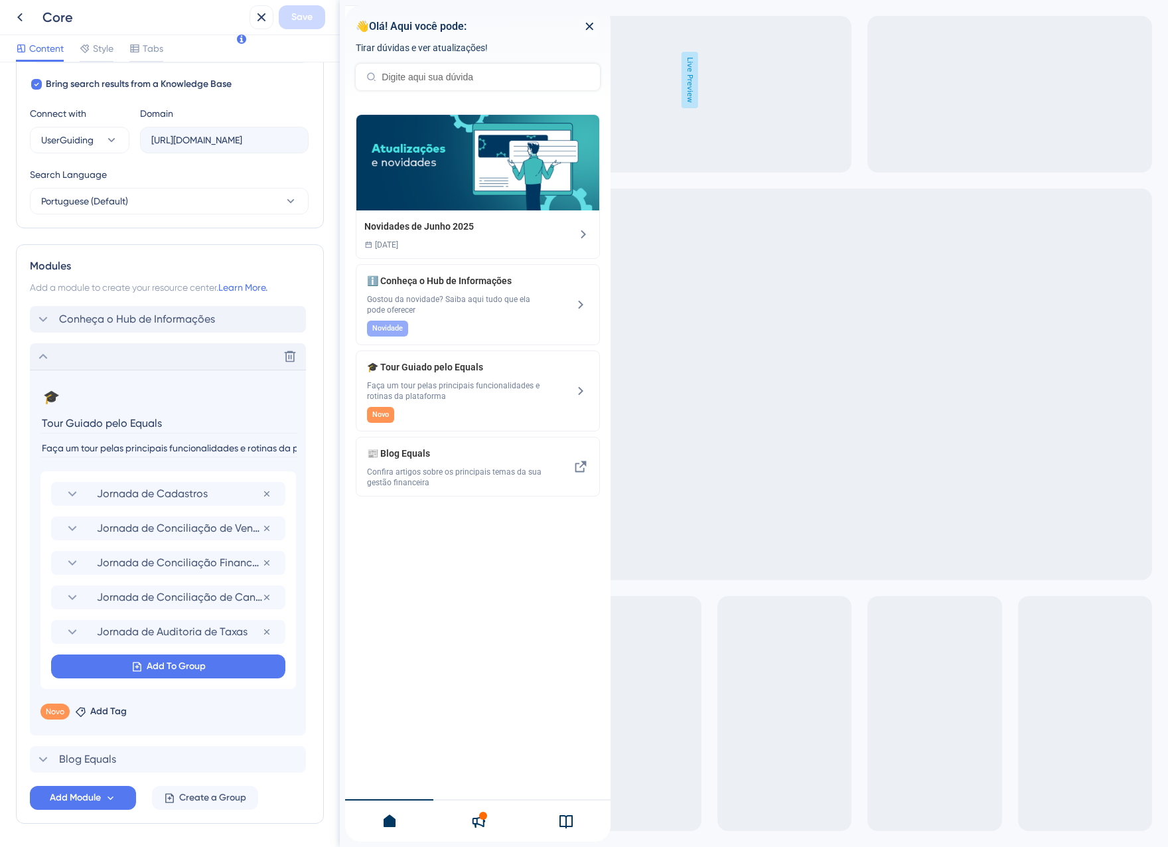
scroll to position [480, 0]
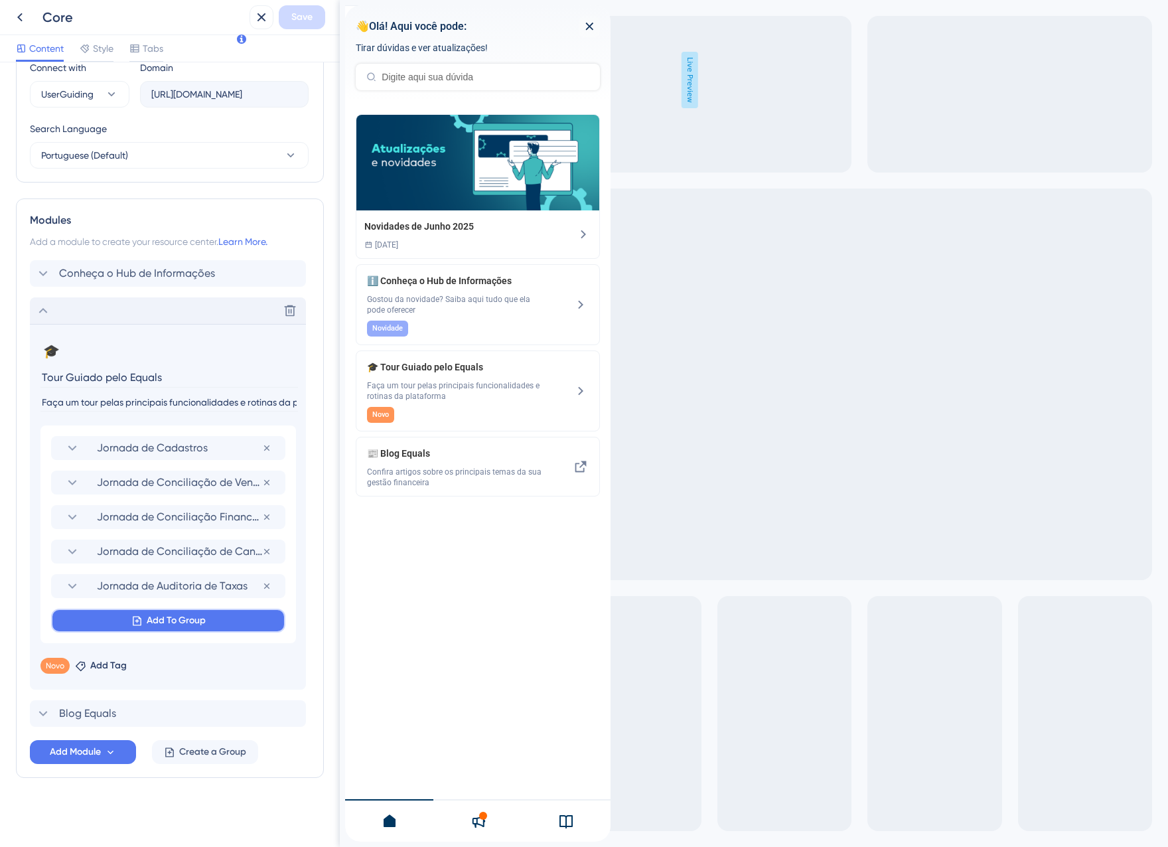
click at [115, 630] on button "Add To Group" at bounding box center [168, 620] width 234 height 24
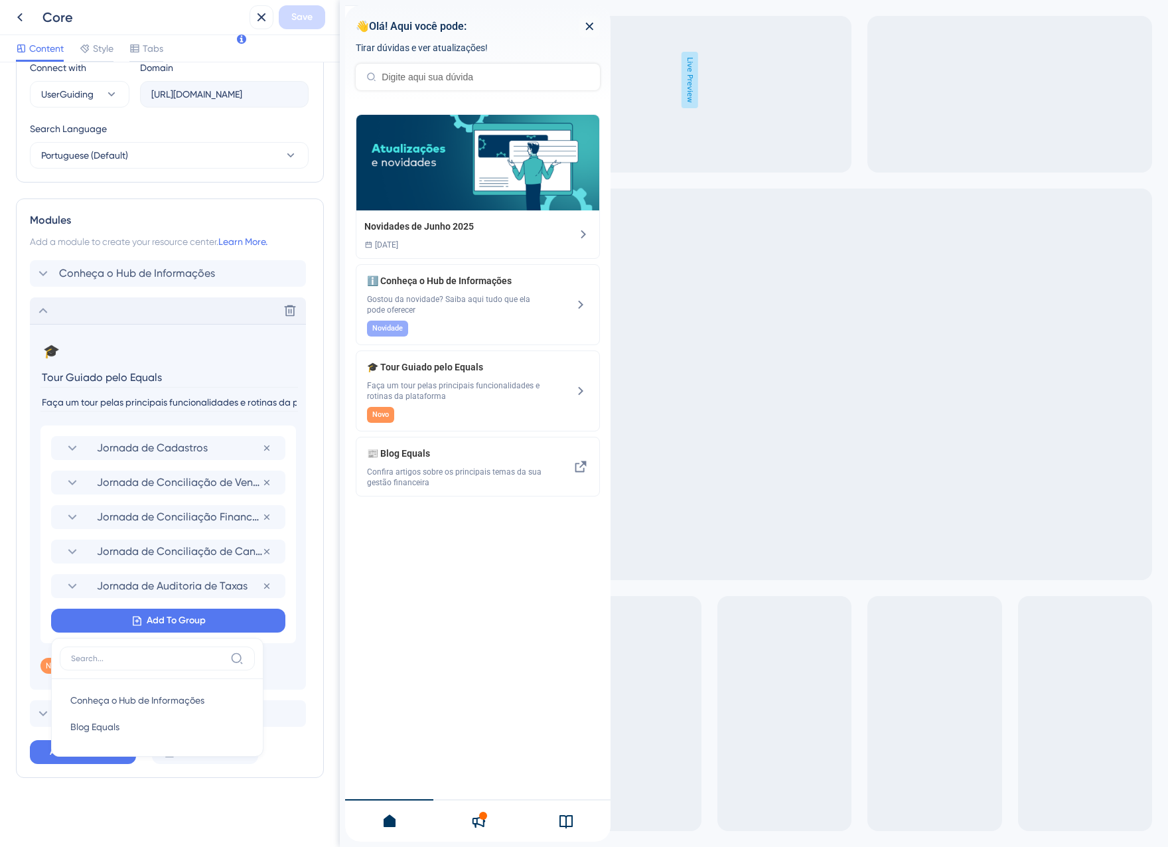
click at [105, 827] on div "Resource Center Header Title 👋Olá! Aqui você pode: 6 👋Olá! Aqui você pode: Subt…" at bounding box center [170, 215] width 308 height 1232
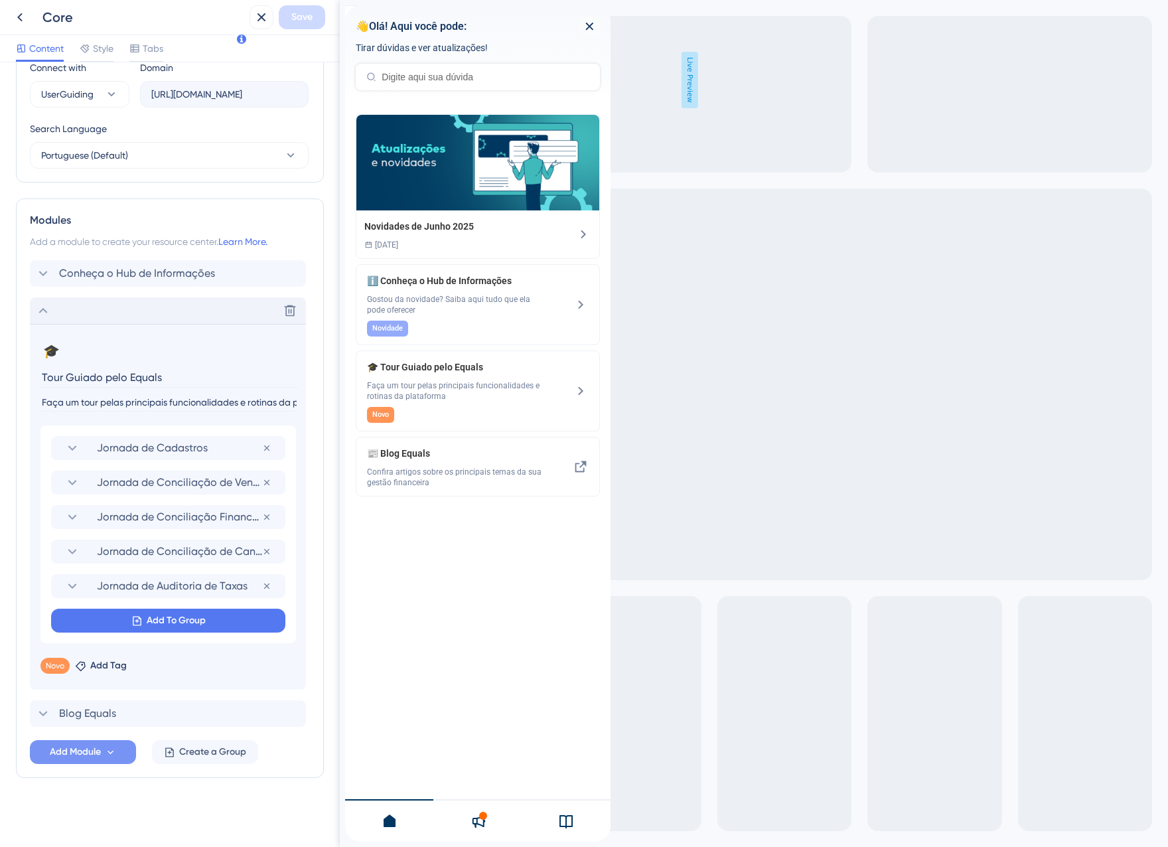
click at [76, 749] on span "Add Module" at bounding box center [75, 752] width 51 height 16
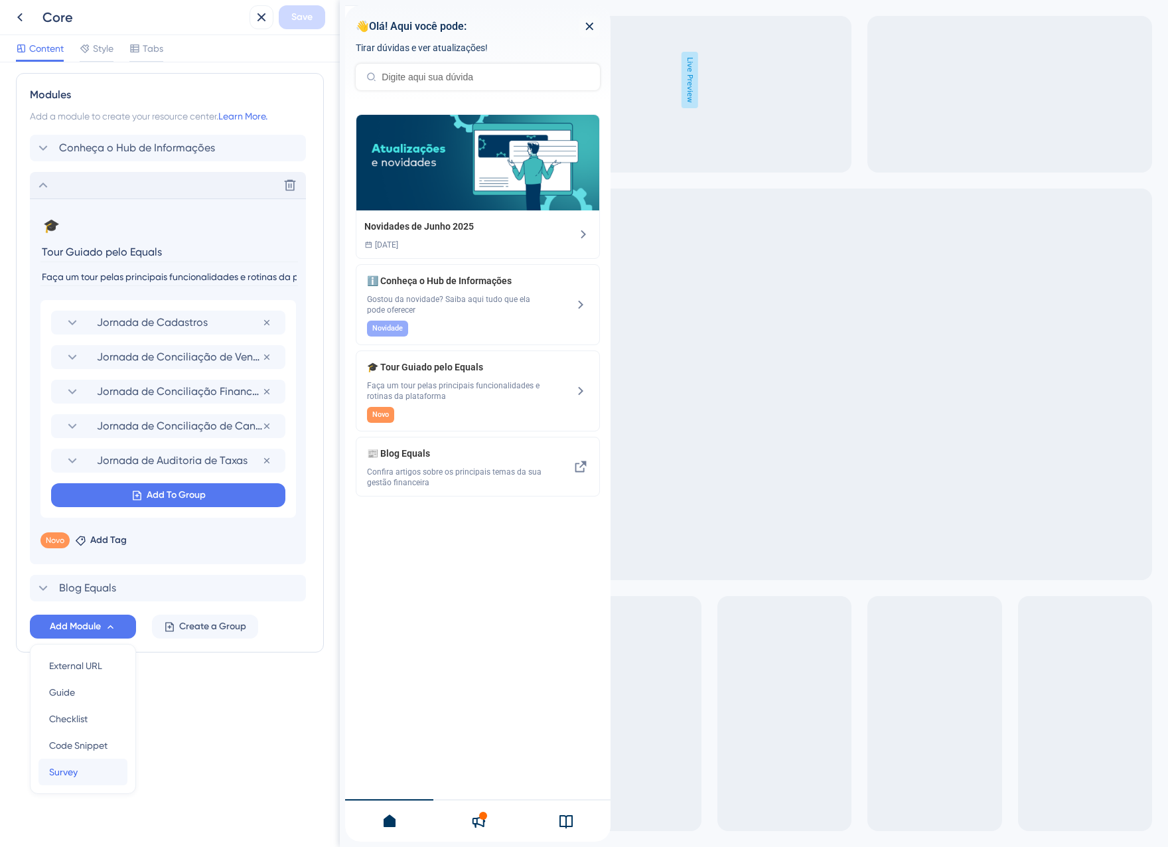
click at [78, 781] on div "Survey Survey" at bounding box center [83, 771] width 68 height 27
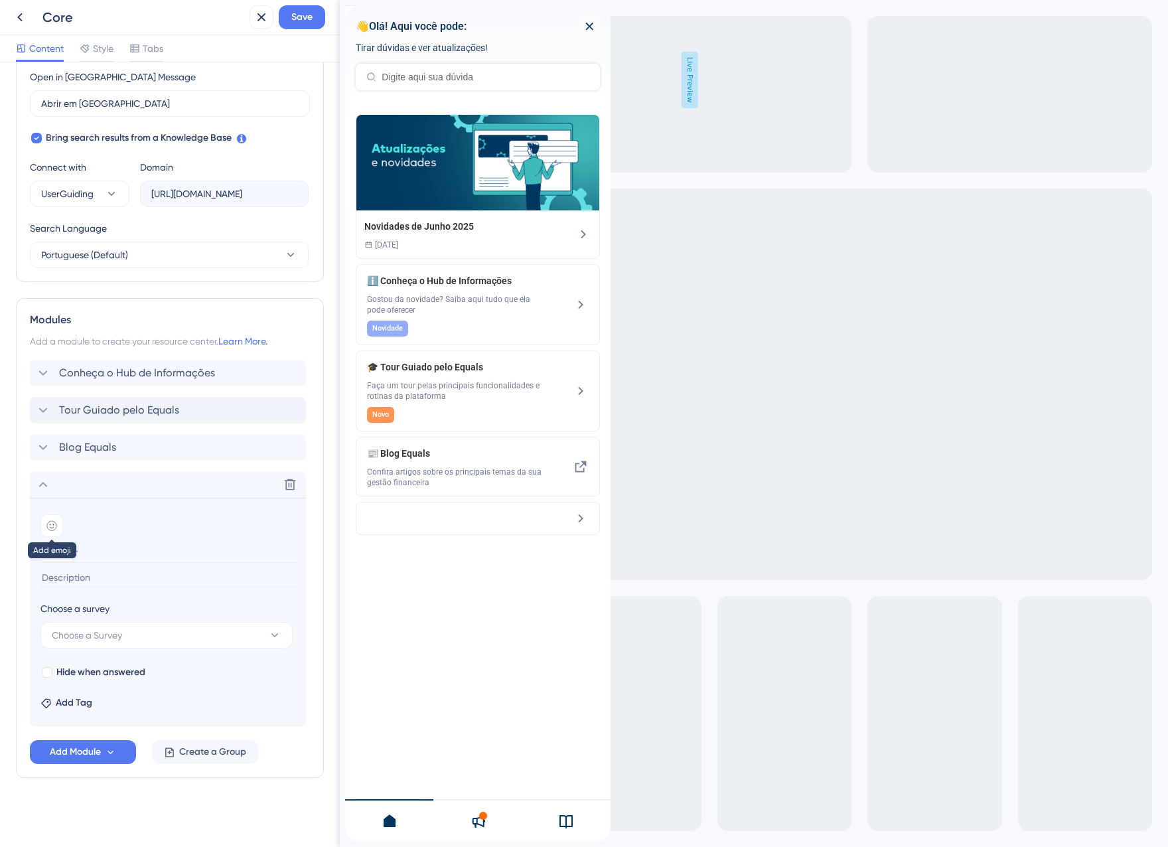
click at [52, 532] on div at bounding box center [51, 525] width 23 height 23
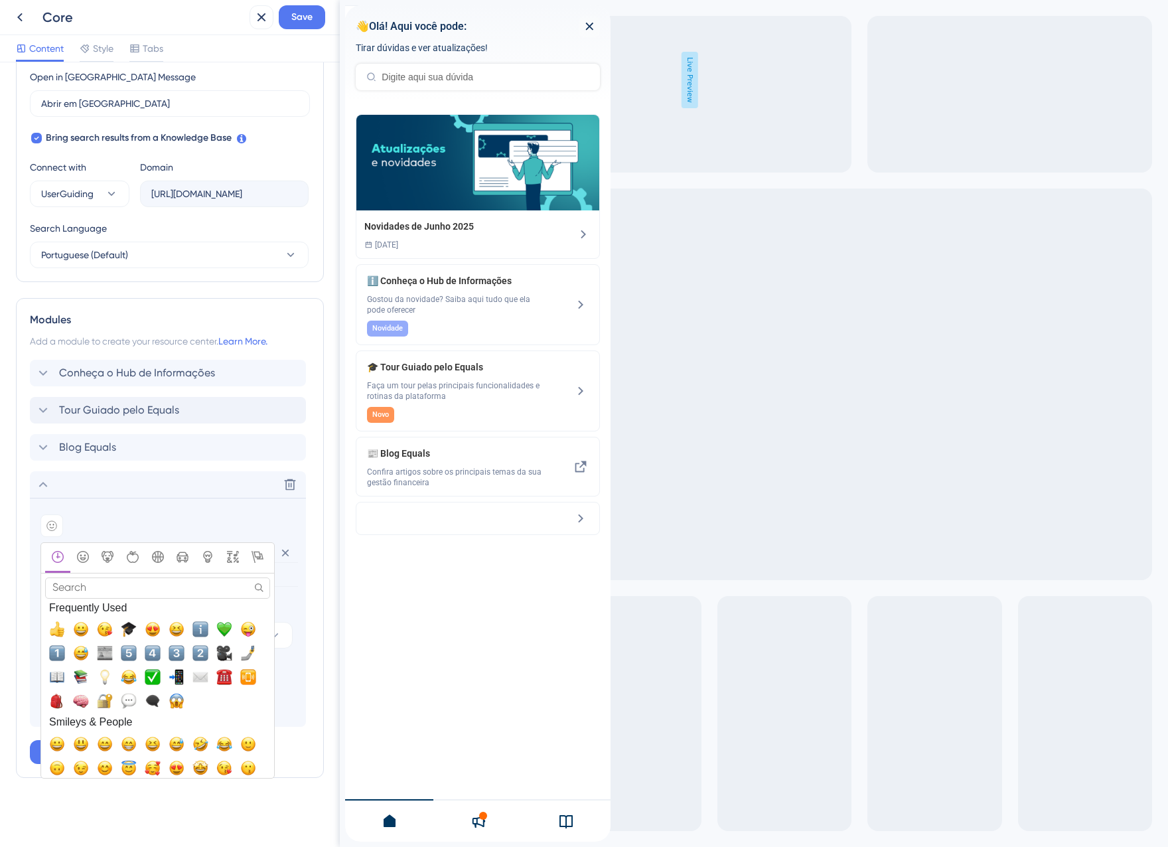
click at [110, 587] on input "Search" at bounding box center [157, 587] width 225 height 21
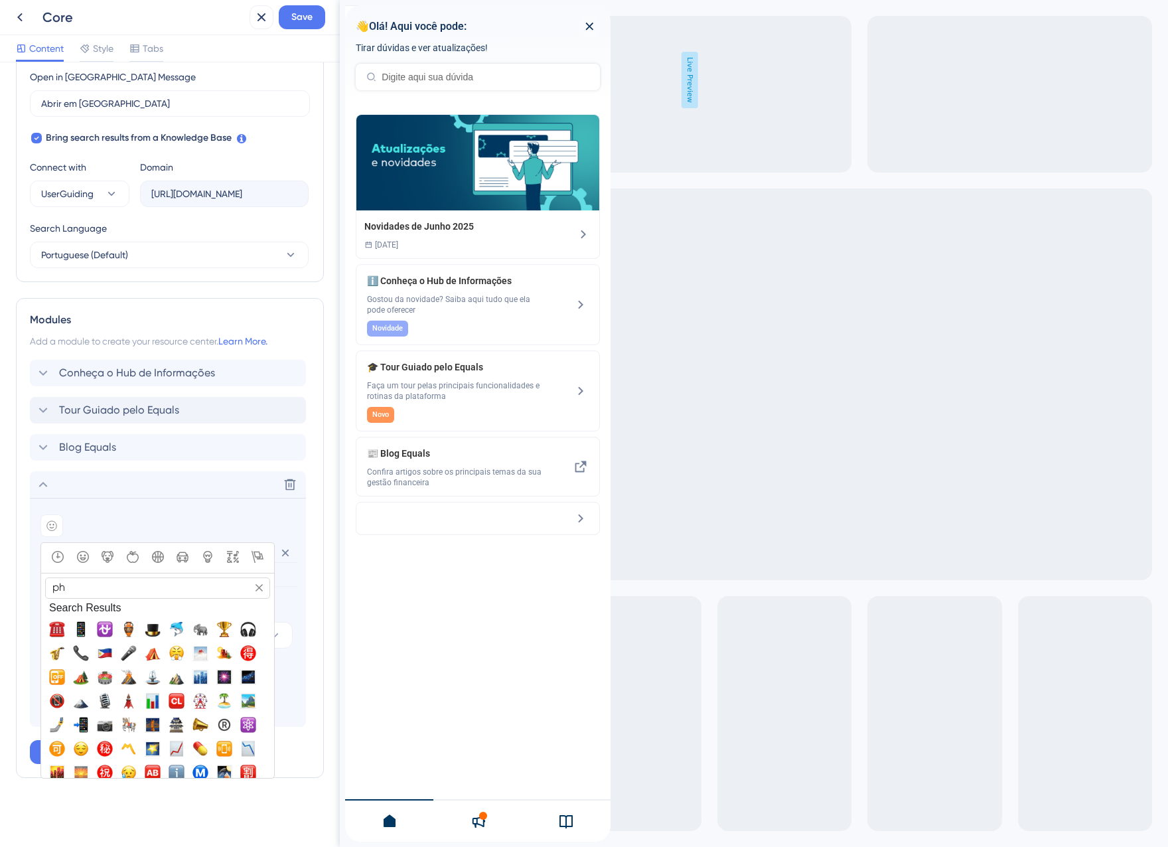
type input "p"
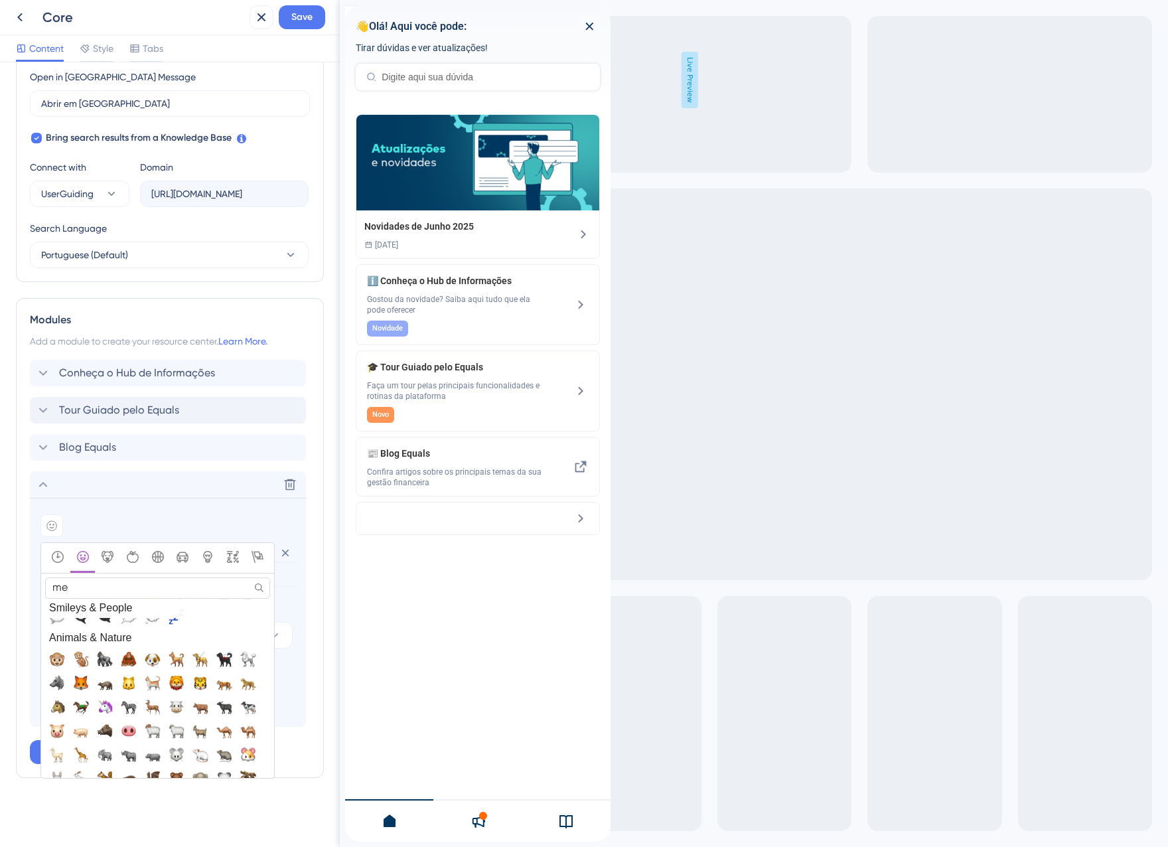
scroll to position [0, 0]
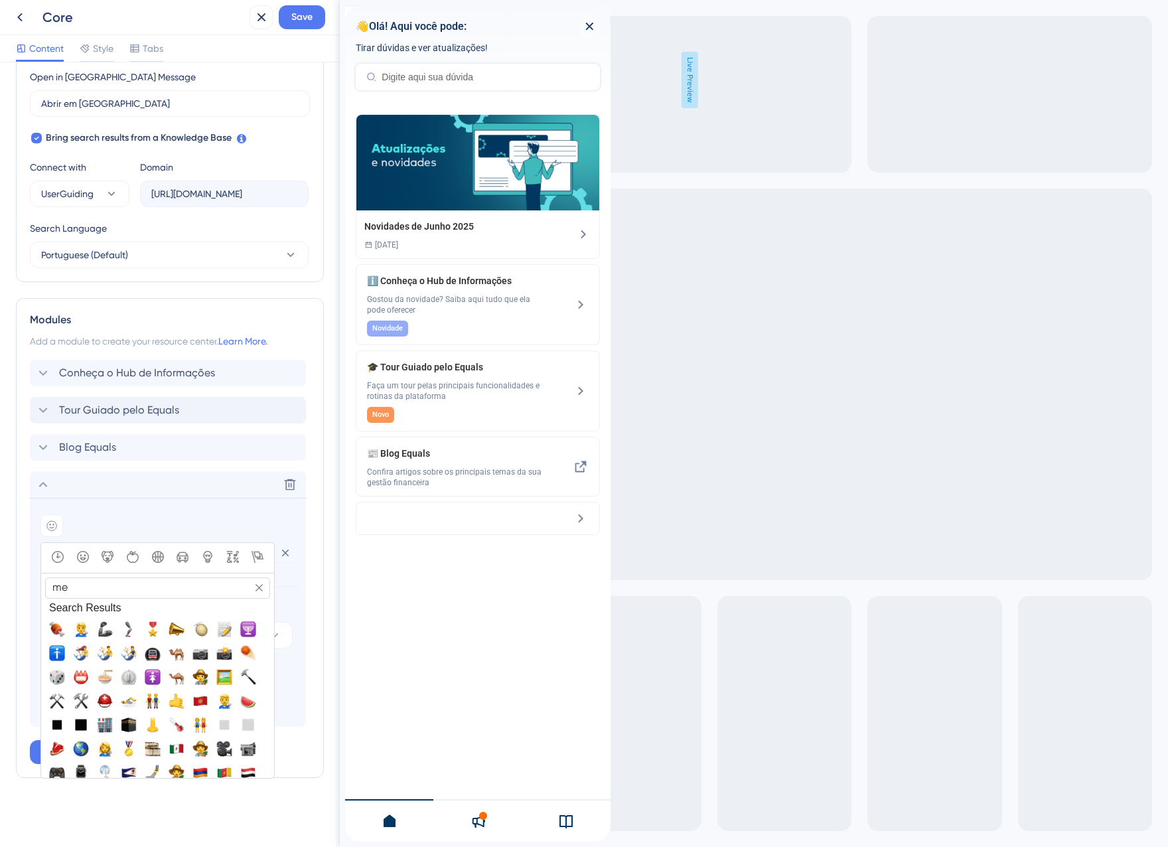
type input "m"
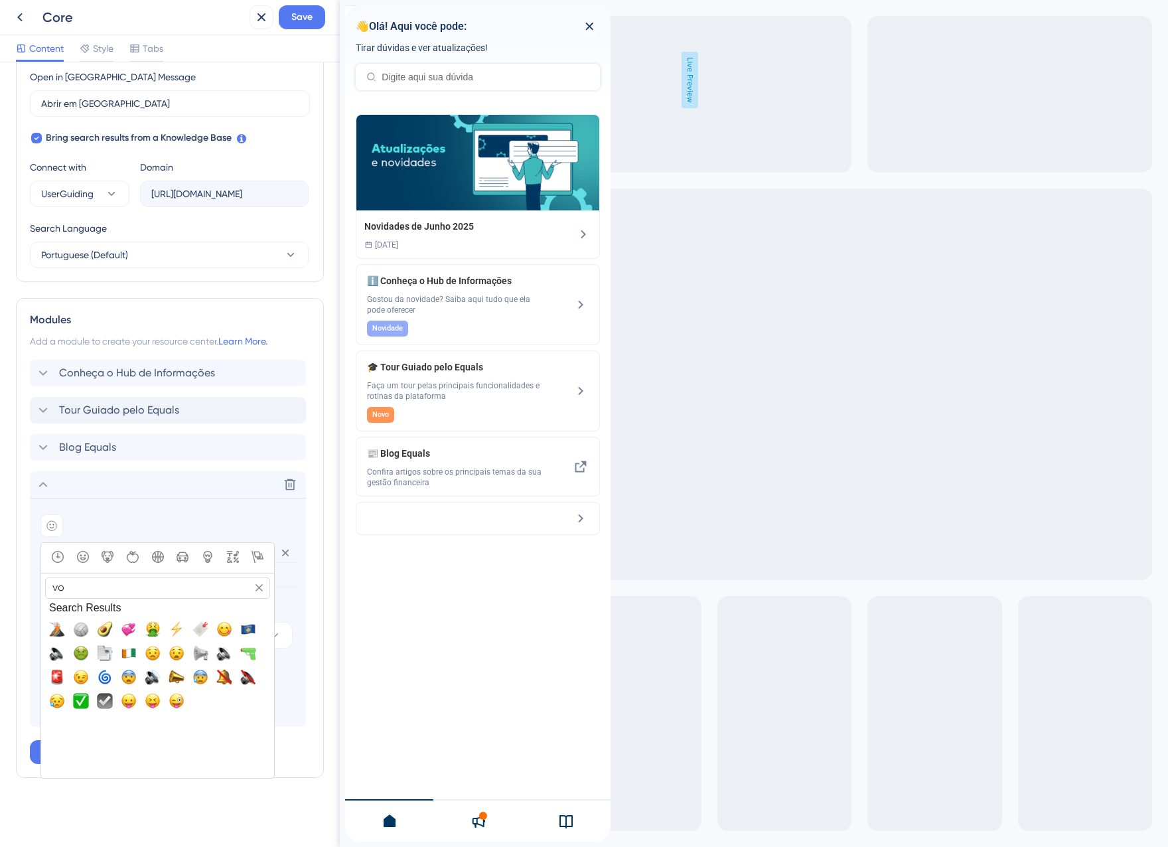
type input "v"
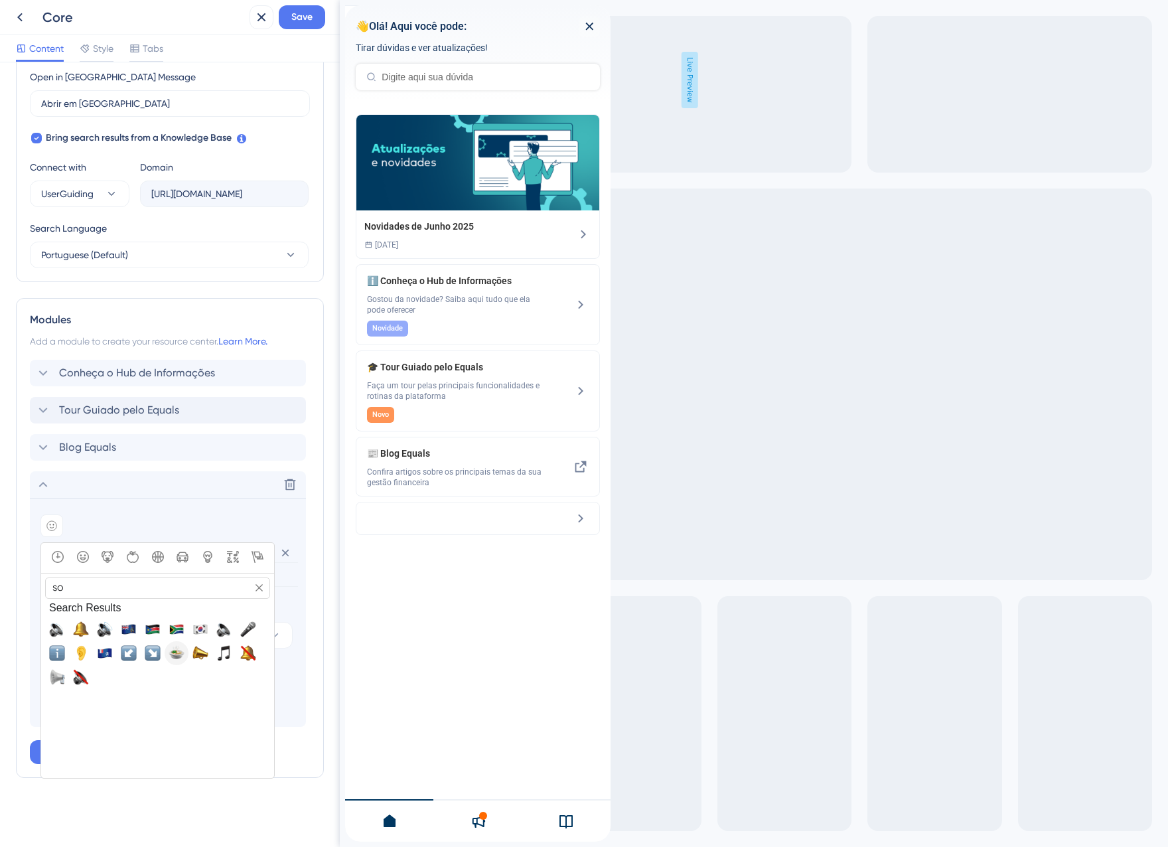
type input "s"
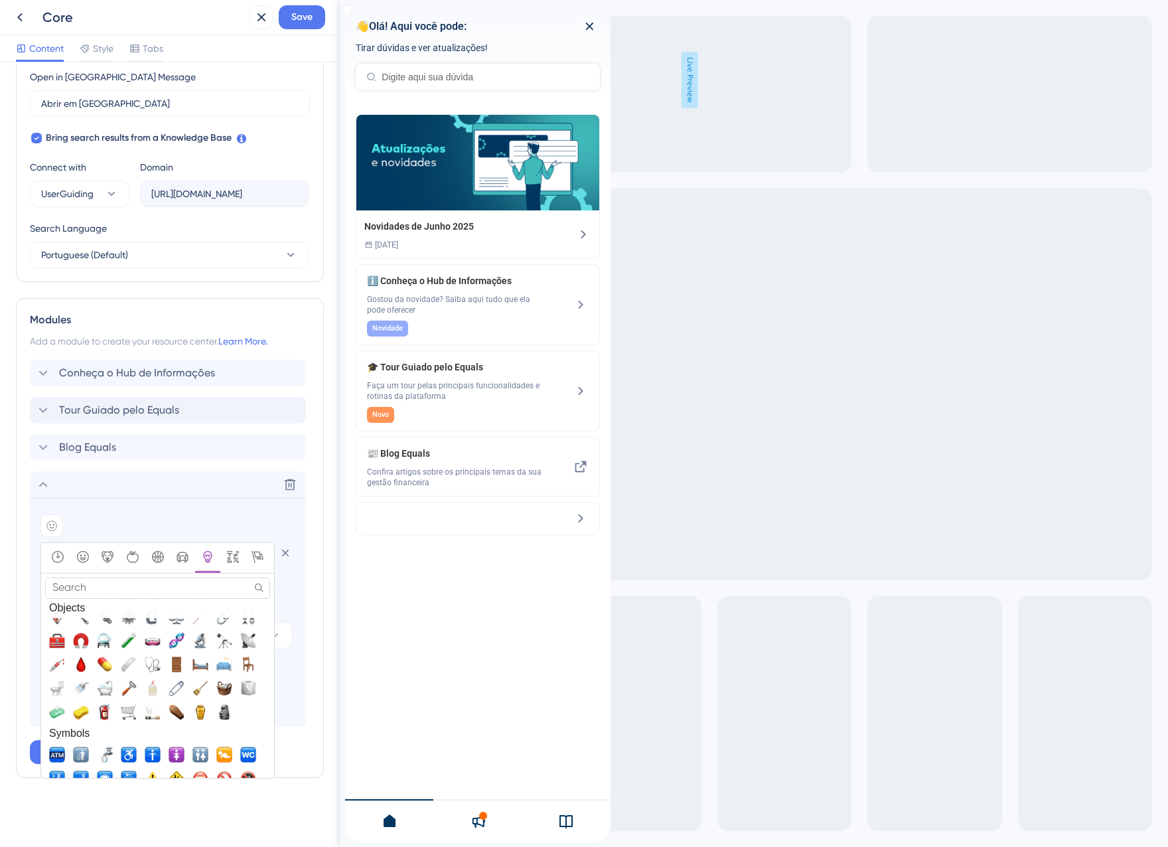
scroll to position [3493, 0]
paste input "📢"
type input "📢"
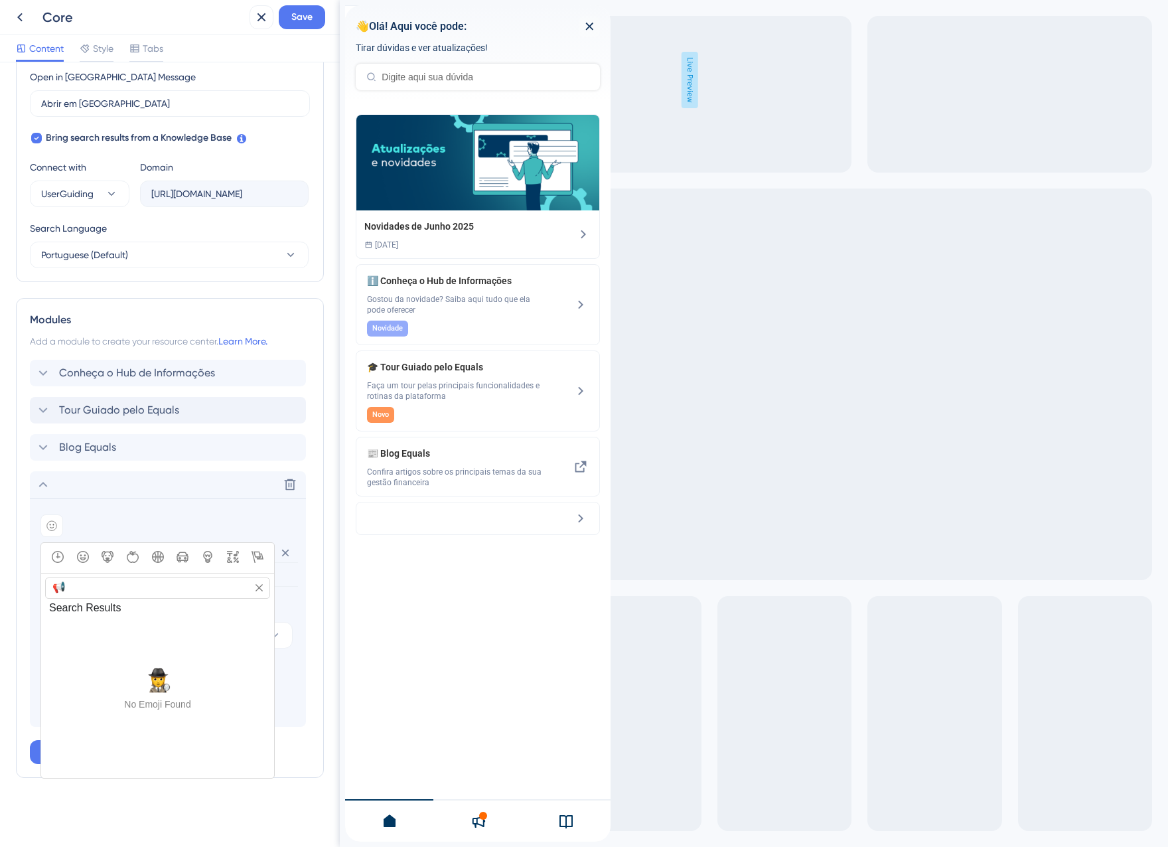
scroll to position [0, 0]
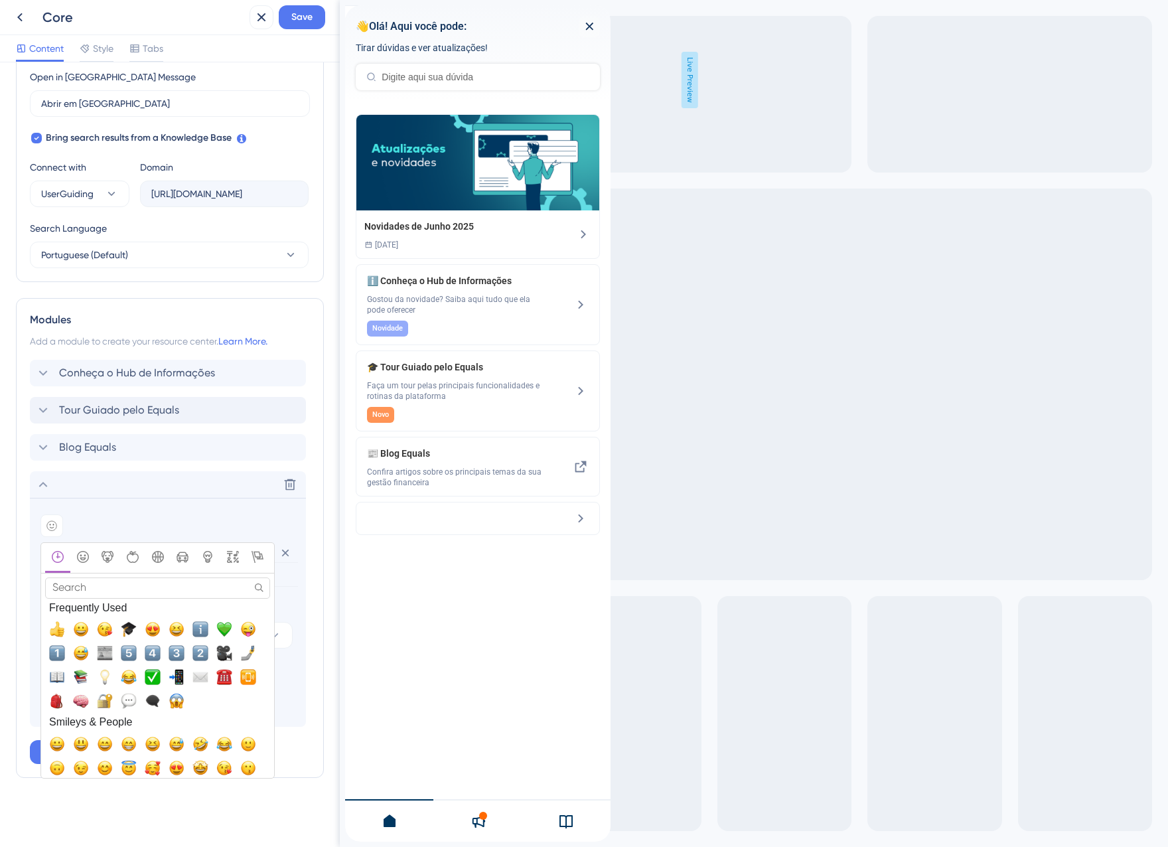
click at [125, 524] on div "Add emoji" at bounding box center [167, 525] width 255 height 23
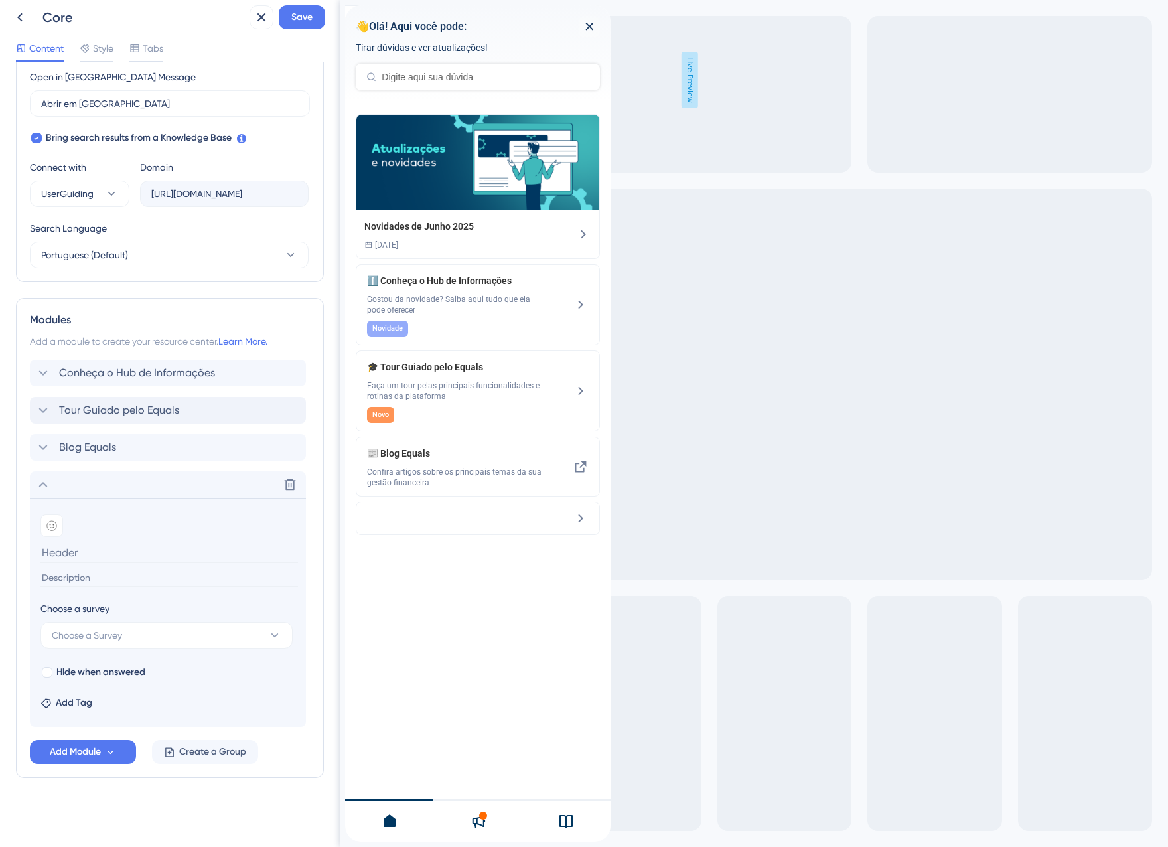
click at [85, 559] on input at bounding box center [168, 552] width 257 height 21
paste input "📢"
type input "📢 Sentiu falta de algum treinamento?"
click at [86, 586] on section "Add emoji 📢 Sentiu falta de algum treinamento? Choose a survey Choose a Survey …" at bounding box center [168, 612] width 276 height 229
click at [84, 577] on input at bounding box center [168, 578] width 257 height 18
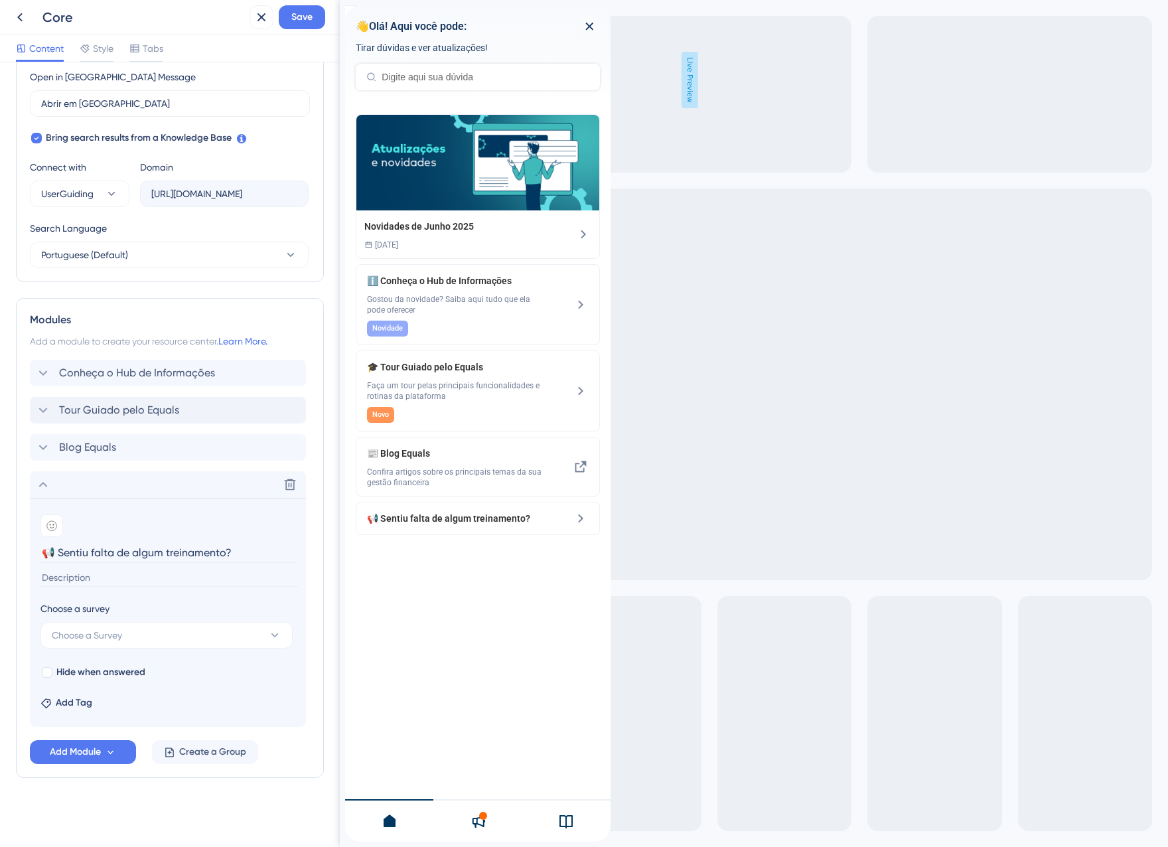
drag, startPoint x: 84, startPoint y: 577, endPoint x: 80, endPoint y: 588, distance: 12.6
click at [80, 588] on section "Add emoji 📢 Sentiu falta de algum treinamento? Choose a survey Choose a Survey …" at bounding box center [168, 612] width 276 height 229
click at [98, 576] on input at bounding box center [168, 578] width 257 height 18
click at [68, 575] on input "Conta pra gente qual o treinamento você acha que deveríamos disponibilizar" at bounding box center [168, 578] width 257 height 18
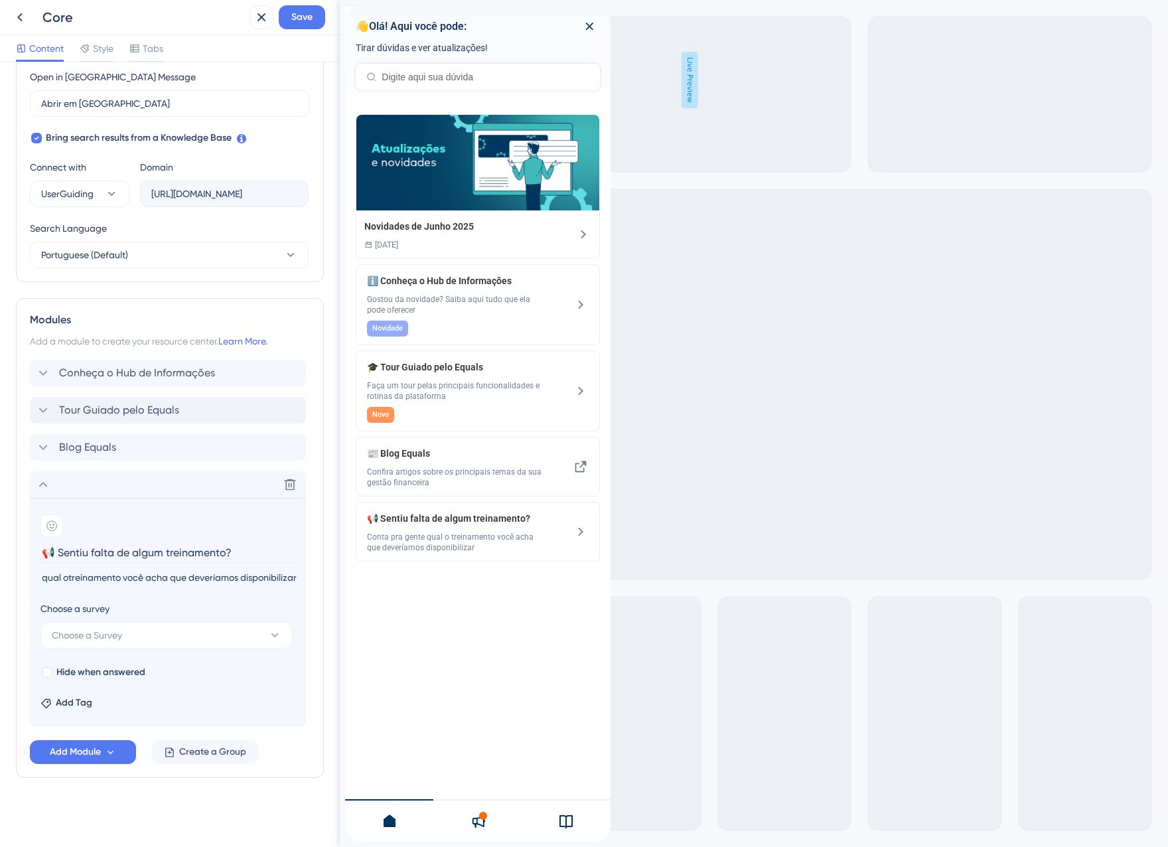
scroll to position [0, 74]
type input "Conta pra gente qual o próximo treinamento você acha que deveríamos disponibili…"
click at [171, 638] on button "Choose a Survey" at bounding box center [166, 635] width 252 height 27
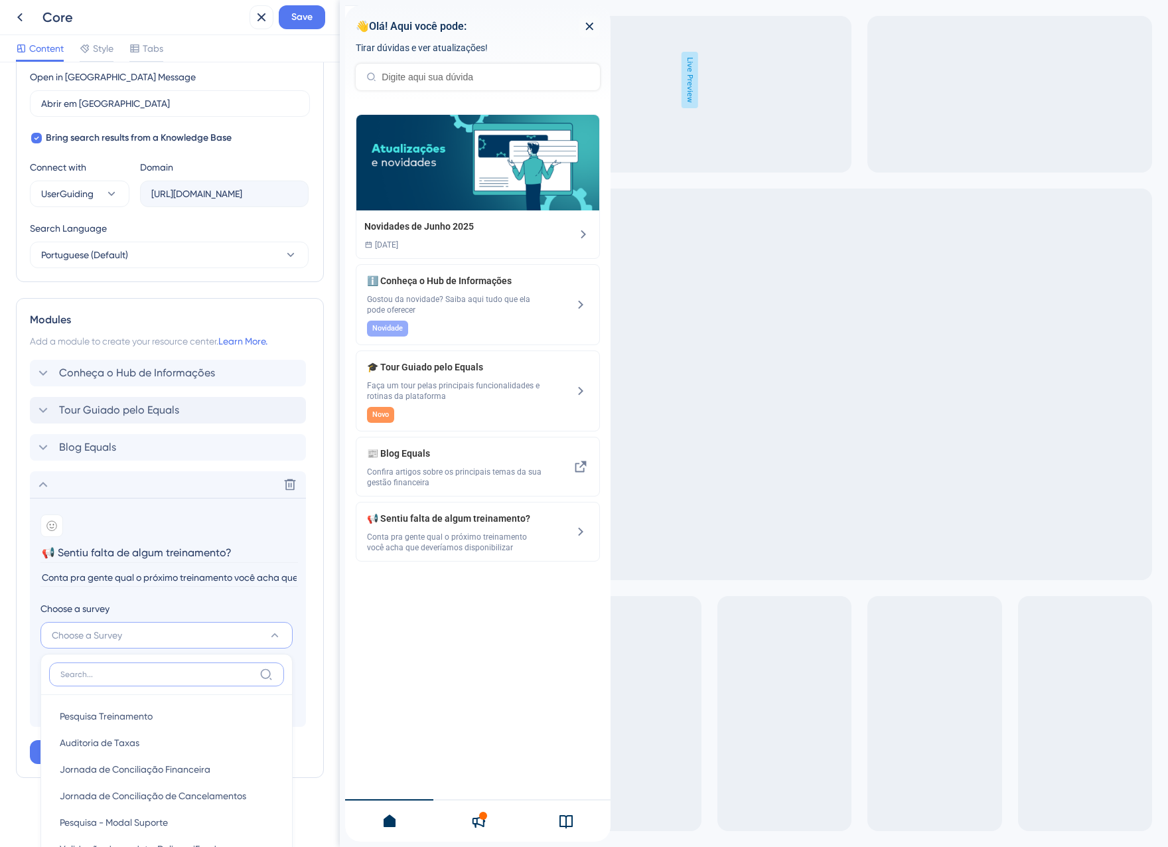
scroll to position [680, 0]
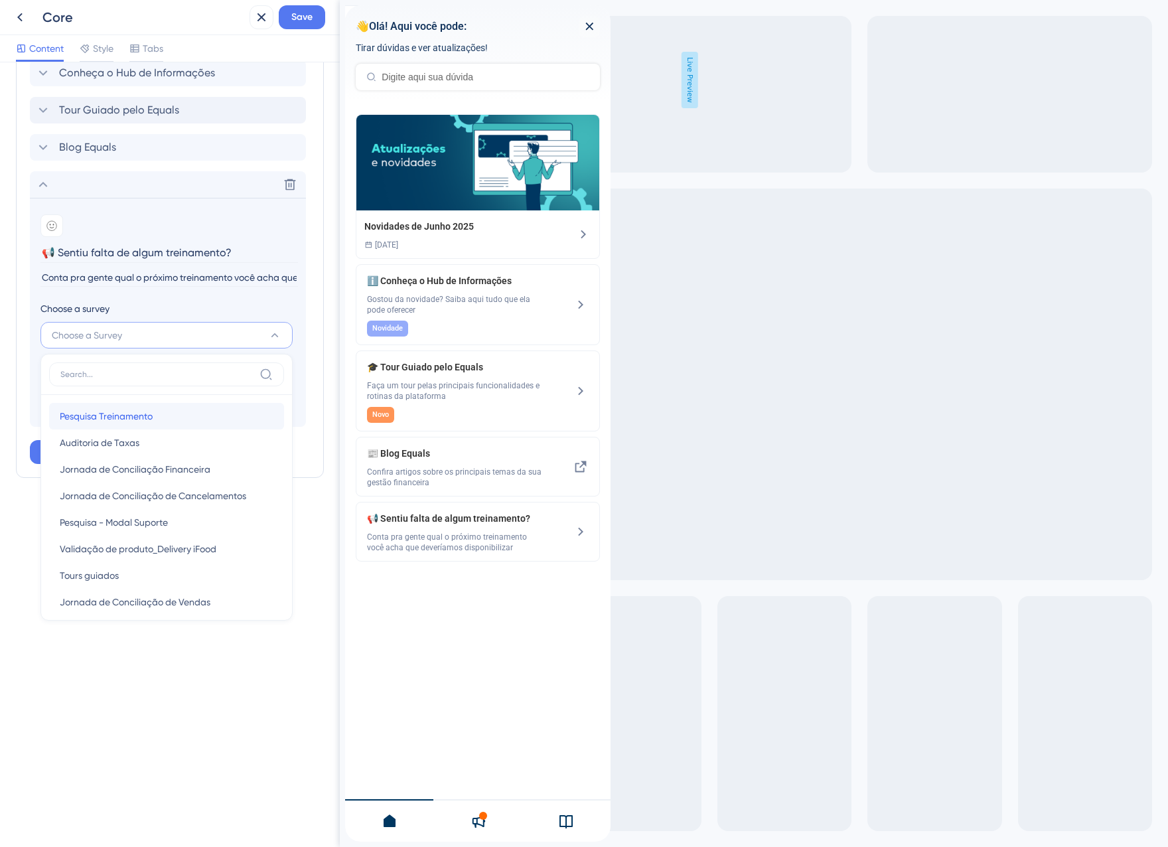
click at [139, 417] on span "Pesquisa Treinamento" at bounding box center [106, 416] width 93 height 16
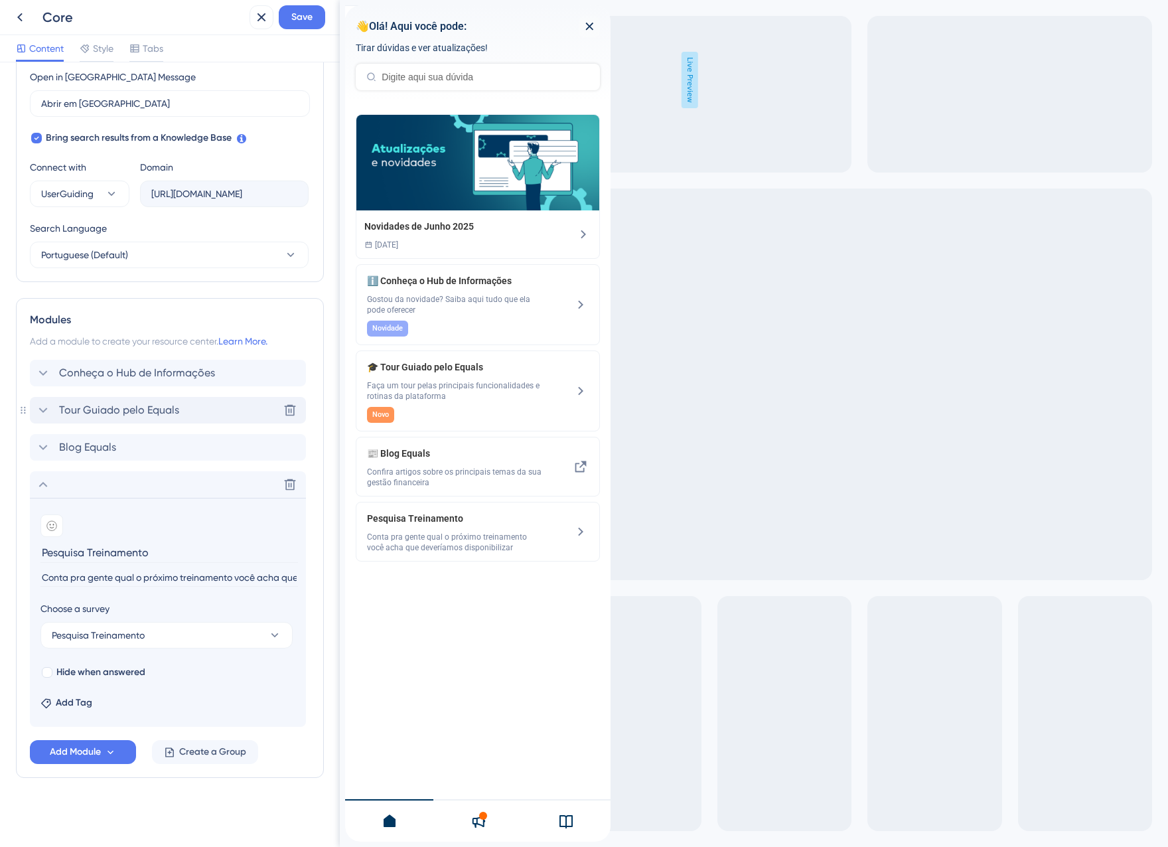
scroll to position [380, 0]
click at [45, 552] on input "Pesquisa Treinamento" at bounding box center [168, 552] width 257 height 21
click at [41, 553] on input "Pesquisa Treinamento" at bounding box center [168, 552] width 257 height 21
paste input "📢"
type input "📢 Pesquisa Treinamento"
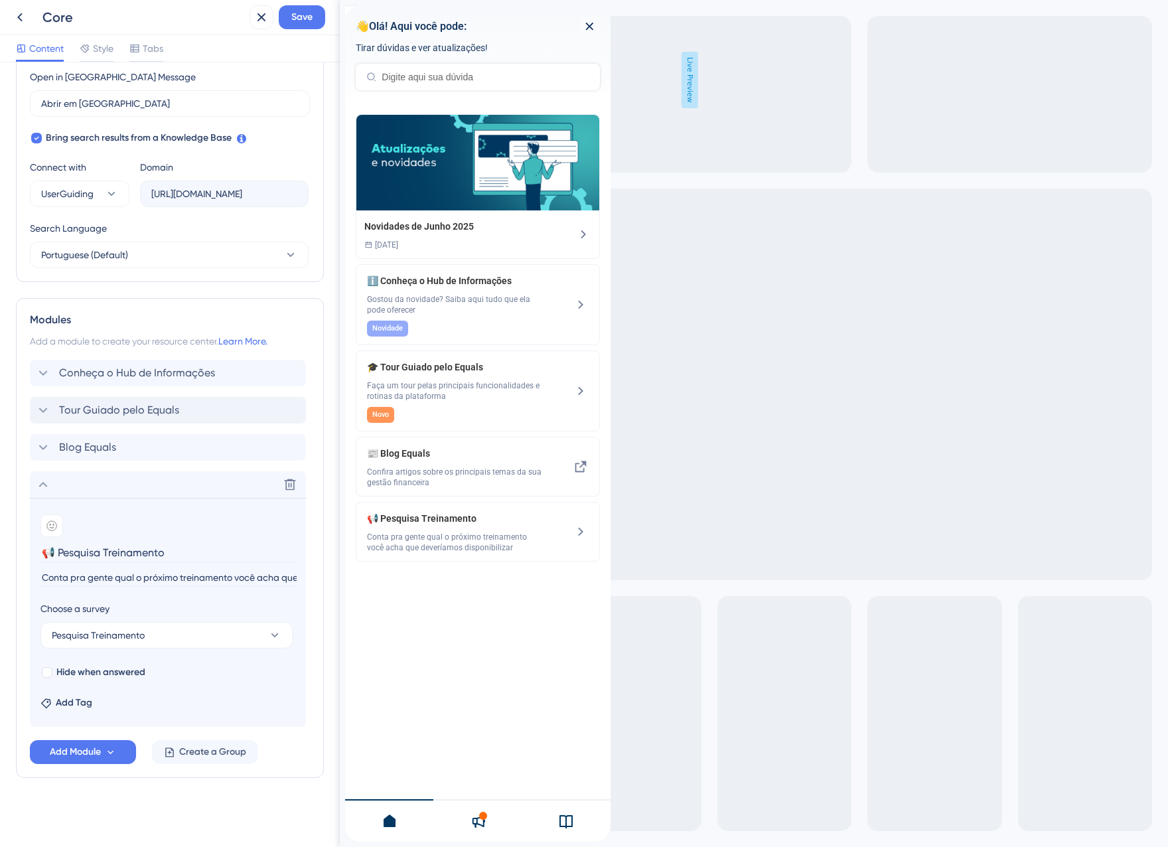
click at [190, 831] on div "Resource Center Header Title 👋Olá! Aqui você pode: 6 👋Olá! Aqui você pode: Subt…" at bounding box center [170, 454] width 340 height 784
click at [44, 485] on icon at bounding box center [43, 484] width 16 height 16
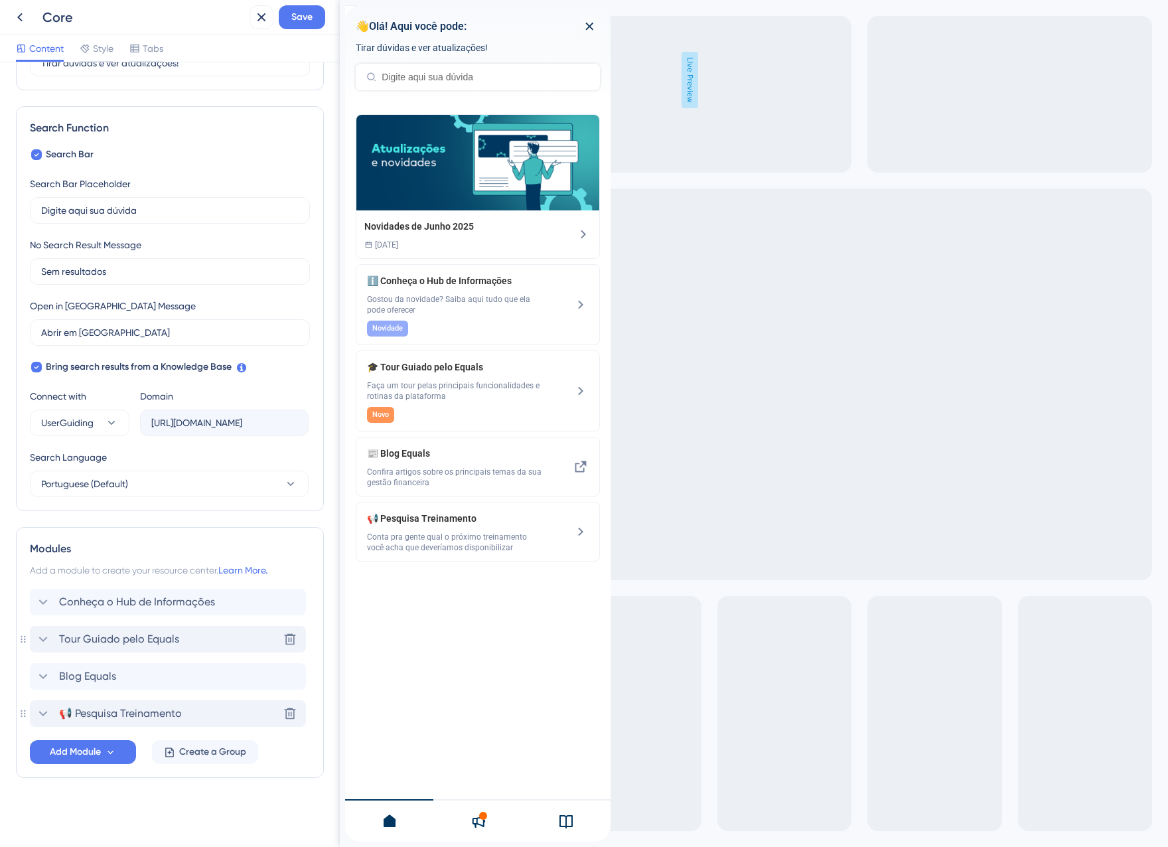
click at [90, 636] on span "Tour Guiado pelo Equals" at bounding box center [119, 639] width 120 height 16
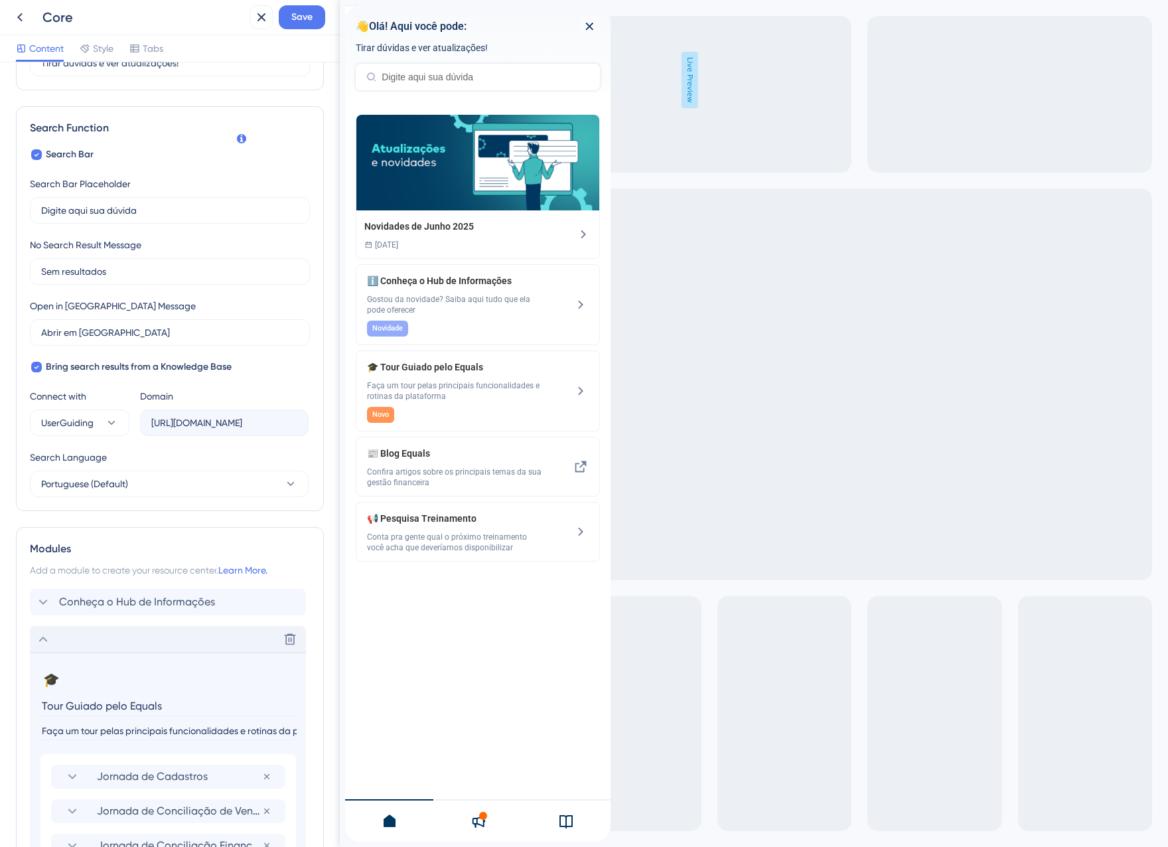
scroll to position [380, 0]
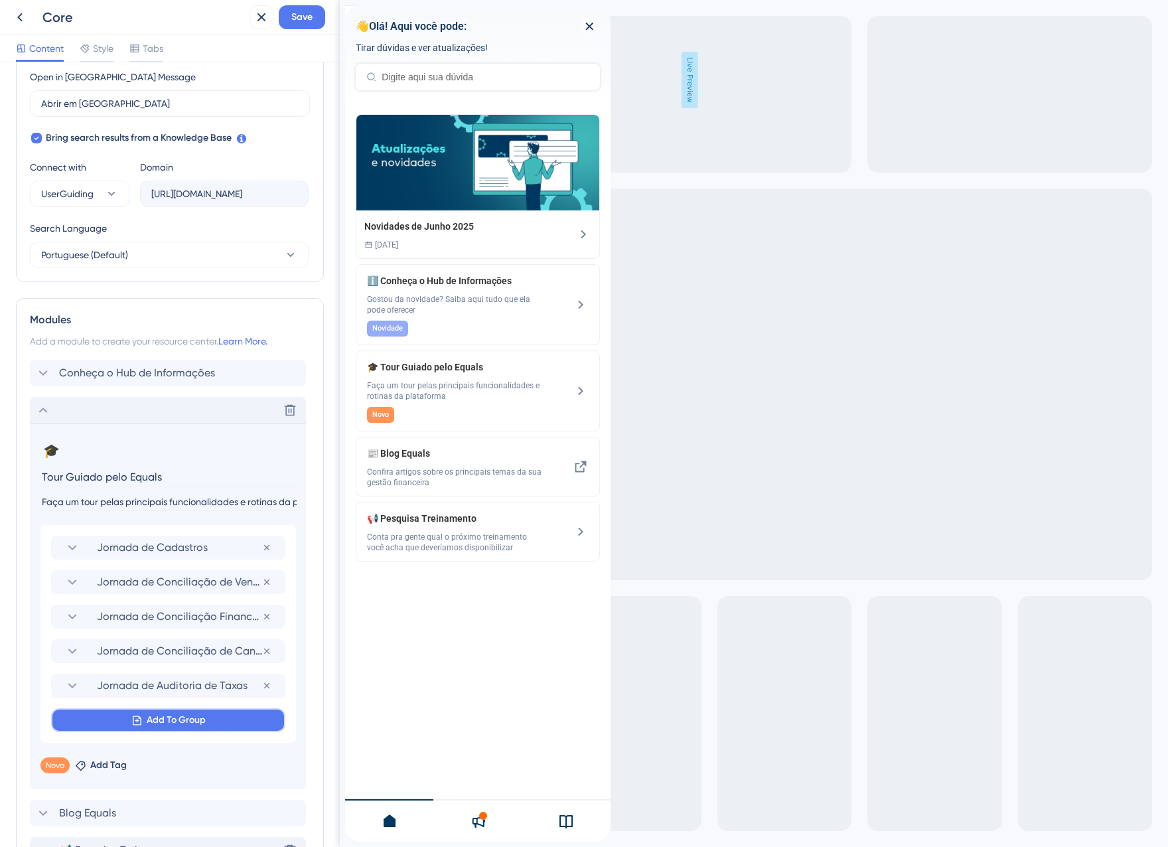
click at [143, 716] on button "Add To Group" at bounding box center [168, 720] width 234 height 24
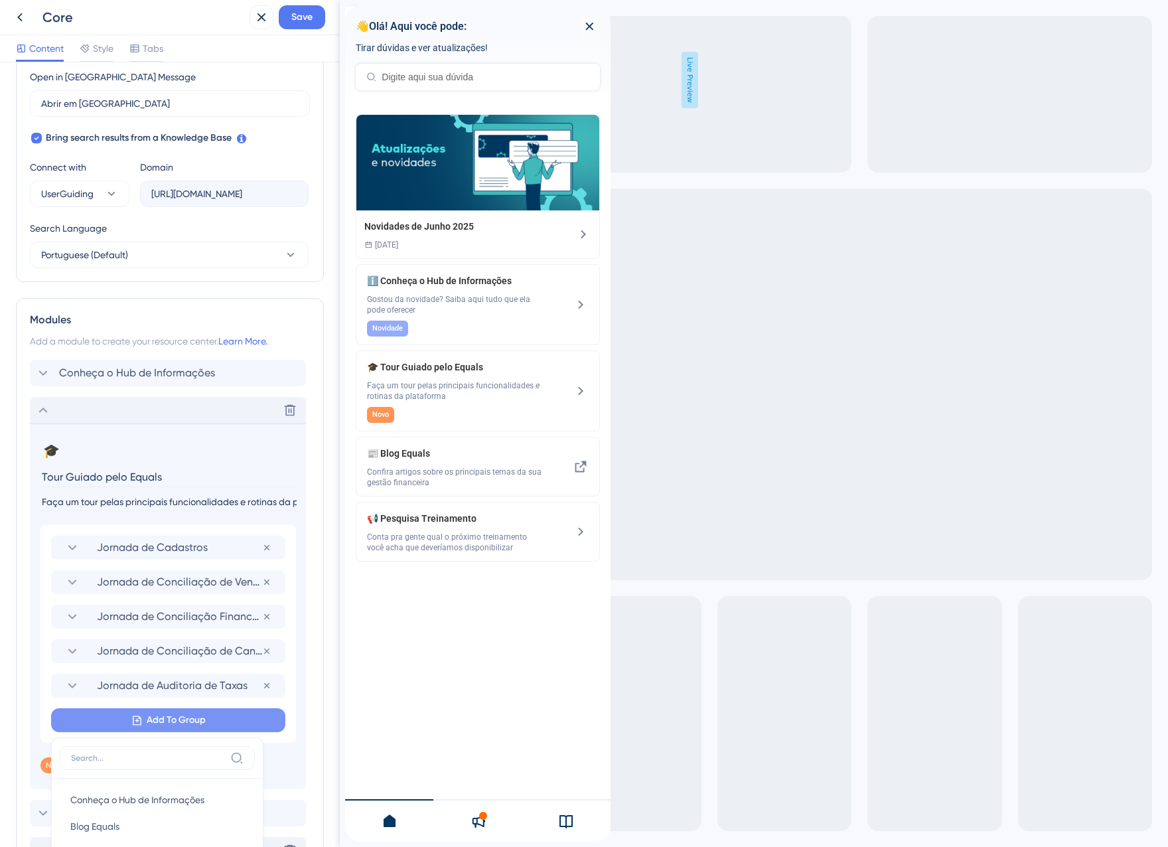
scroll to position [517, 0]
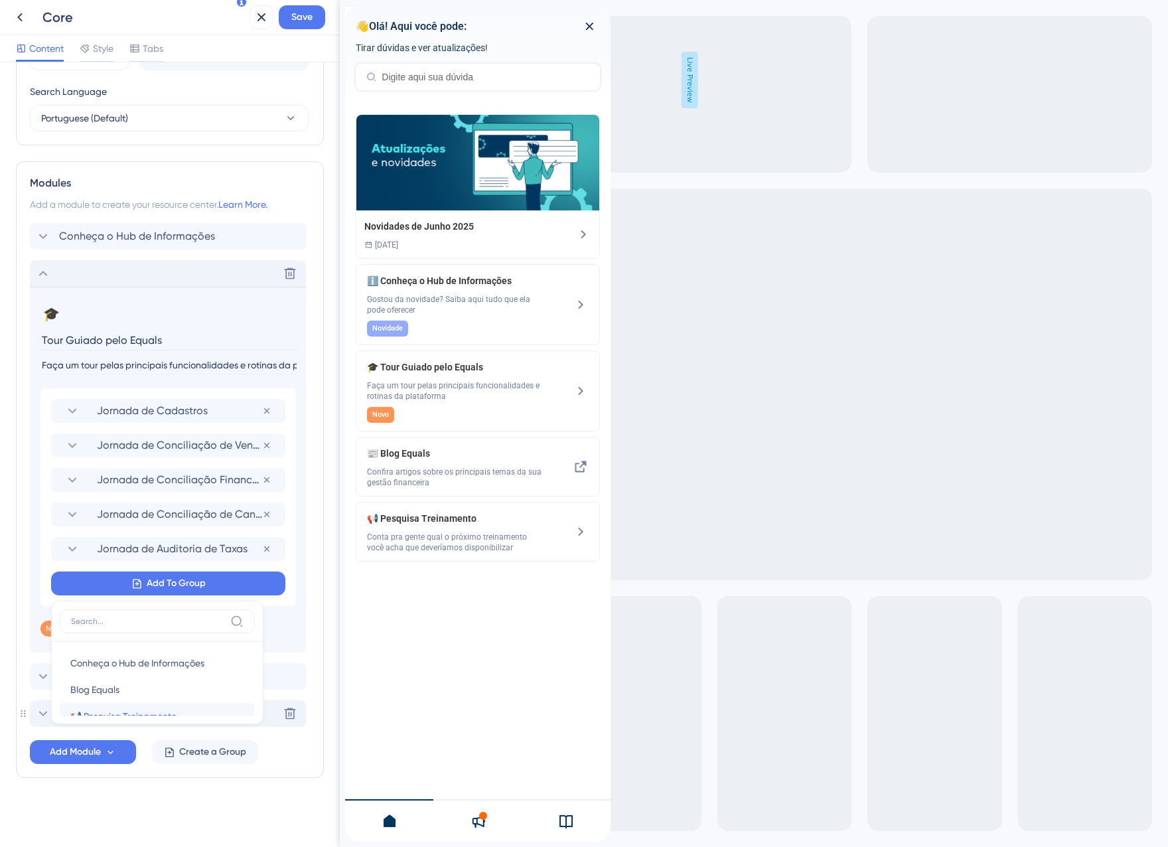
click at [137, 709] on span "📢 Pesquisa Treinamento" at bounding box center [123, 716] width 106 height 16
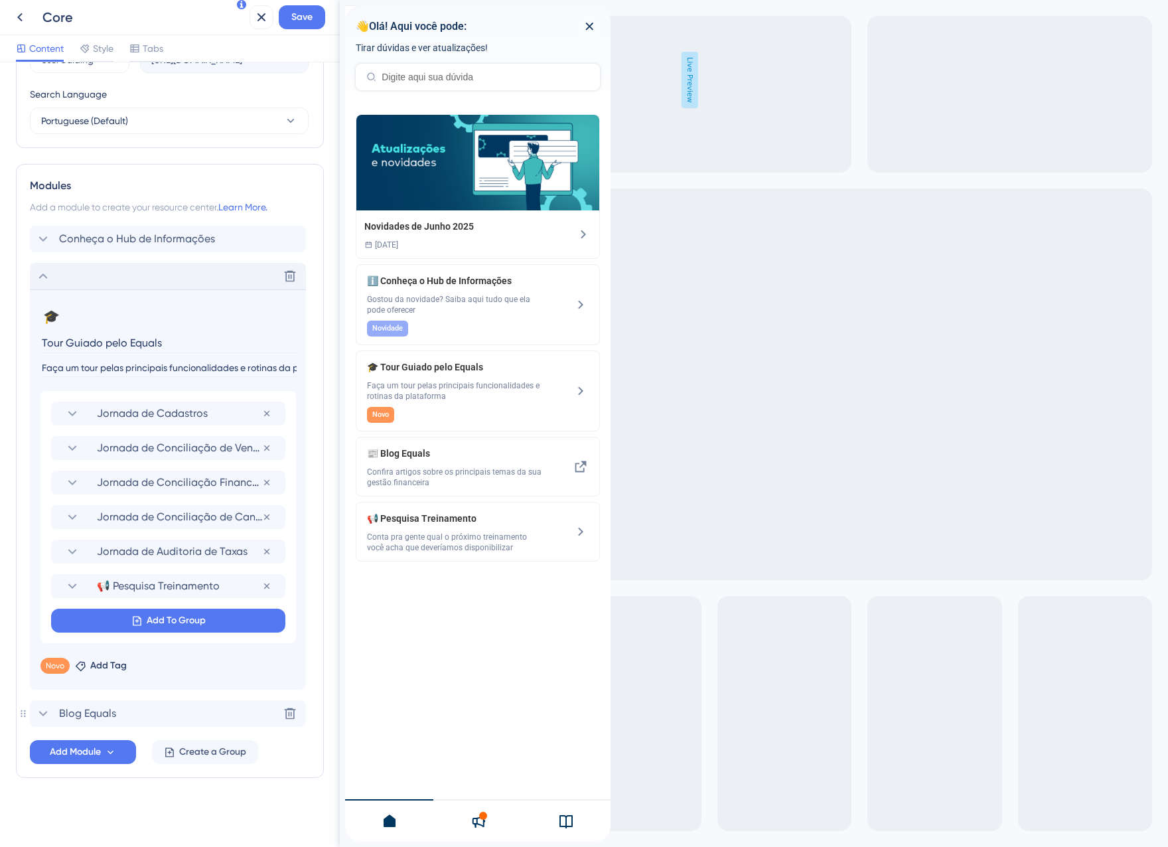
scroll to position [514, 0]
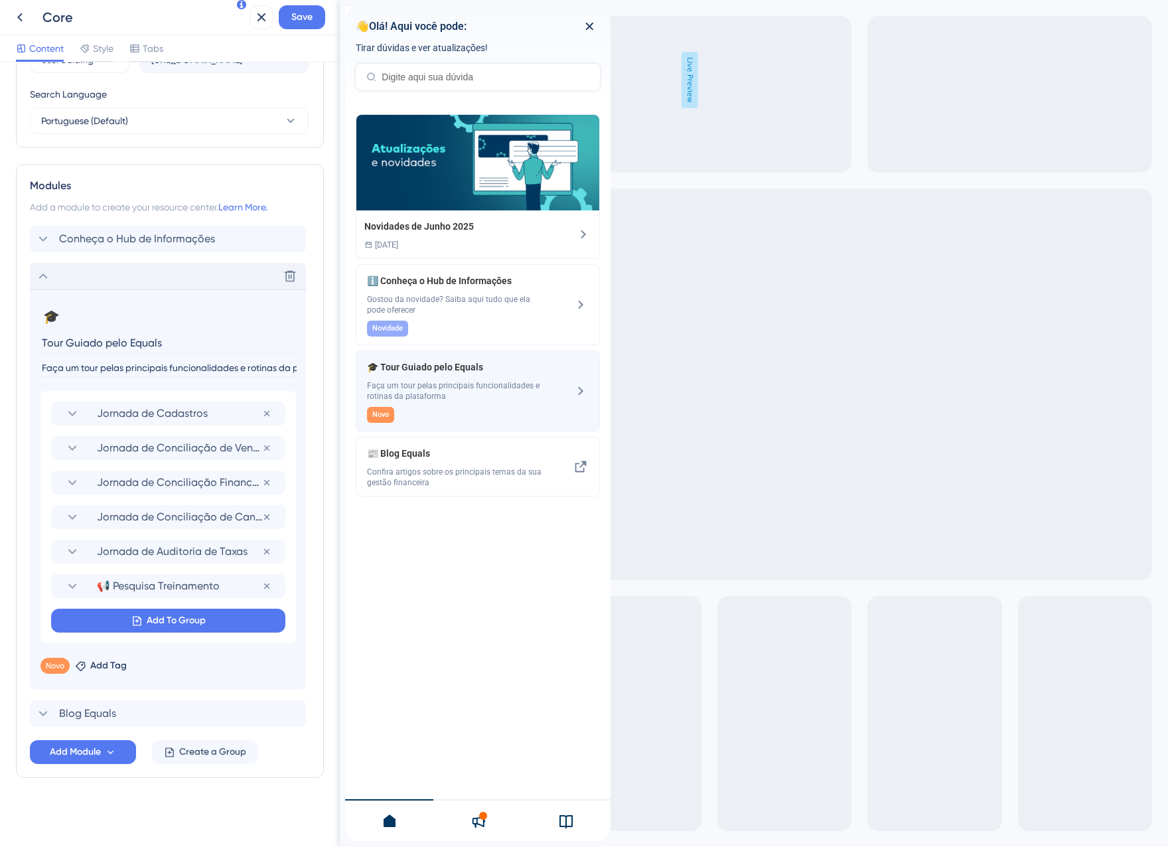
click at [421, 404] on div "🎓 Tour Guiado pelo Equals Faça um tour pelas principais funcionalidades e rotin…" at bounding box center [455, 391] width 177 height 64
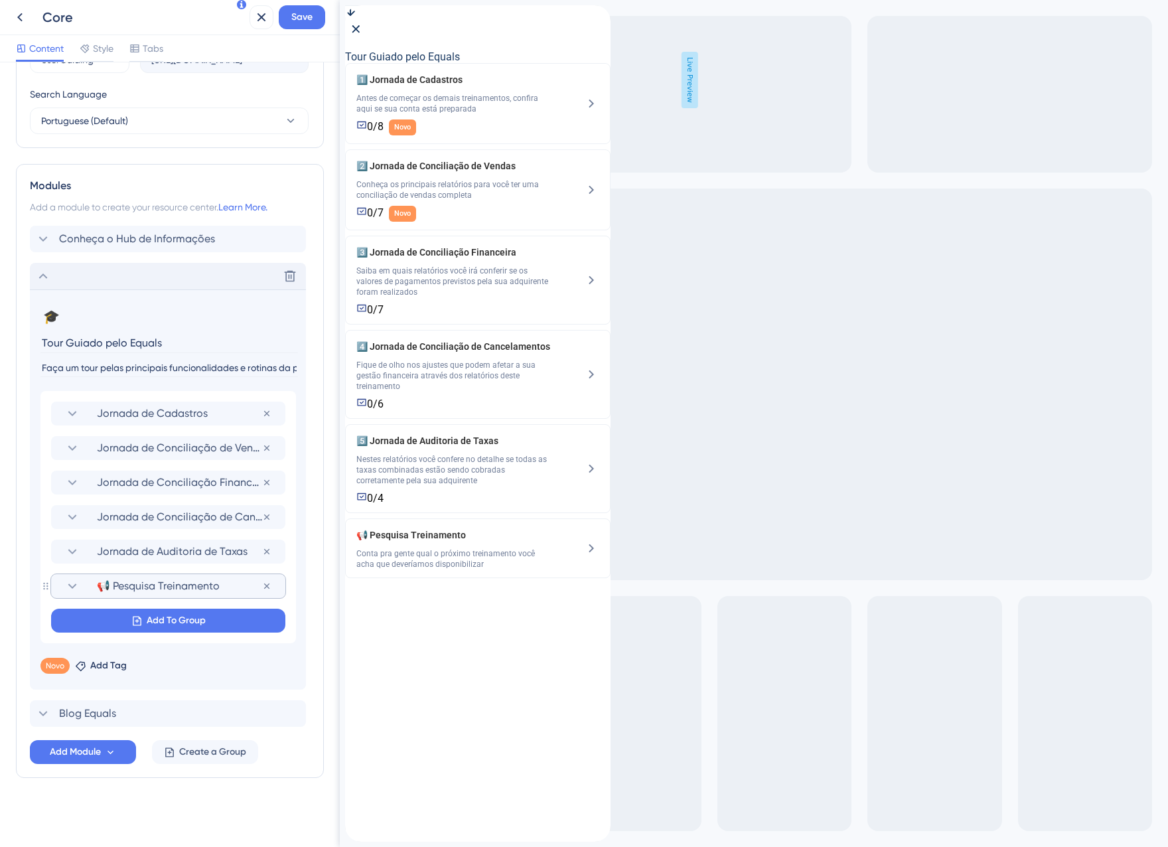
click at [139, 593] on span "📢 Pesquisa Treinamento" at bounding box center [179, 586] width 165 height 16
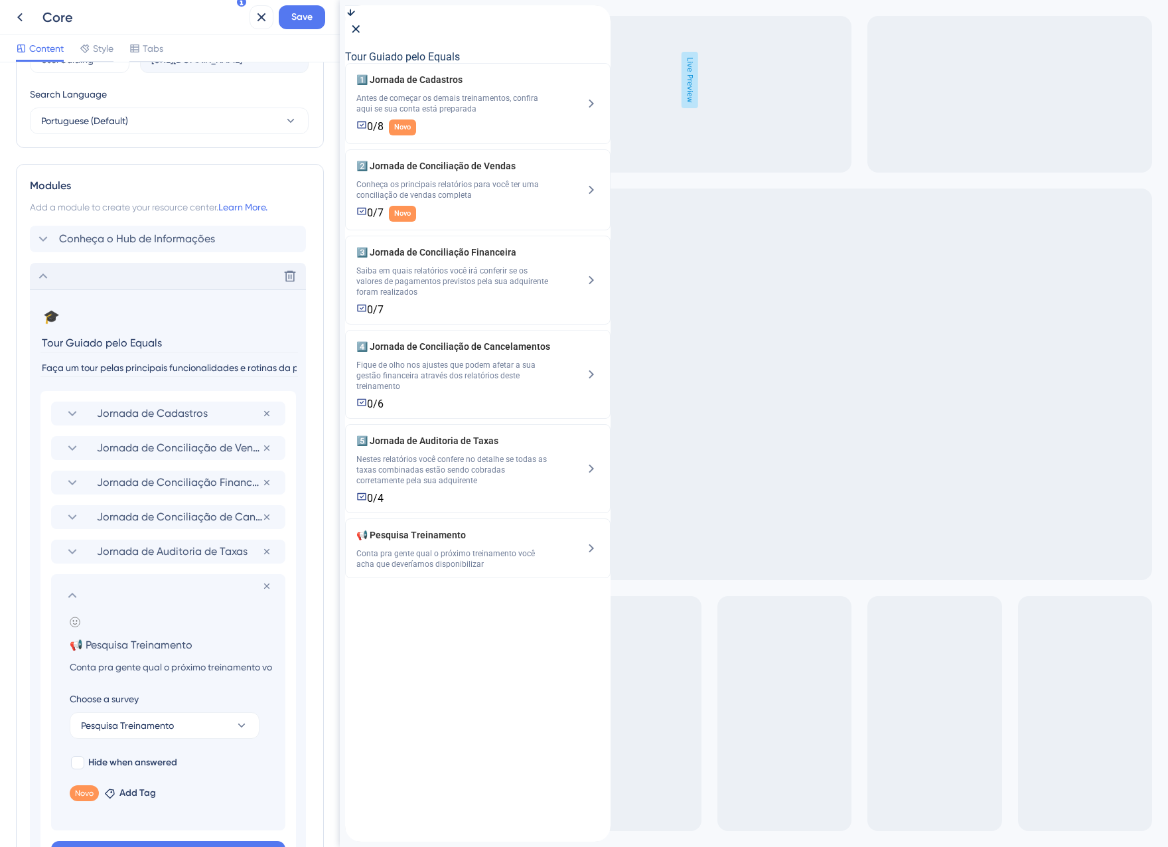
scroll to position [517, 0]
click at [136, 668] on input "Conta pra gente qual o próximo treinamento você acha que deveríamos disponibili…" at bounding box center [171, 664] width 224 height 16
drag, startPoint x: 266, startPoint y: 667, endPoint x: 301, endPoint y: 671, distance: 35.3
click at [301, 671] on section "🎓 Change emoji Remove emoji Tour Guiado pelo Equals Faça um tour pelas principa…" at bounding box center [168, 603] width 276 height 632
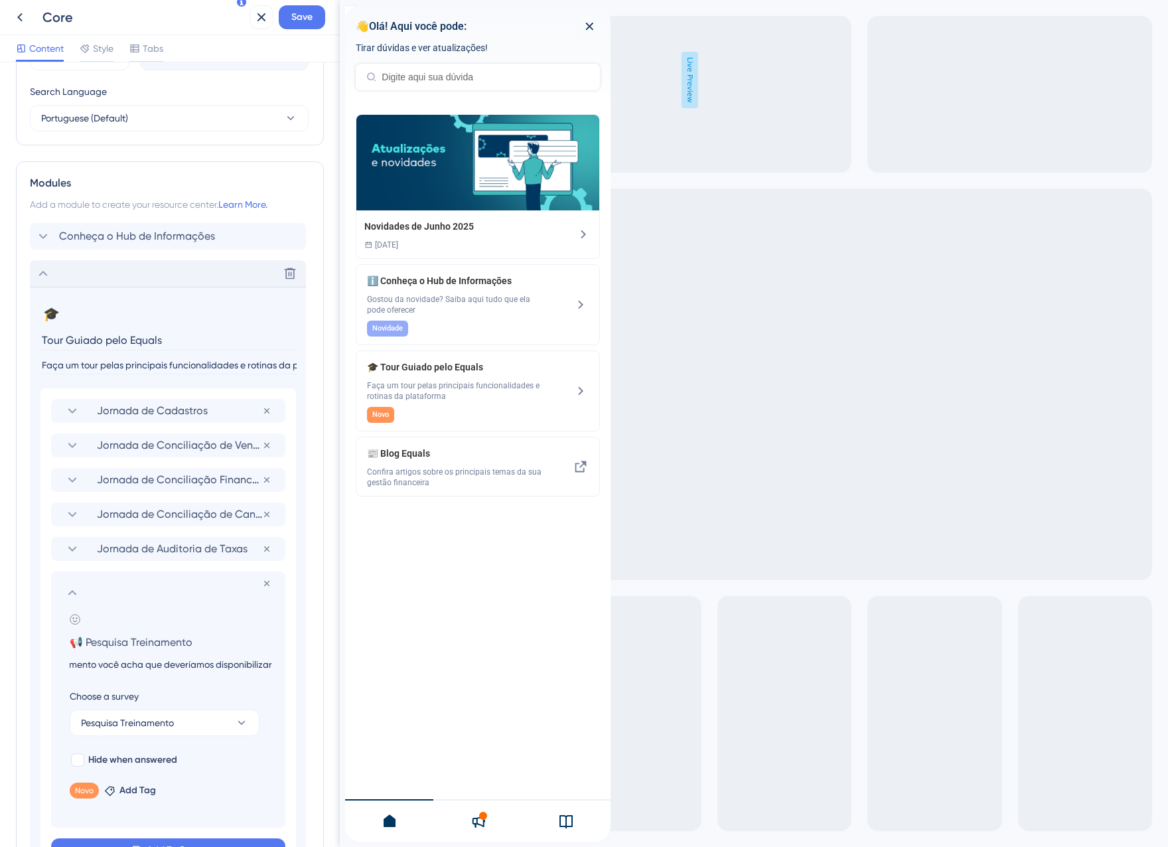
click at [161, 660] on input "Conta pra gente qual o próximo treinamento você acha que deveríamos disponibili…" at bounding box center [171, 664] width 224 height 16
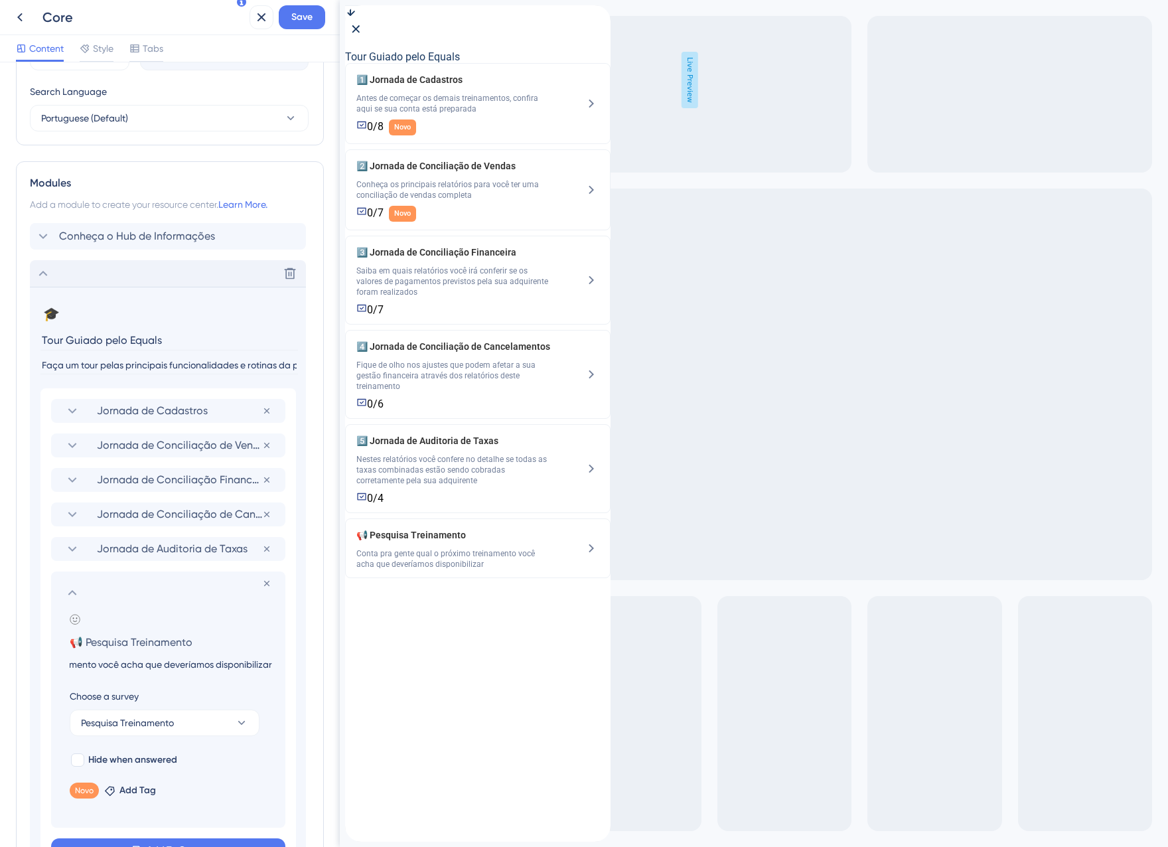
click at [135, 665] on input "Conta pra gente qual o próximo treinamento você acha que deveríamos disponibili…" at bounding box center [171, 664] width 224 height 16
type input "Conta pra gente qual o próximo treinamento você gostaria de ver aqui"
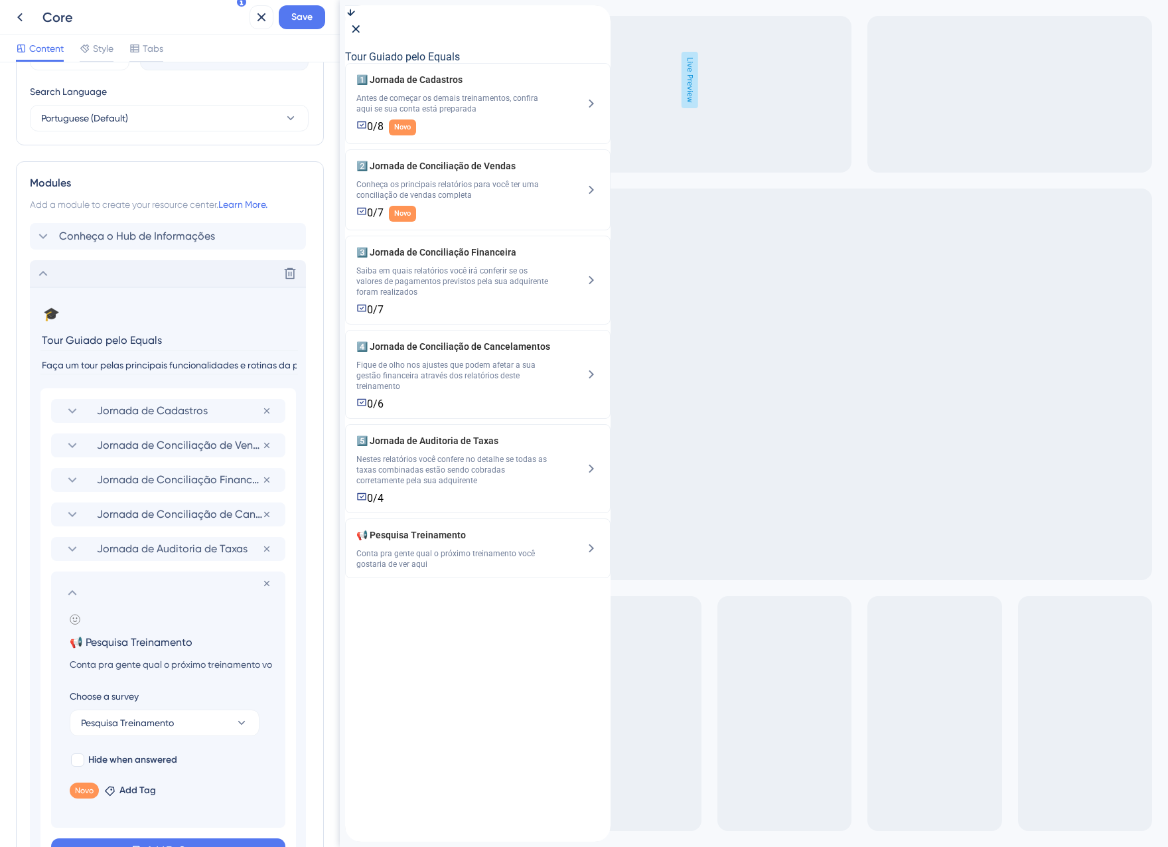
drag, startPoint x: 196, startPoint y: 642, endPoint x: 88, endPoint y: 638, distance: 108.2
click at [88, 638] on input "📢 Pesquisa Treinamento" at bounding box center [171, 641] width 224 height 19
type input "📢 Faltou algum treinamento?"
click at [379, 732] on div "1️⃣ Jornada de Cadastros Antes de começar os demais treinamentos, confira aqui …" at bounding box center [482, 429] width 265 height 836
click at [292, 12] on span "Save" at bounding box center [301, 17] width 21 height 16
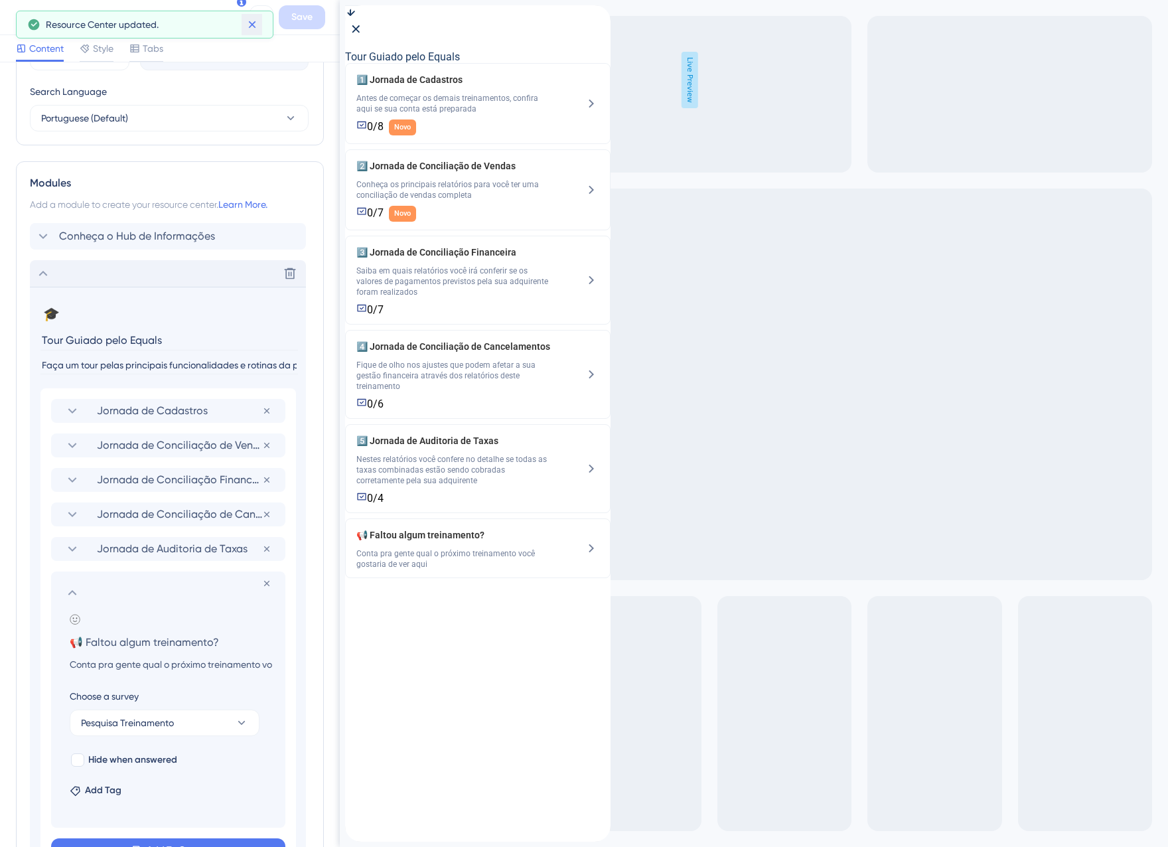
click at [250, 26] on icon at bounding box center [251, 24] width 7 height 7
click at [261, 15] on icon at bounding box center [261, 17] width 16 height 16
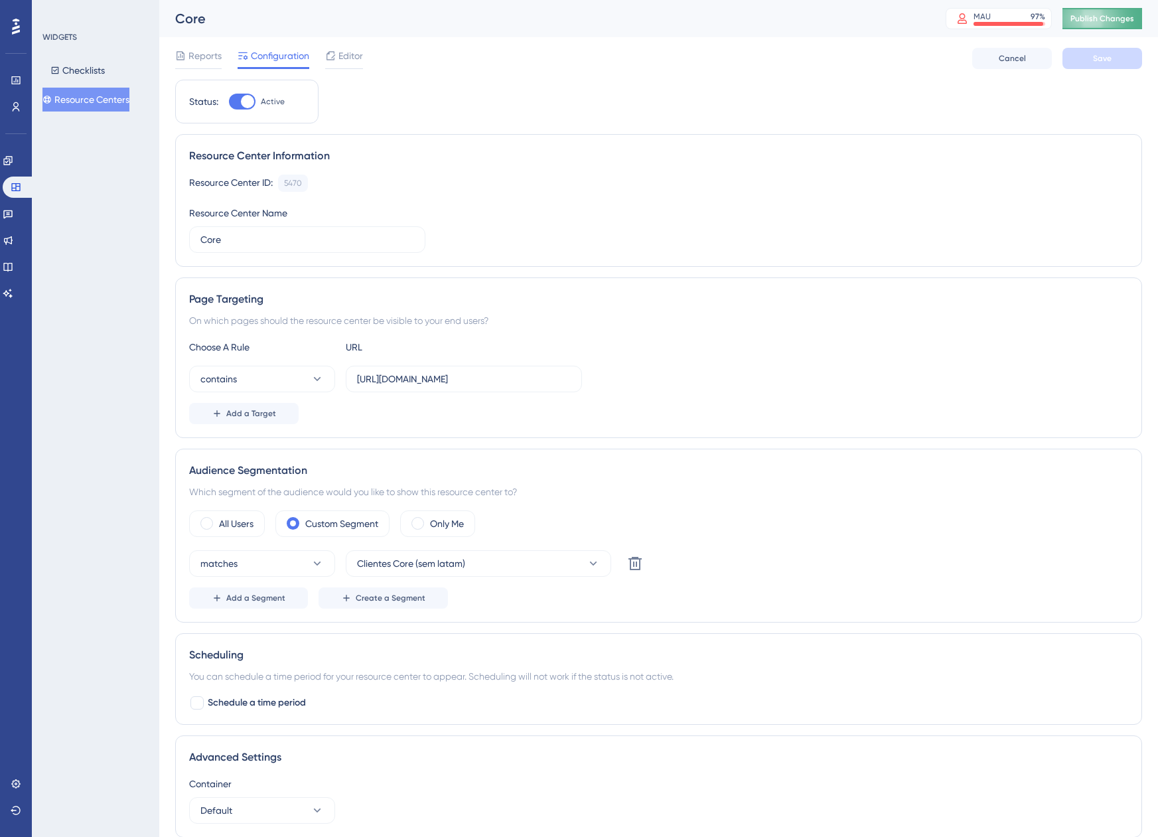
click at [1115, 23] on span "Publish Changes" at bounding box center [1102, 18] width 64 height 11
click at [1104, 18] on span "Publish Changes" at bounding box center [1102, 18] width 64 height 11
click at [352, 60] on span "Editor" at bounding box center [350, 56] width 25 height 16
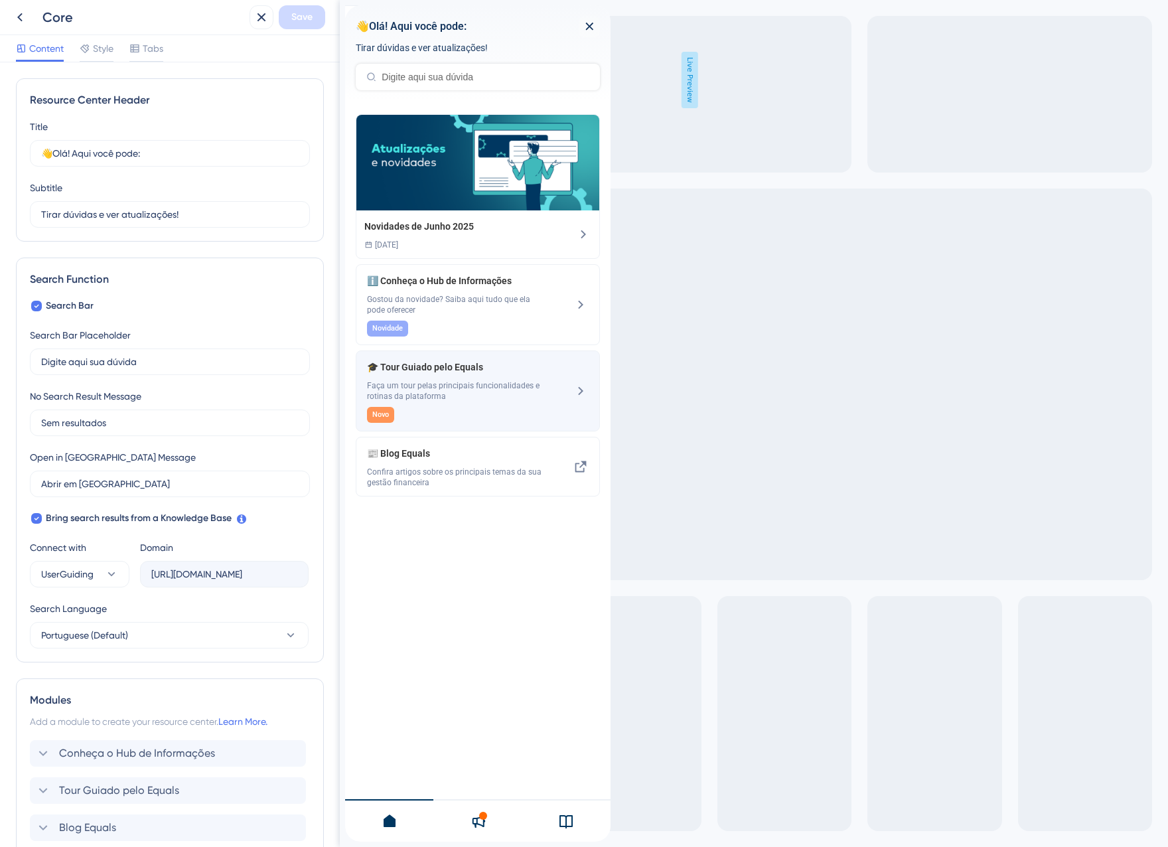
click at [484, 393] on span "Faça um tour pelas principais funcionalidades e rotinas da plataforma" at bounding box center [455, 390] width 177 height 21
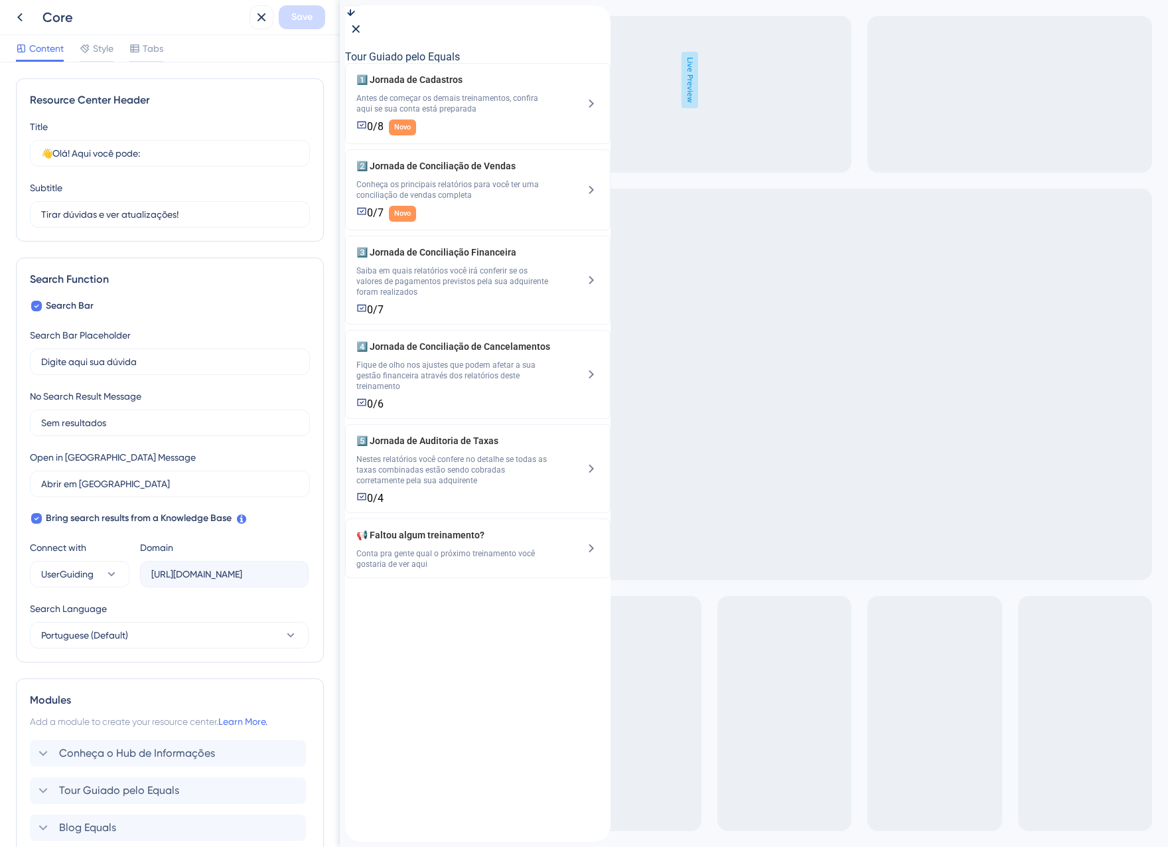
click at [358, 19] on div "back to header" at bounding box center [355, 11] width 21 height 13
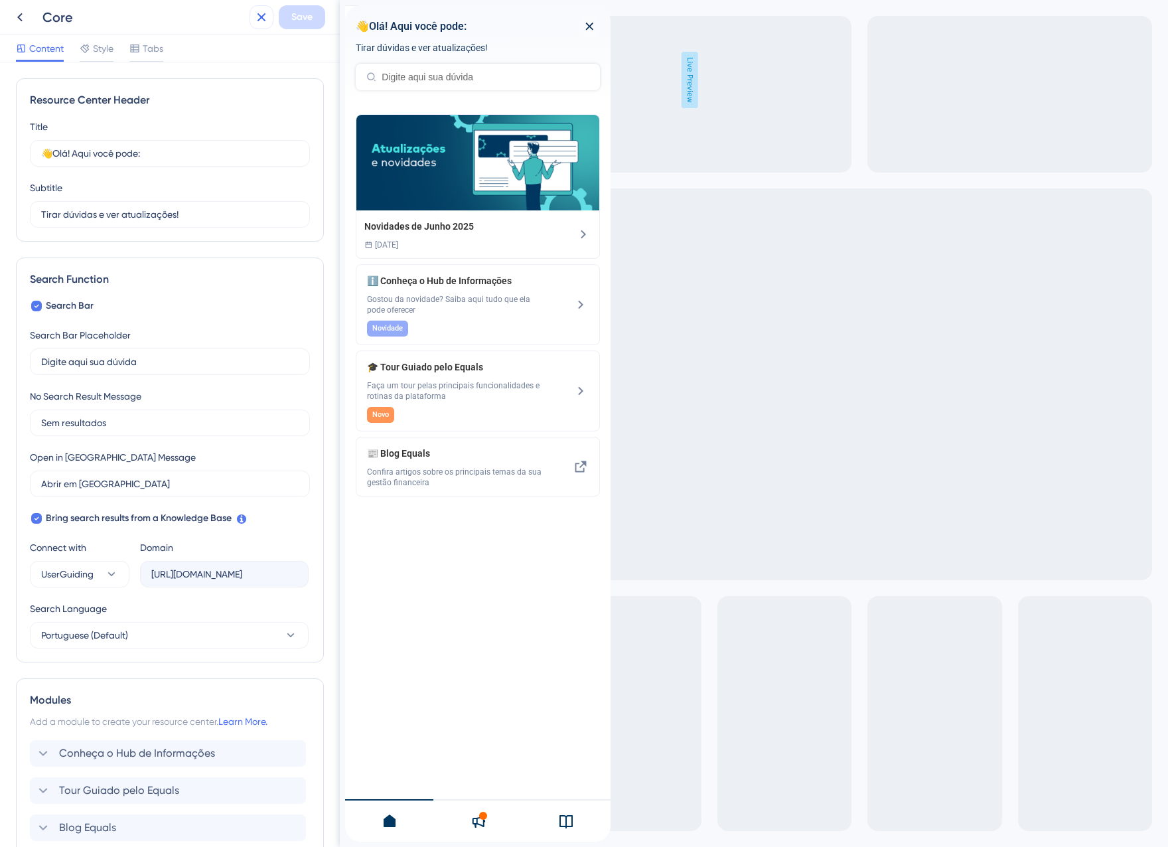
click at [263, 14] on icon at bounding box center [261, 17] width 16 height 16
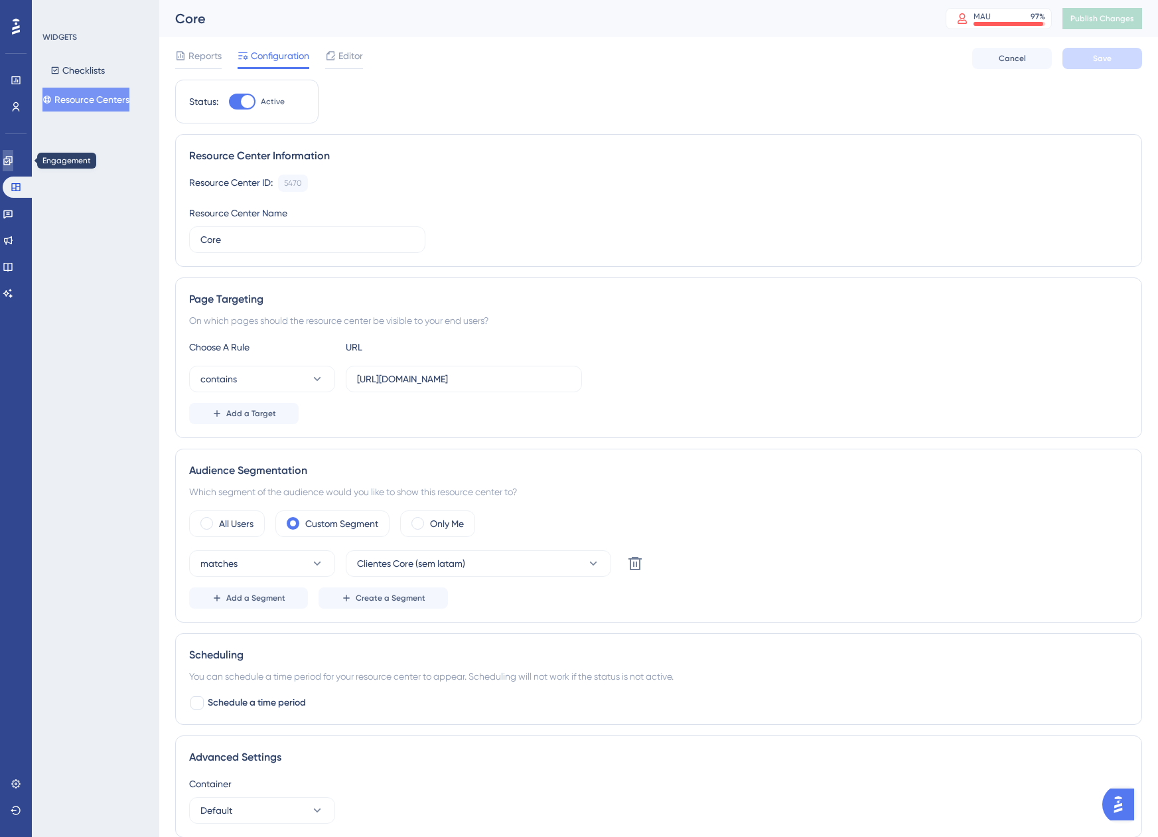
click at [13, 158] on link at bounding box center [8, 160] width 11 height 21
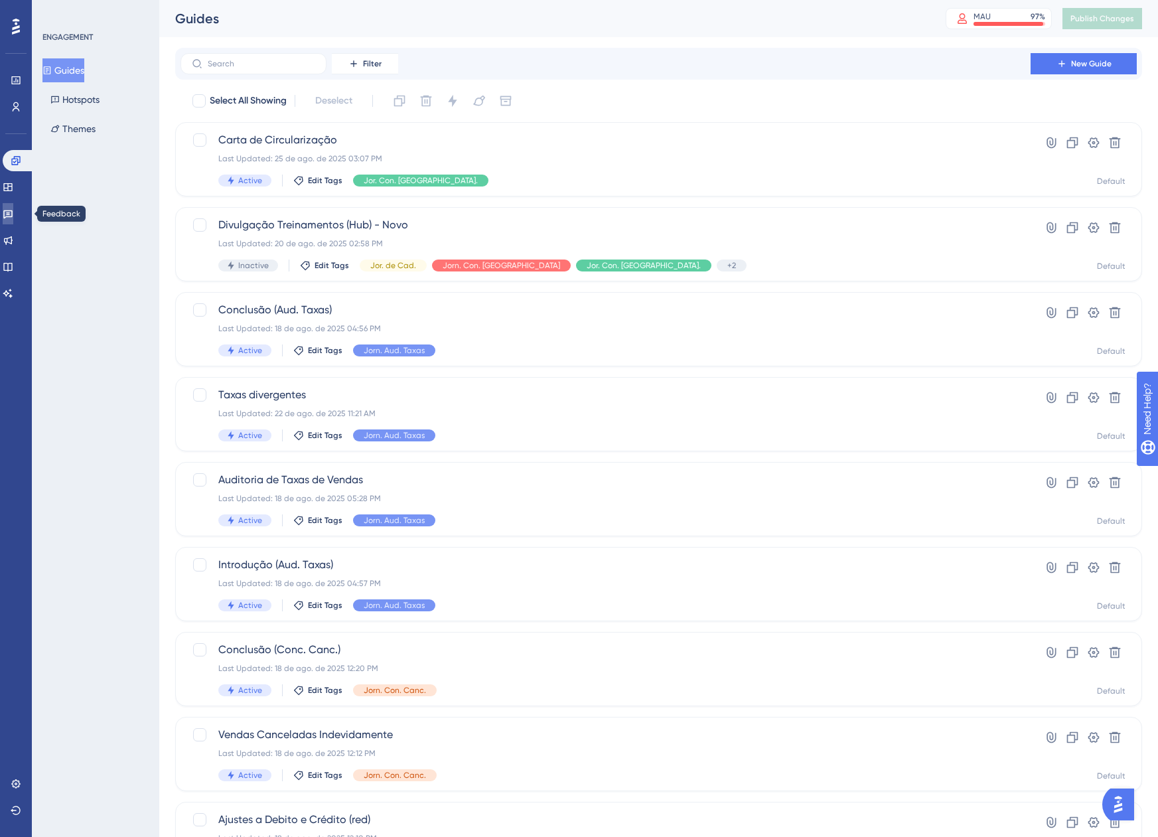
click at [7, 220] on link at bounding box center [8, 213] width 11 height 21
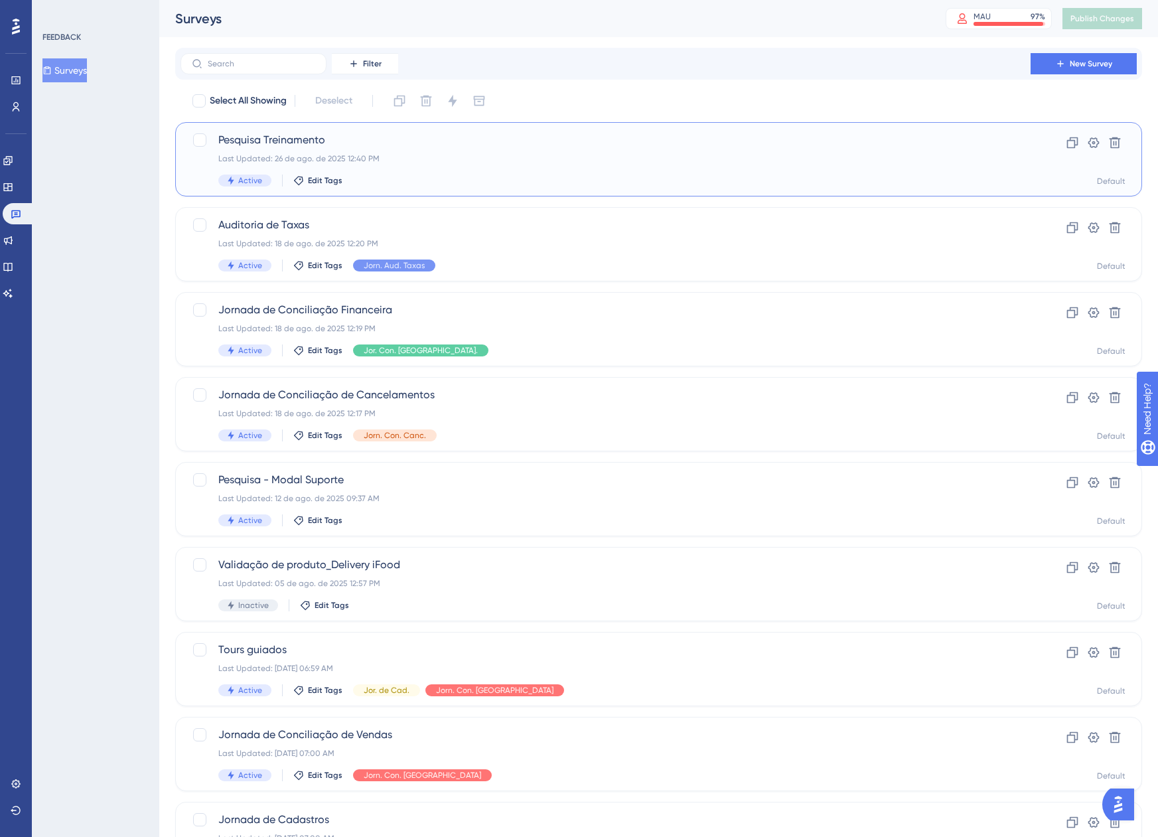
click at [456, 160] on div "Last Updated: 26 de ago. de 2025 12:40 PM" at bounding box center [605, 158] width 774 height 11
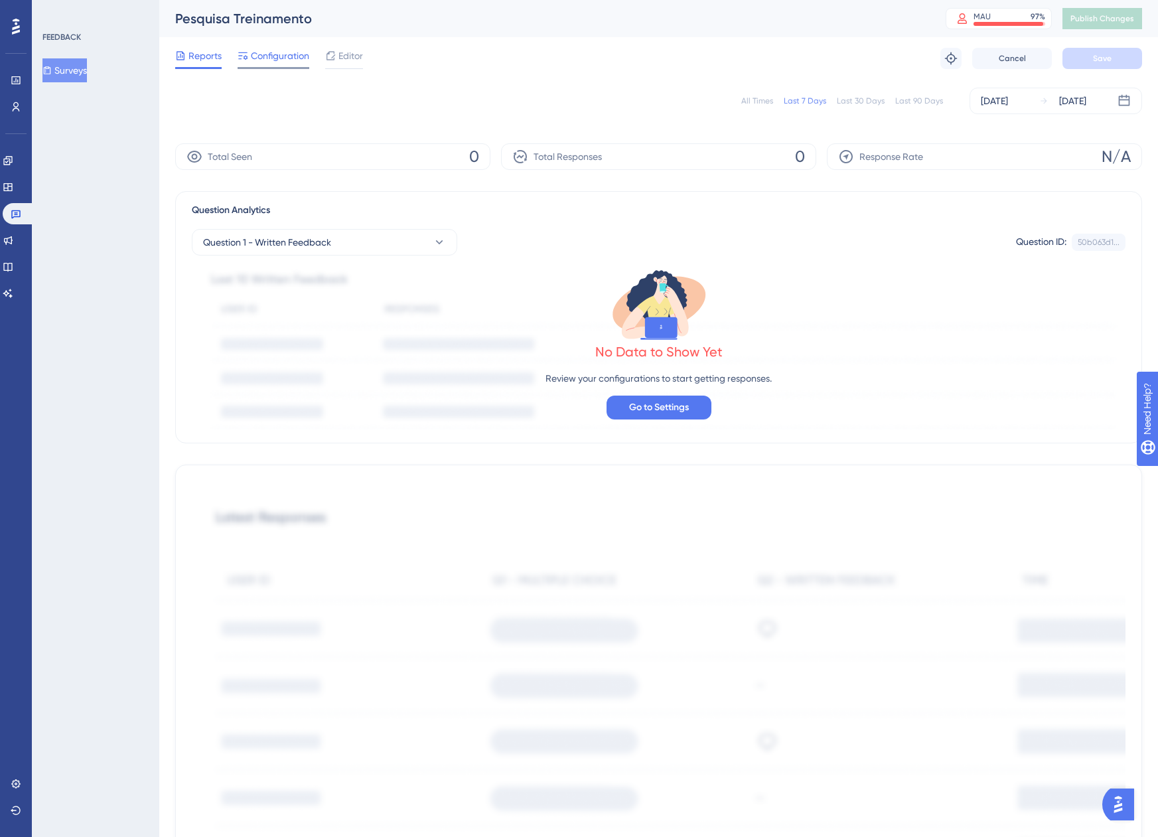
click at [259, 53] on span "Configuration" at bounding box center [280, 56] width 58 height 16
